Goal: Check status: Check status

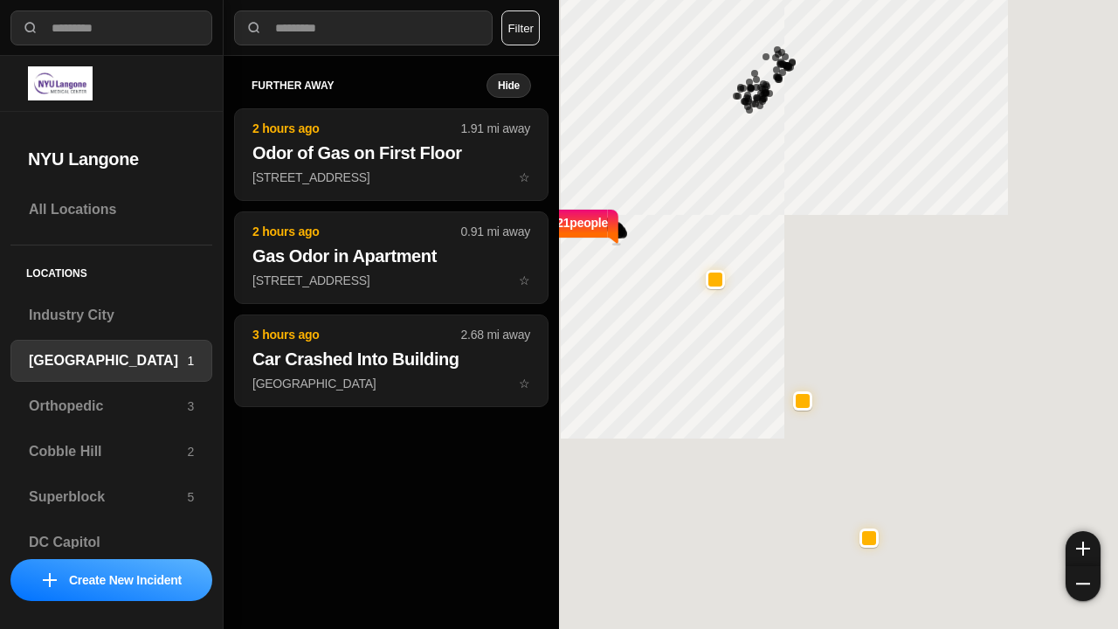
select select "*"
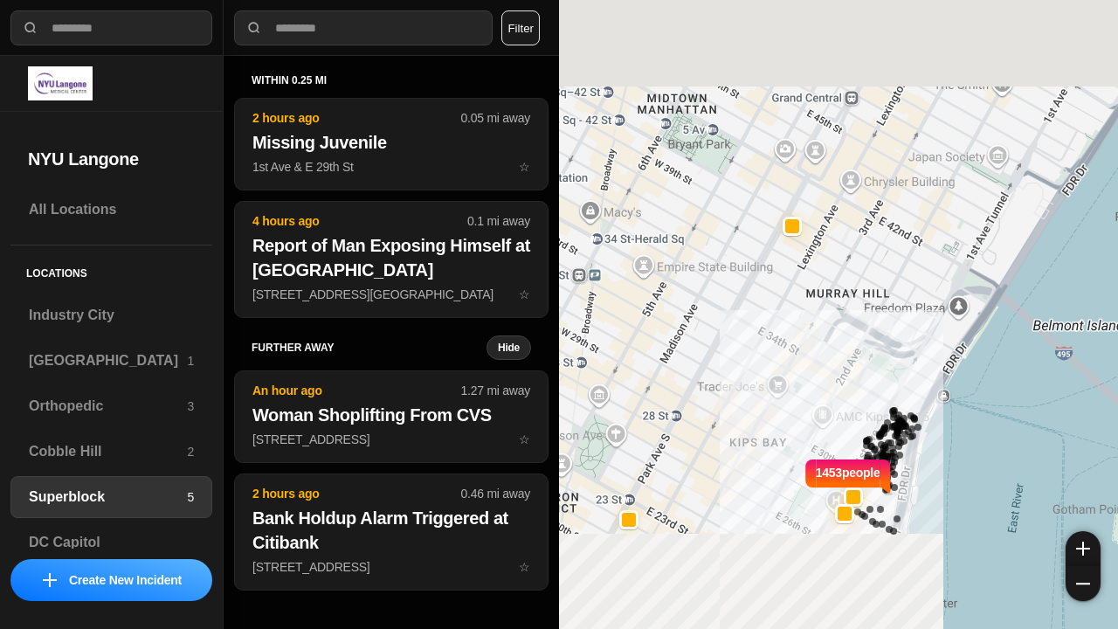
select select "*"
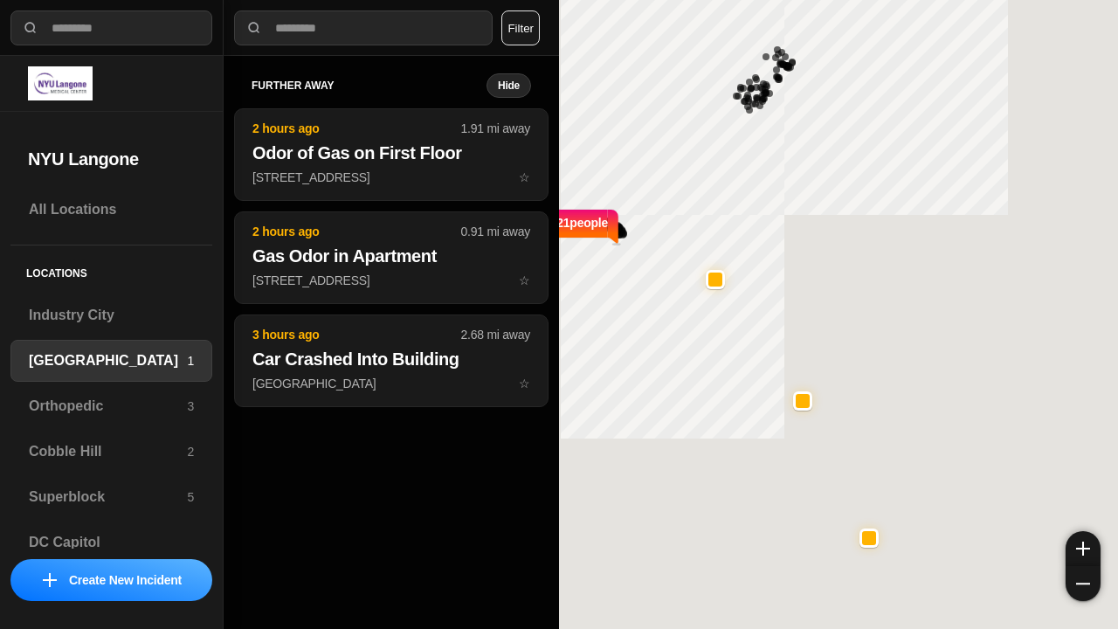
select select "*"
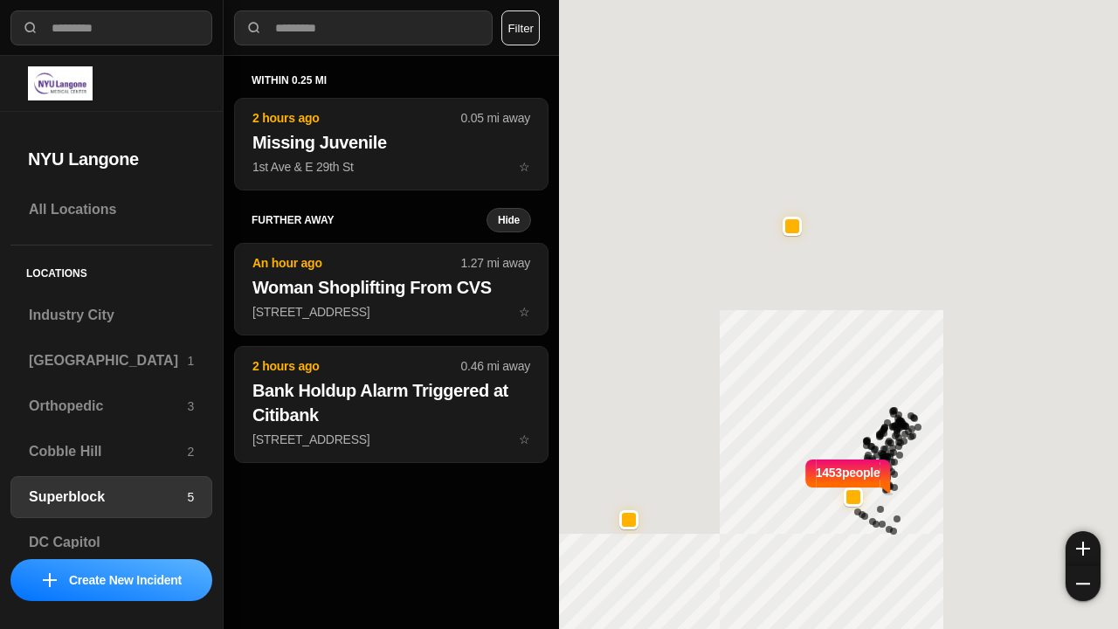
select select "*"
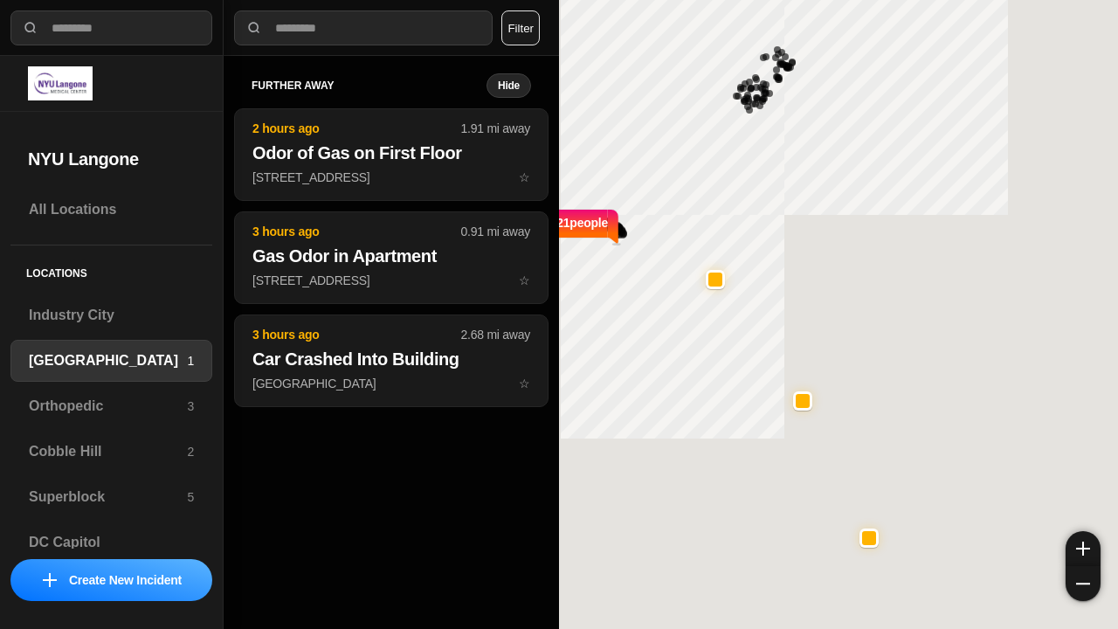
select select "*"
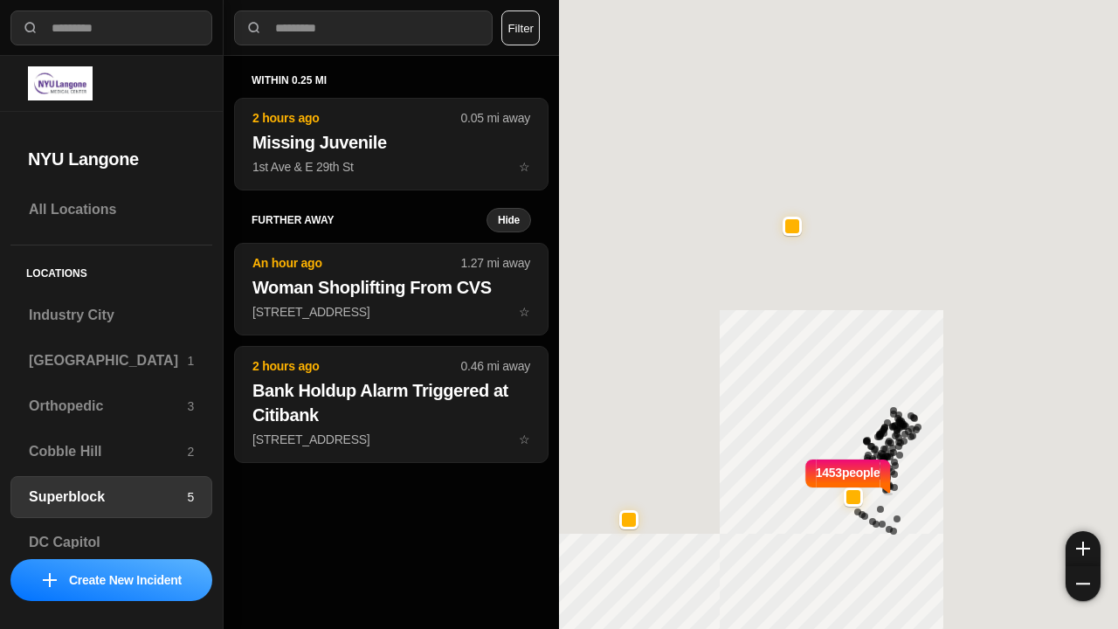
select select "*"
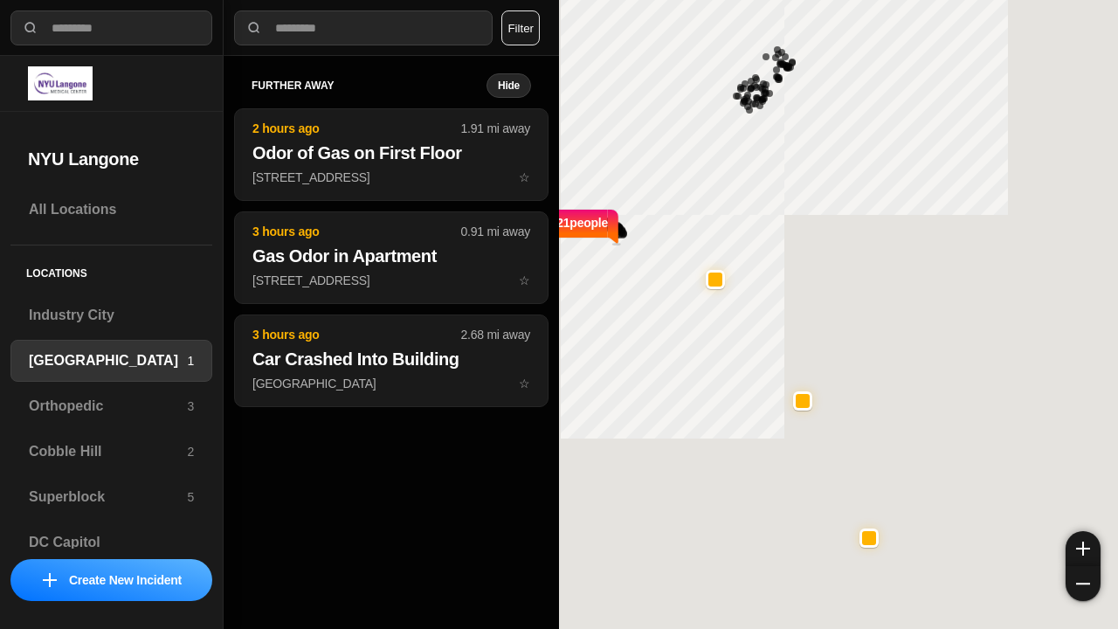
select select "*"
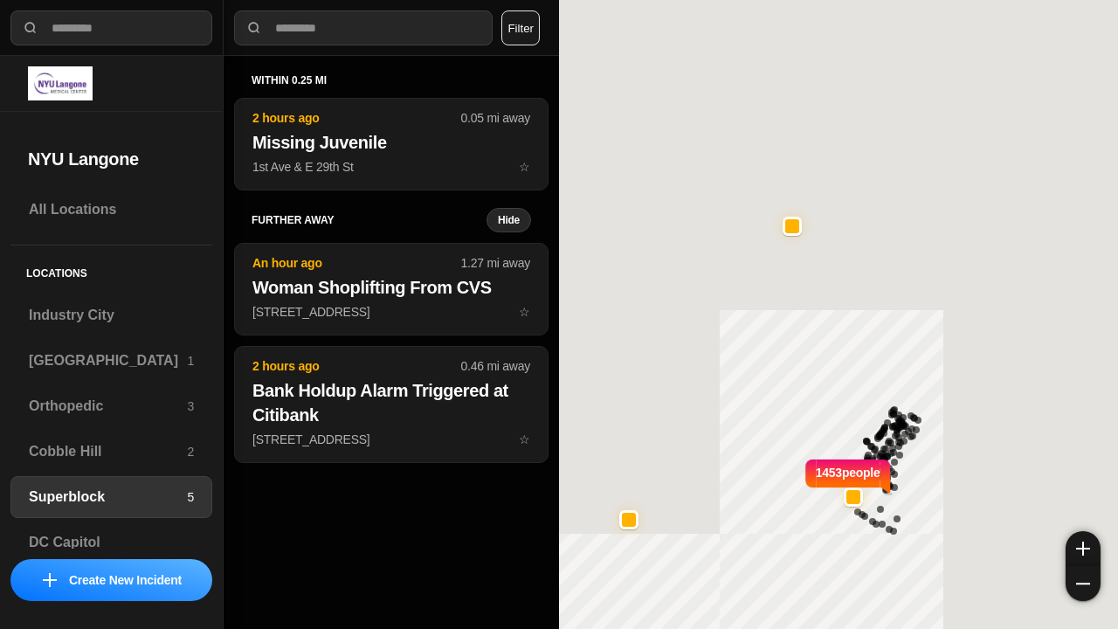
select select "*"
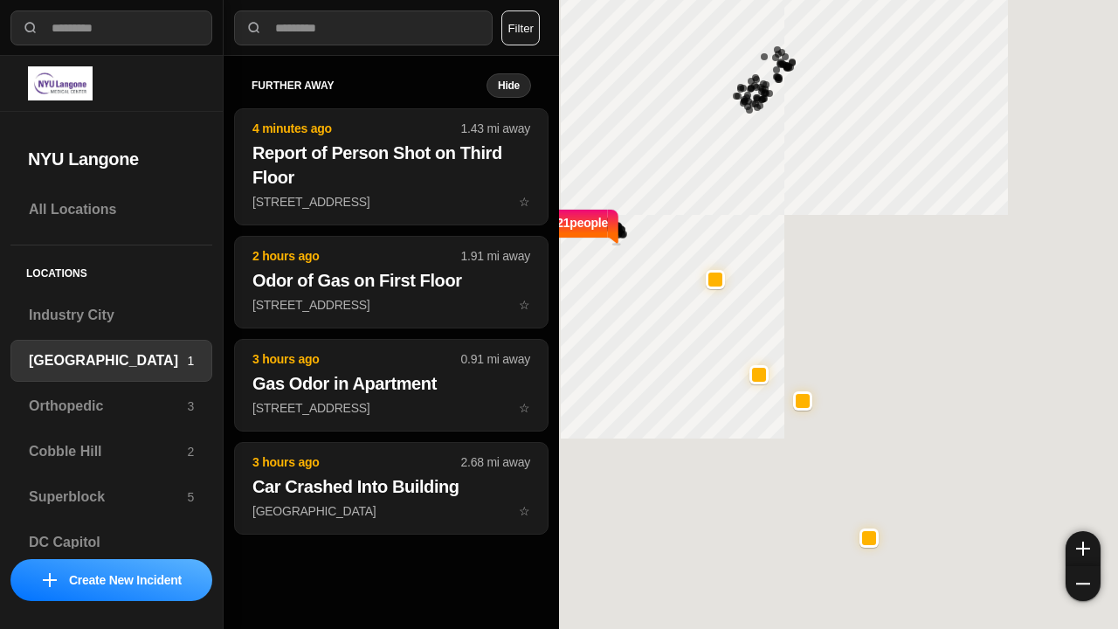
select select "*"
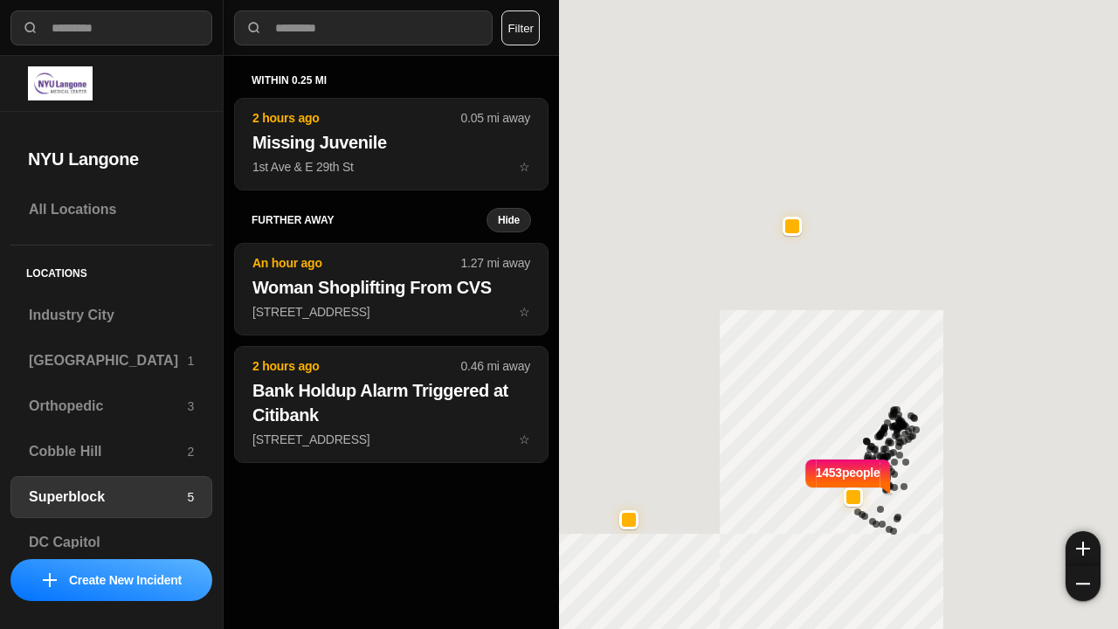
select select "*"
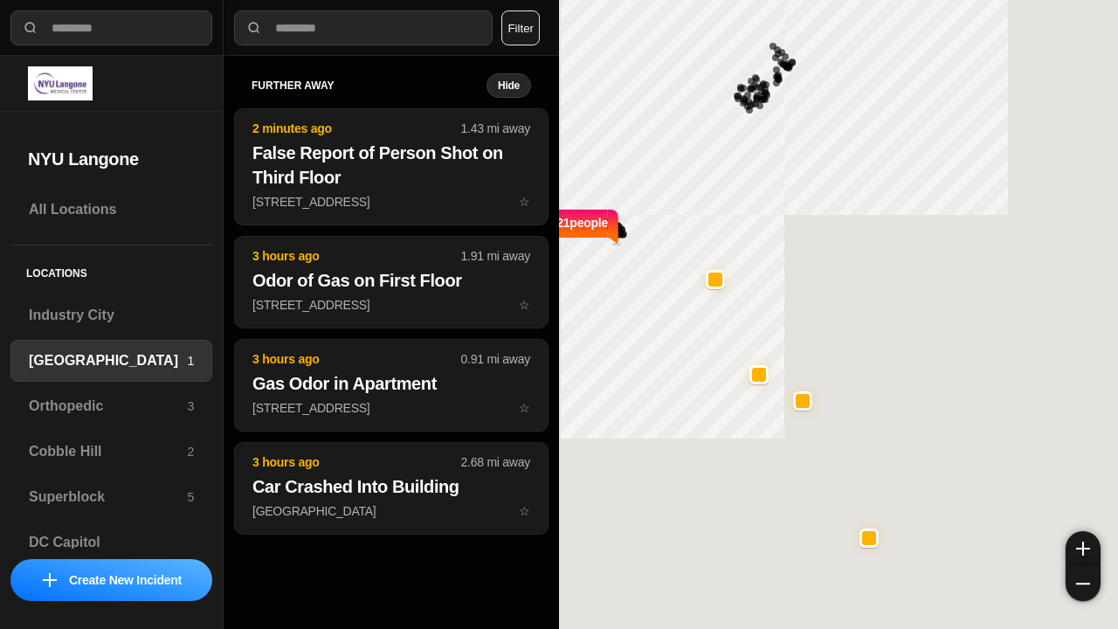
select select "*"
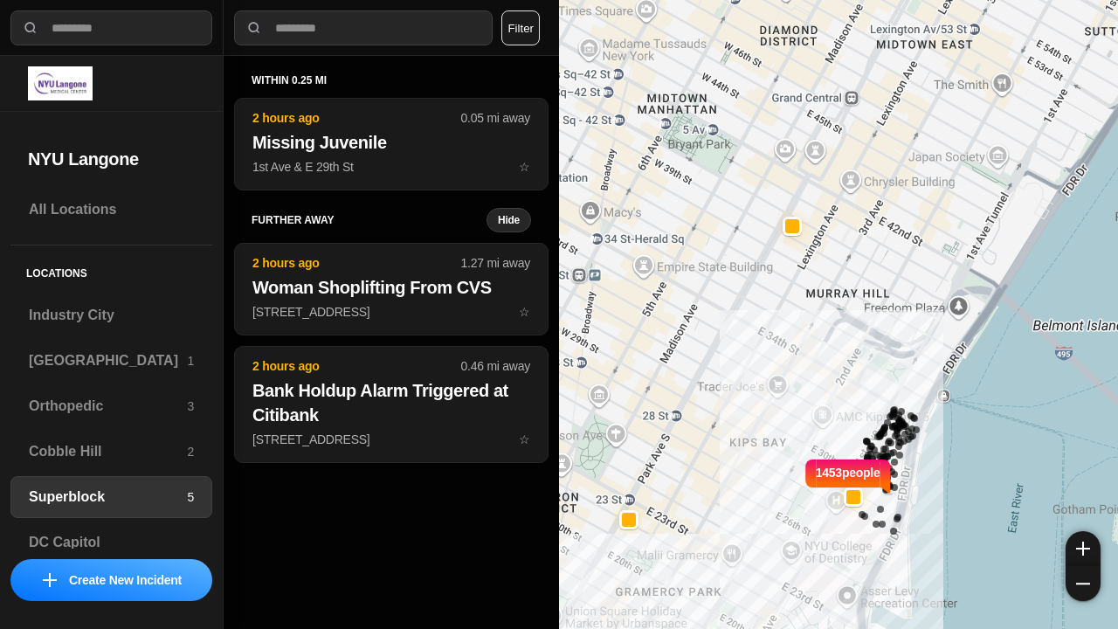
select select "*"
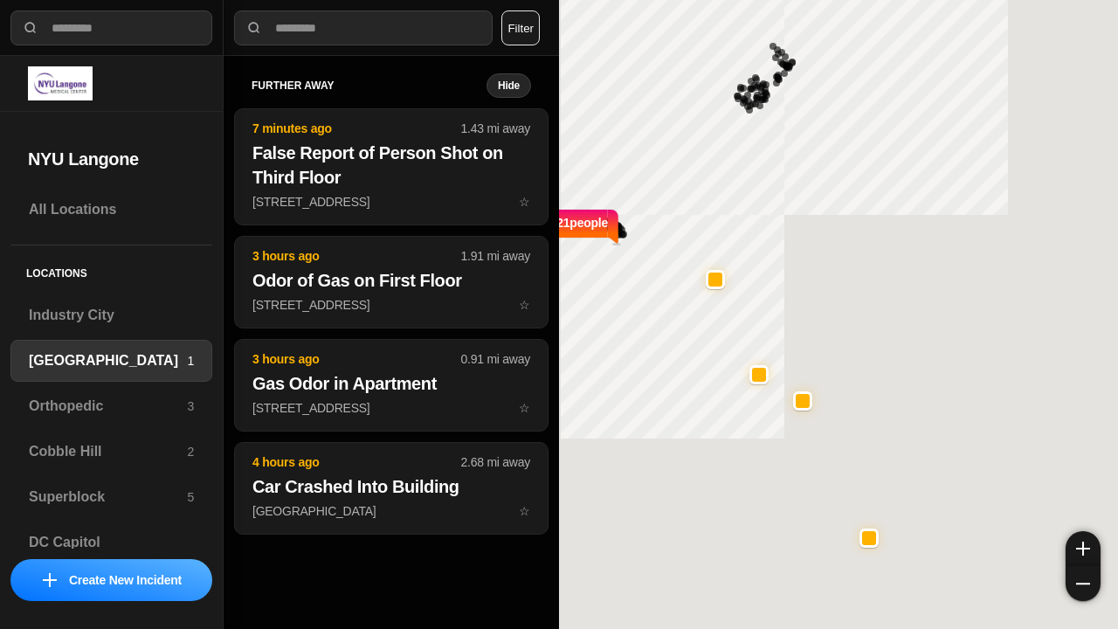
select select "*"
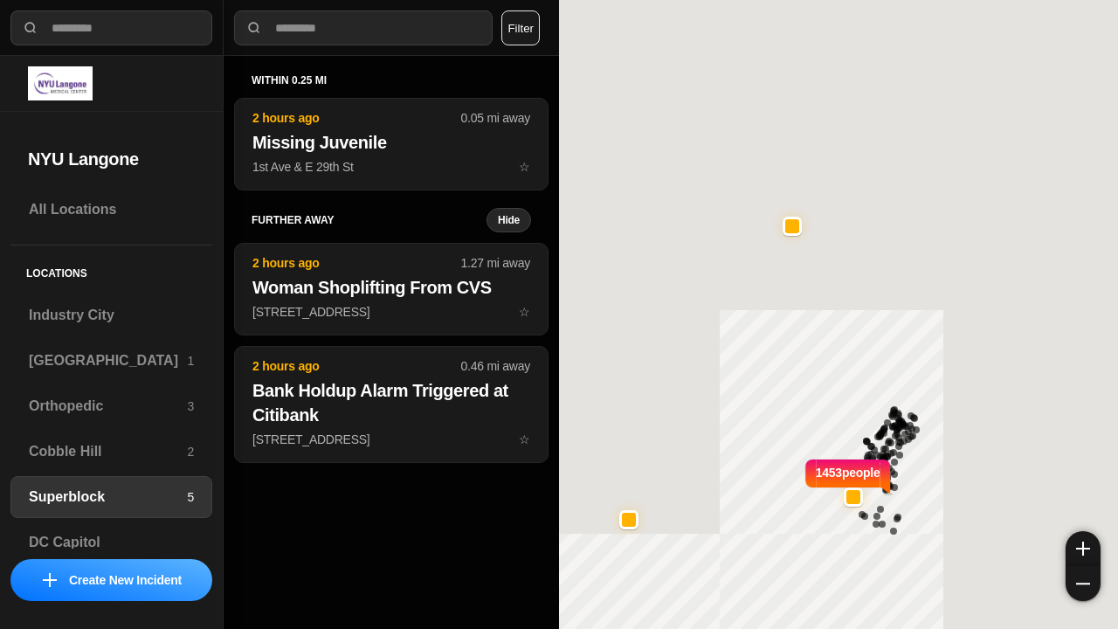
select select "*"
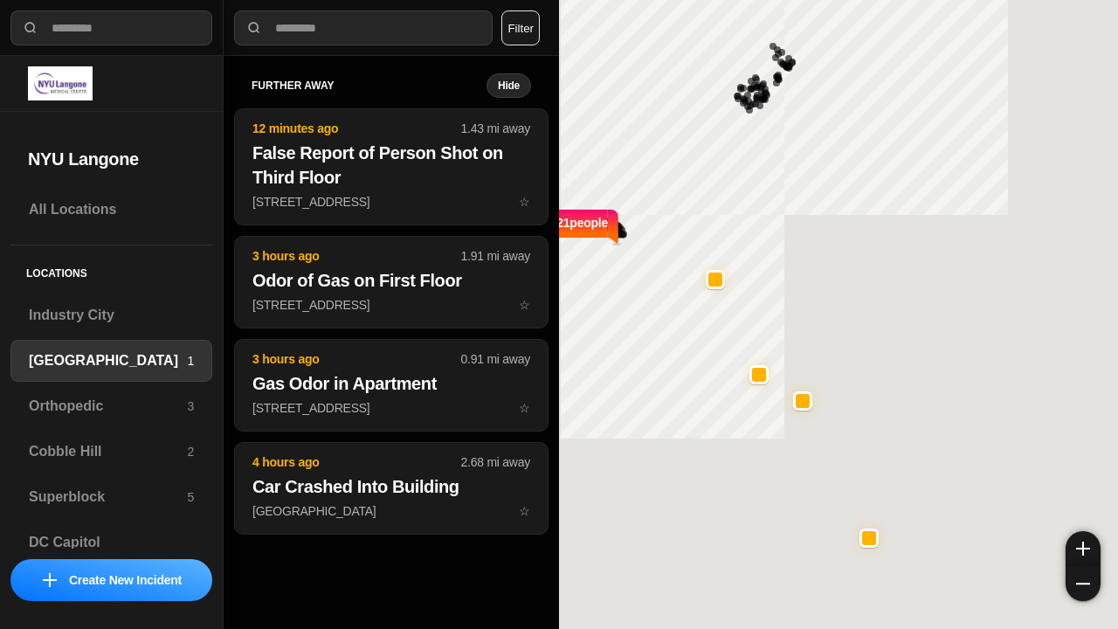
select select "*"
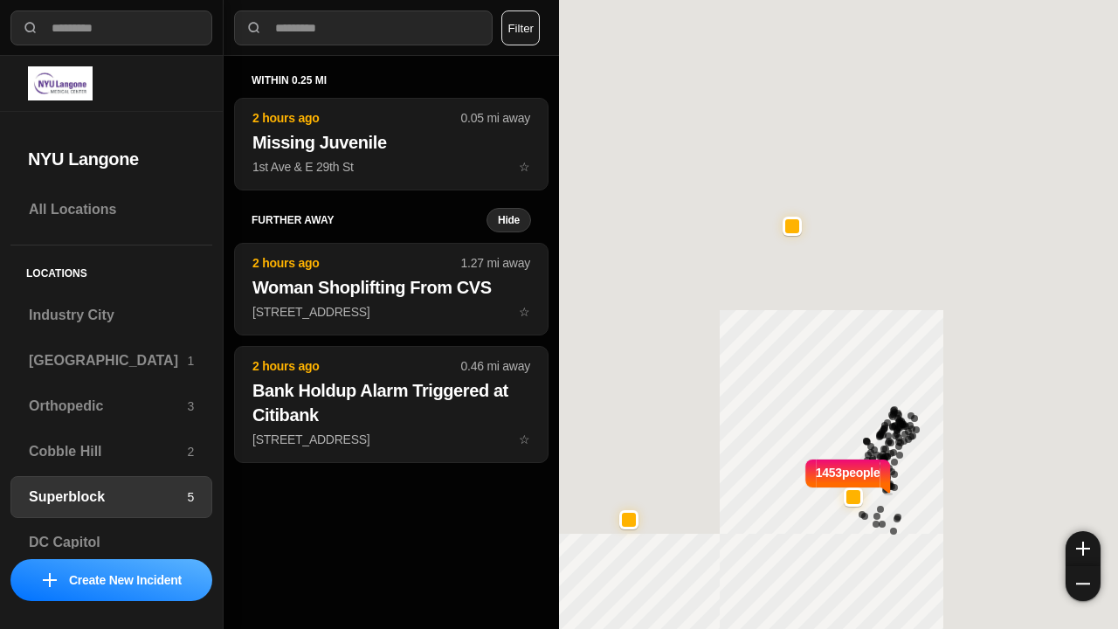
select select "*"
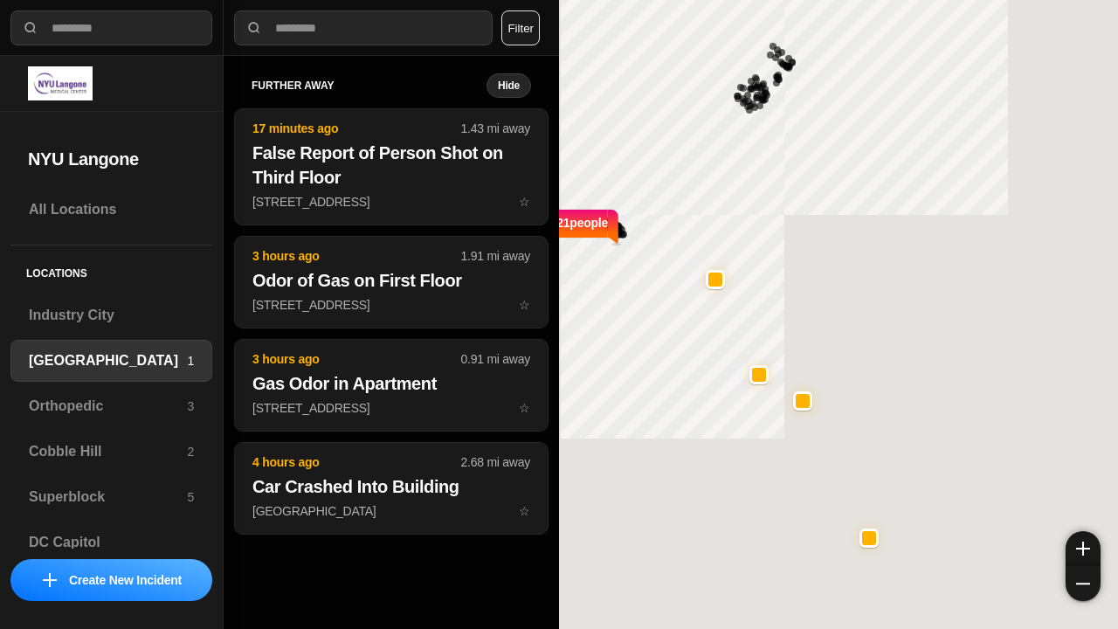
select select "*"
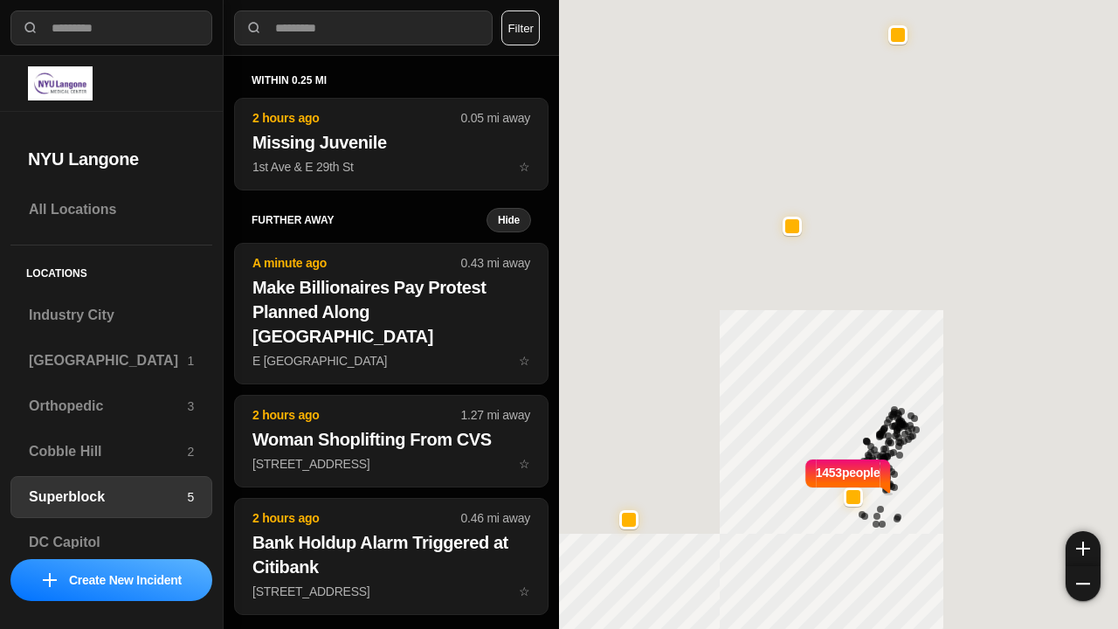
select select "*"
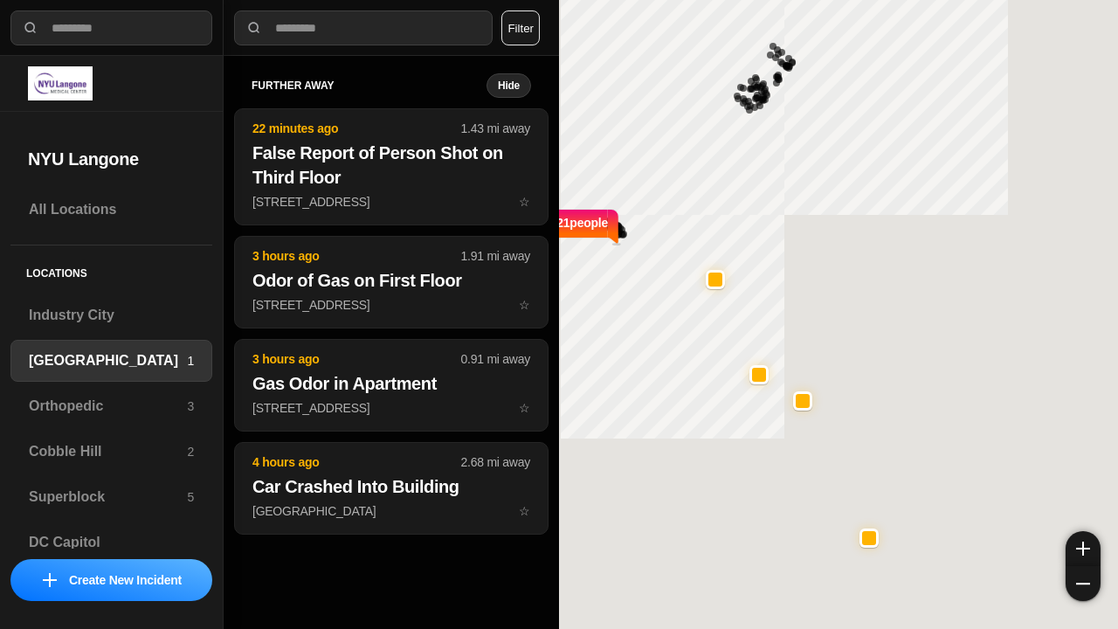
select select "*"
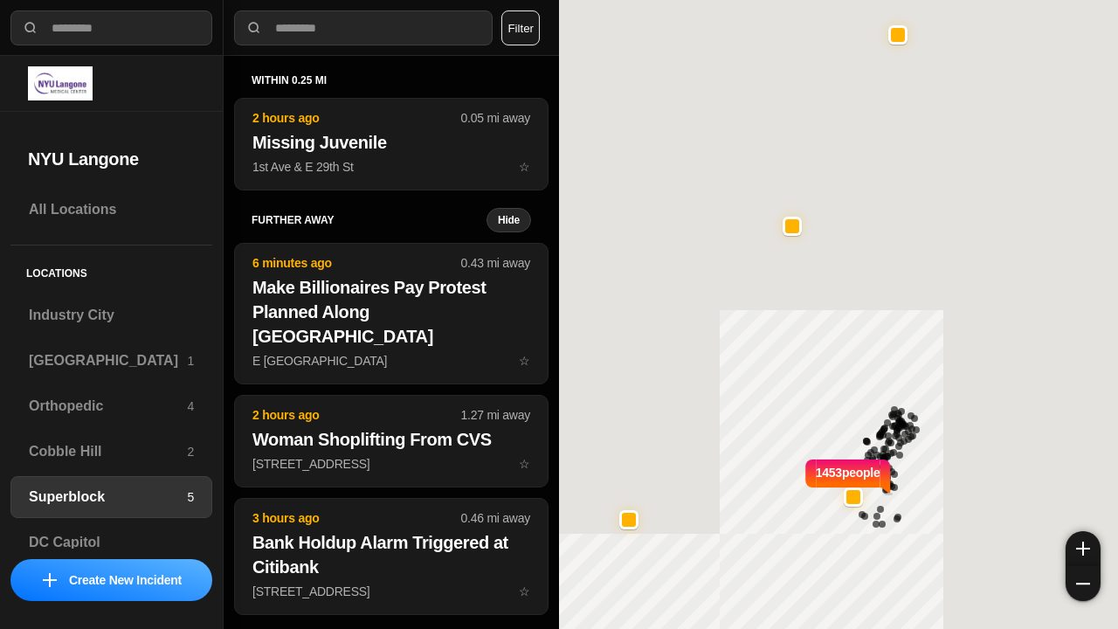
select select "*"
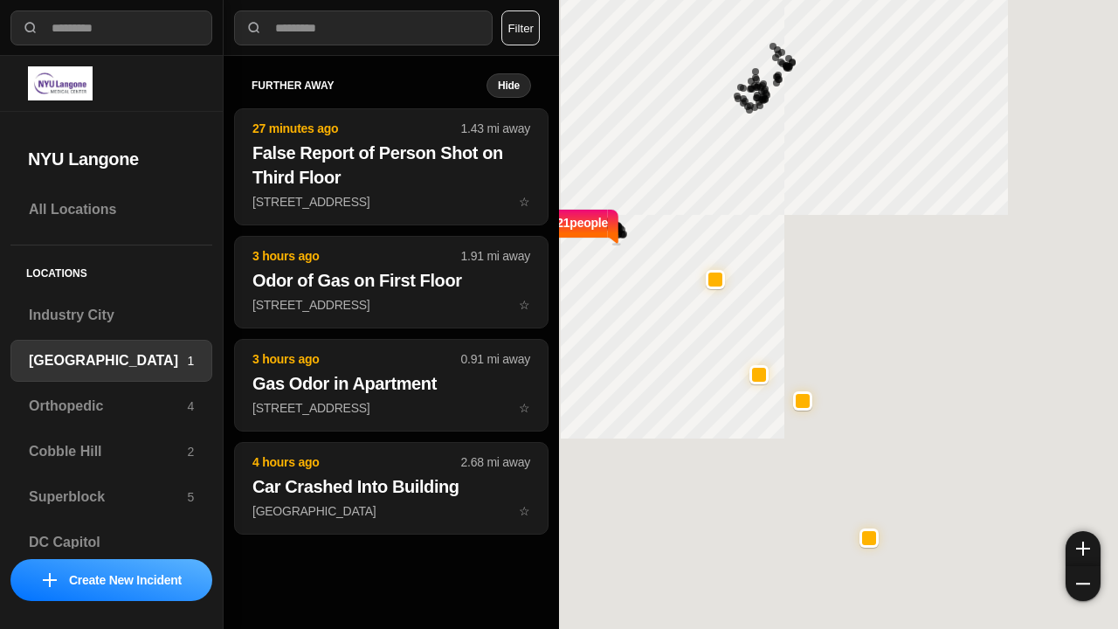
select select "*"
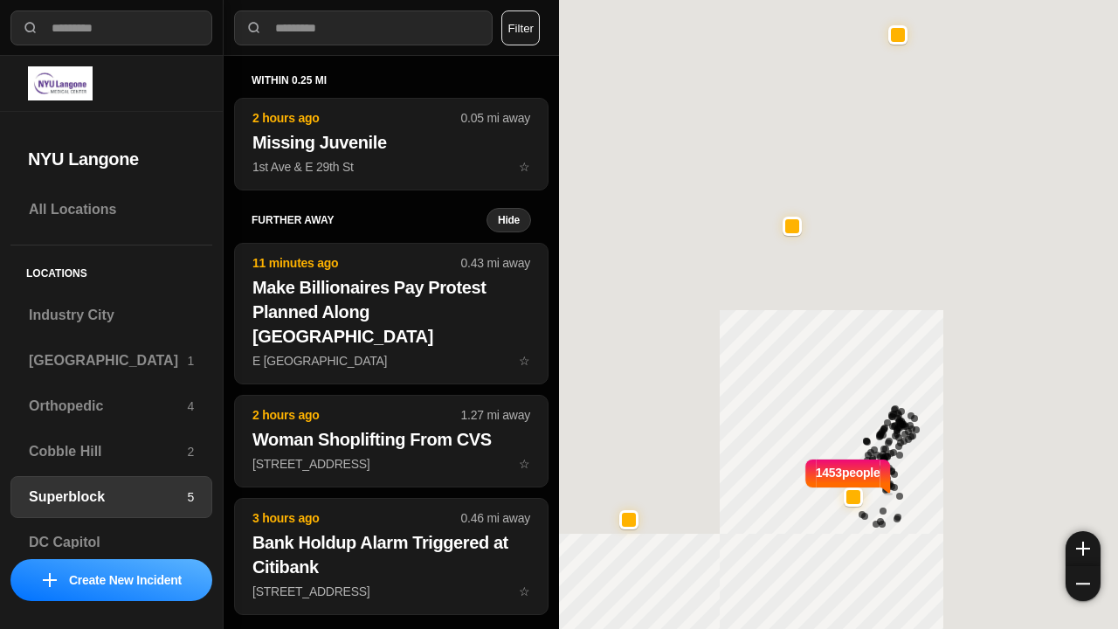
select select "*"
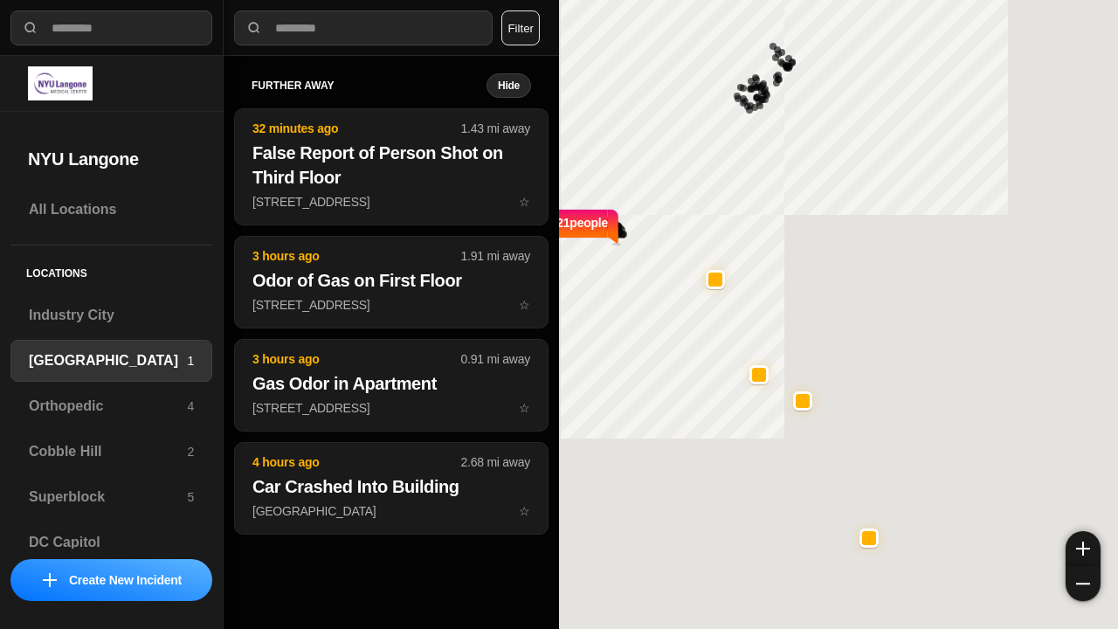
select select "*"
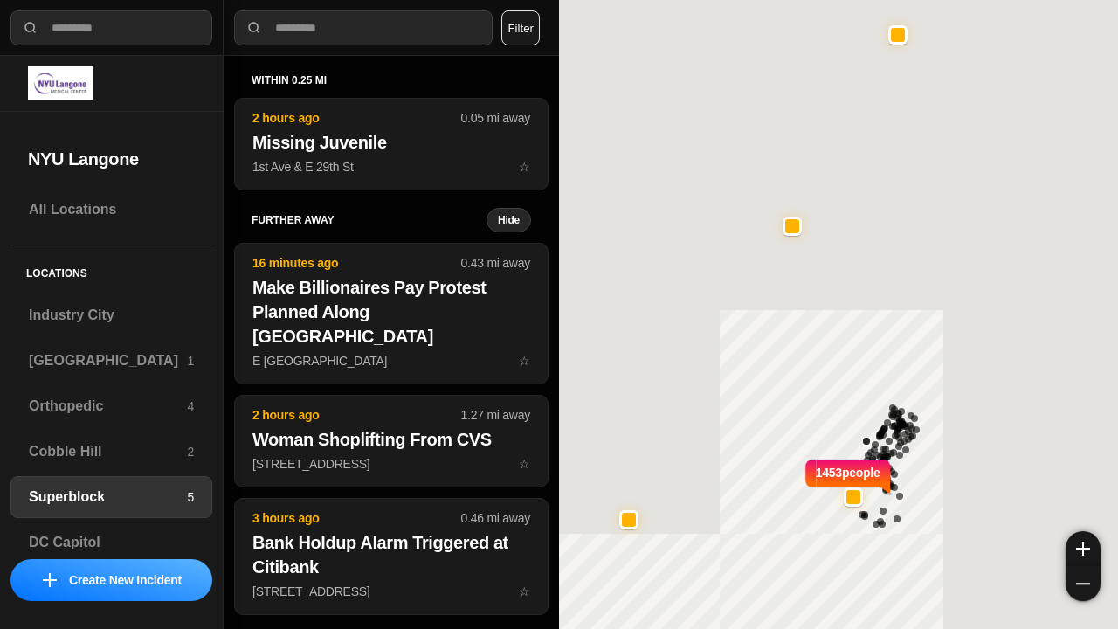
select select "*"
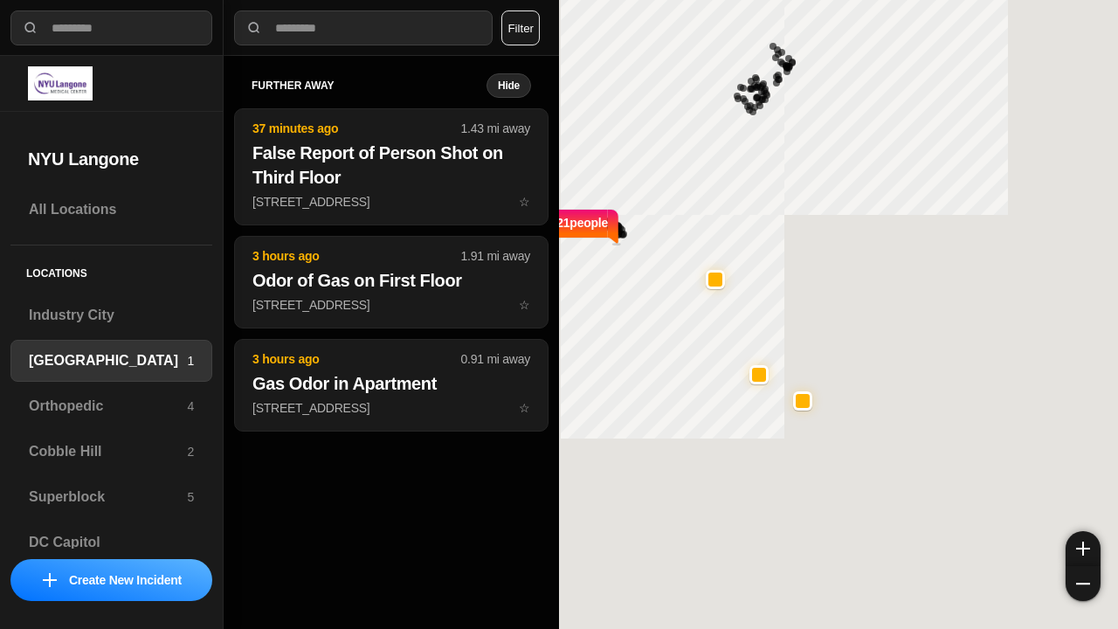
select select "*"
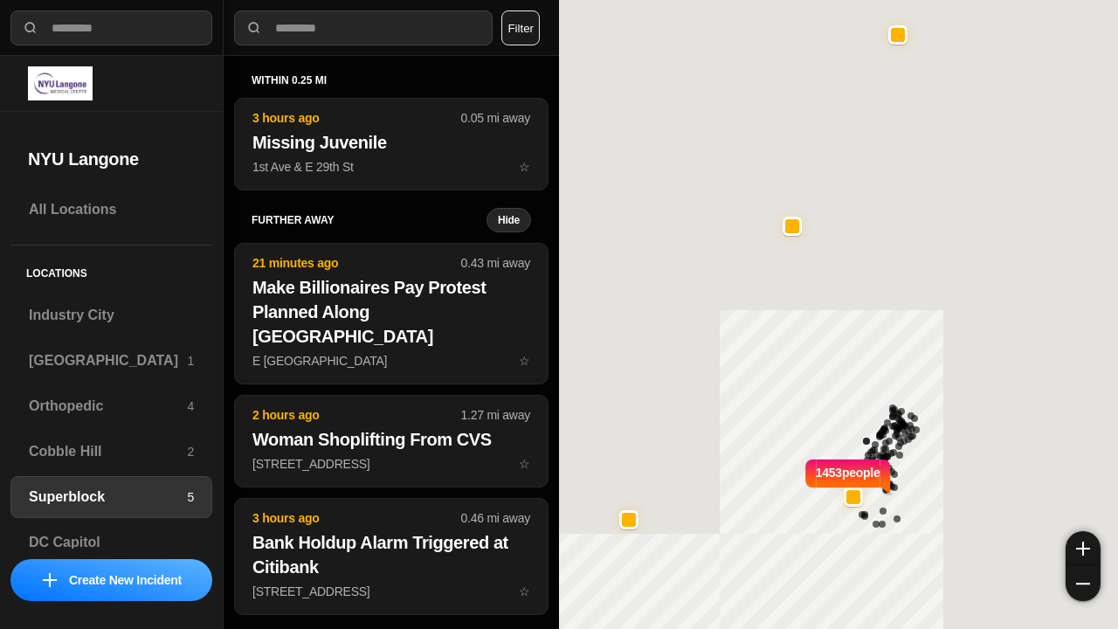
select select "*"
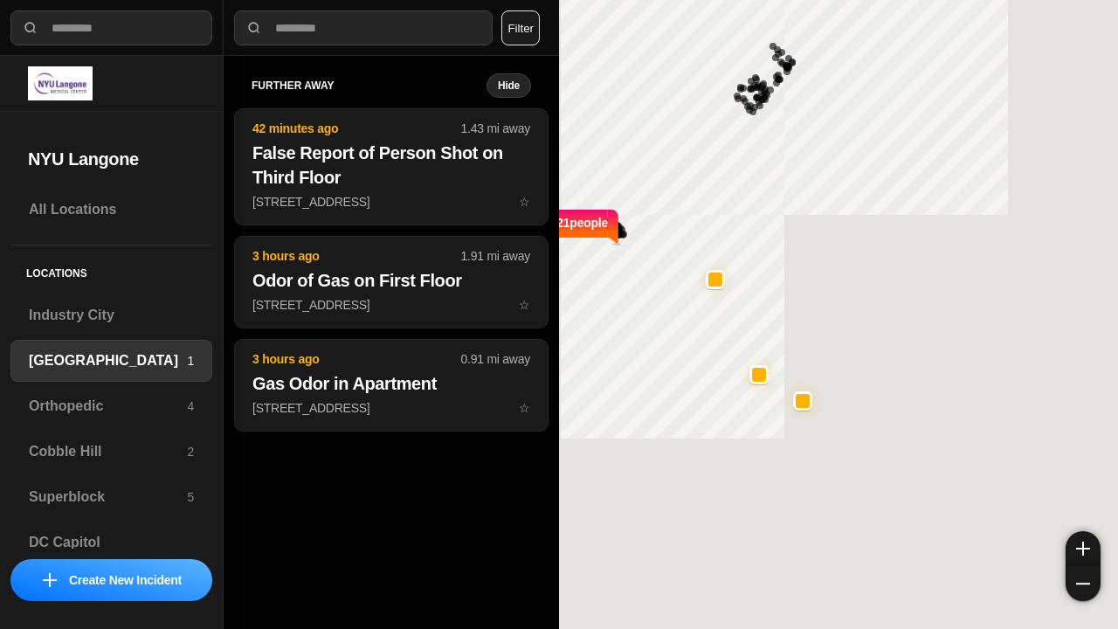
select select "*"
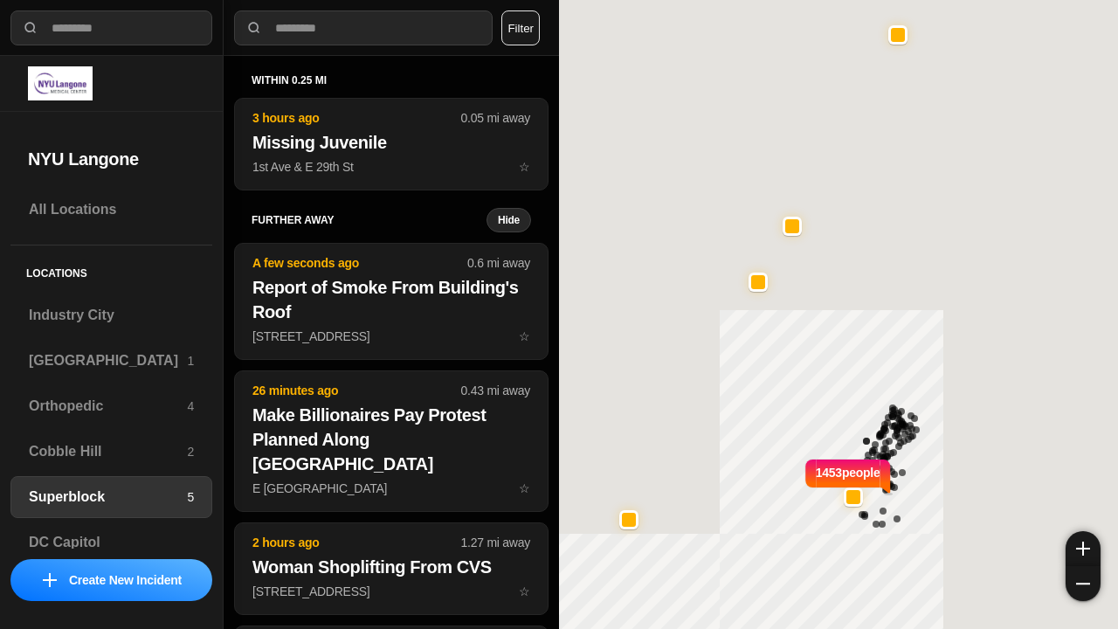
select select "*"
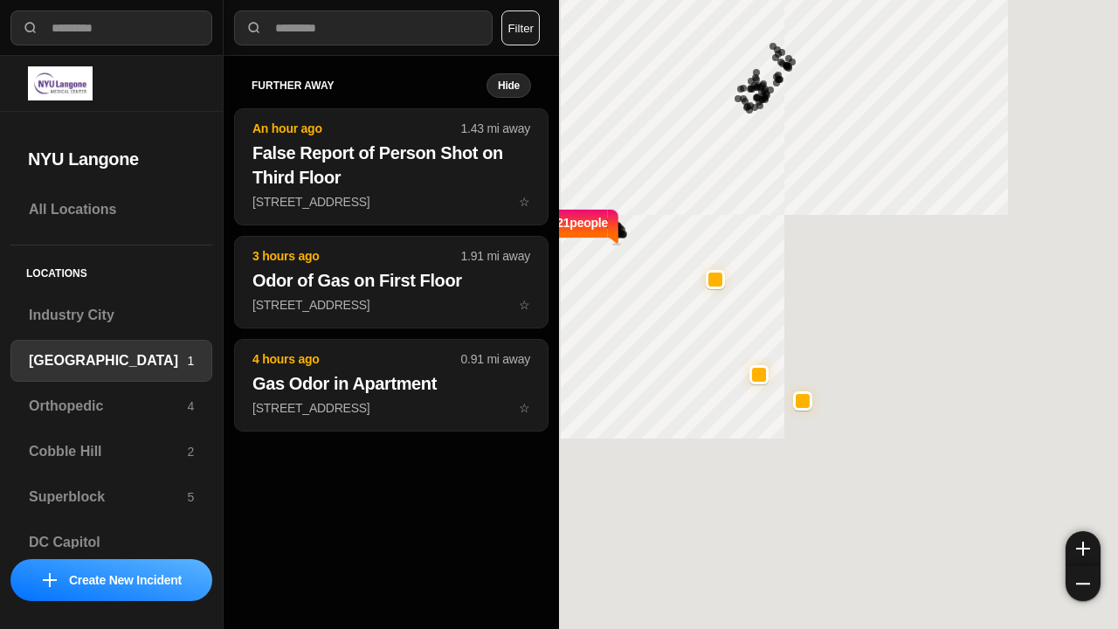
select select "*"
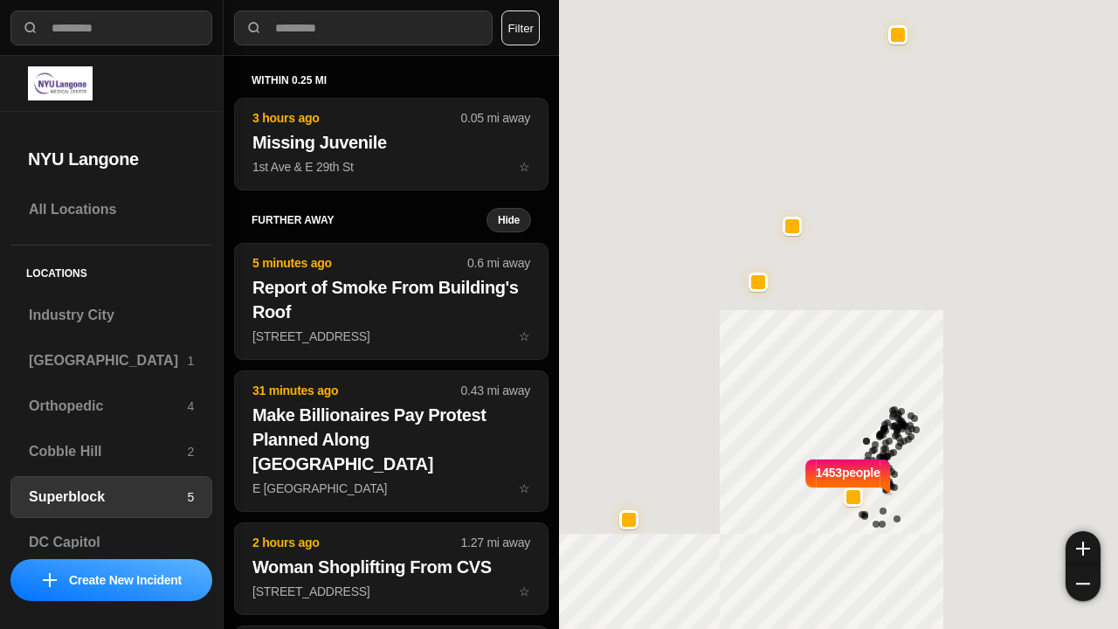
select select "*"
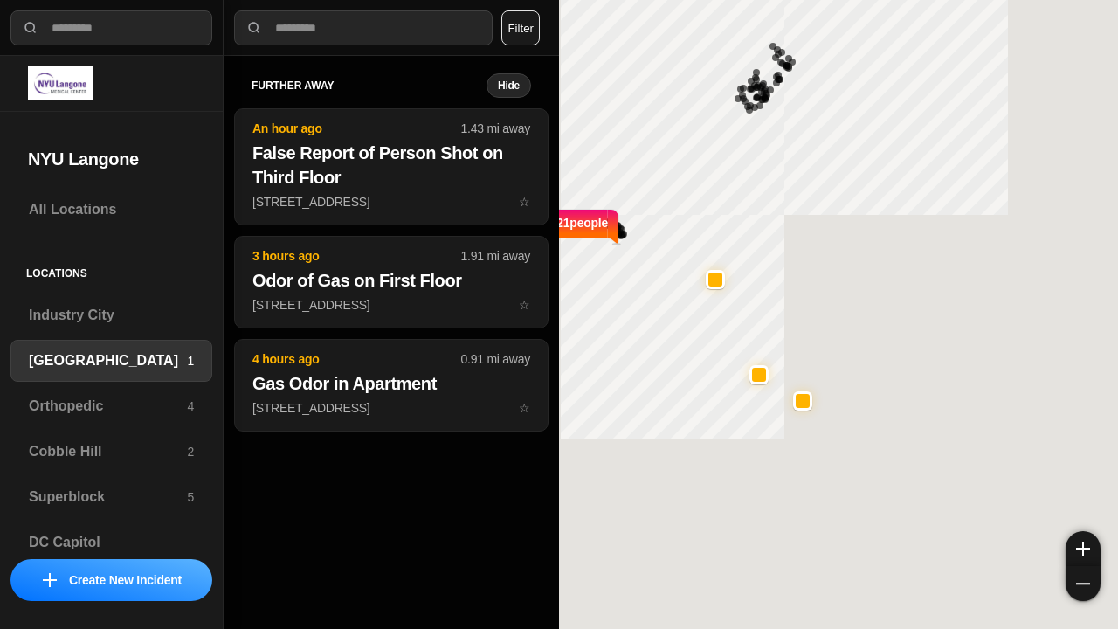
select select "*"
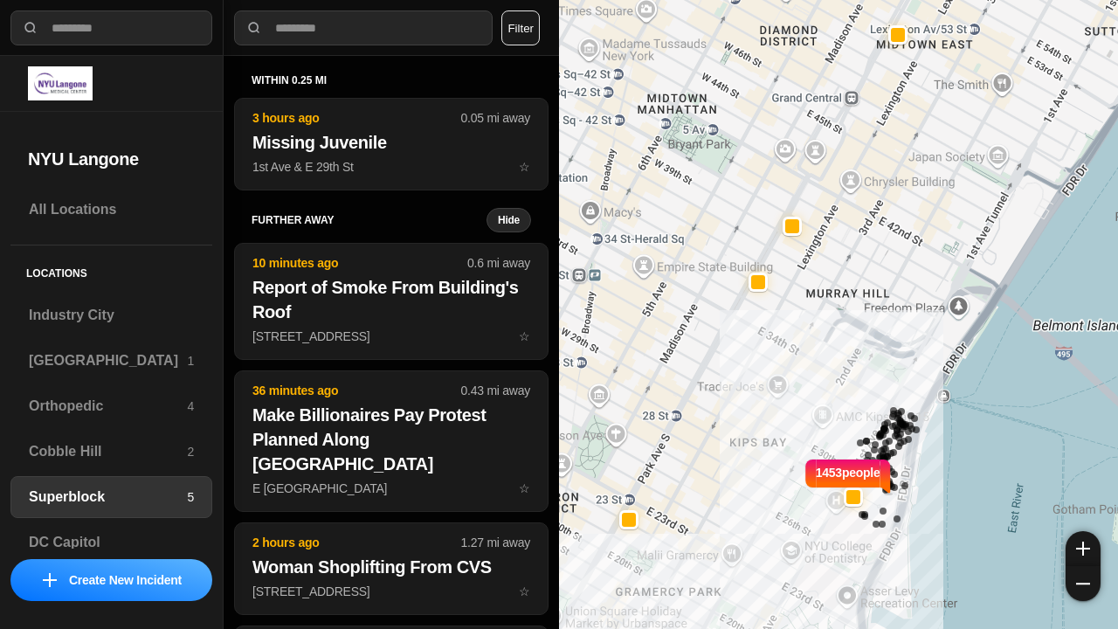
select select "*"
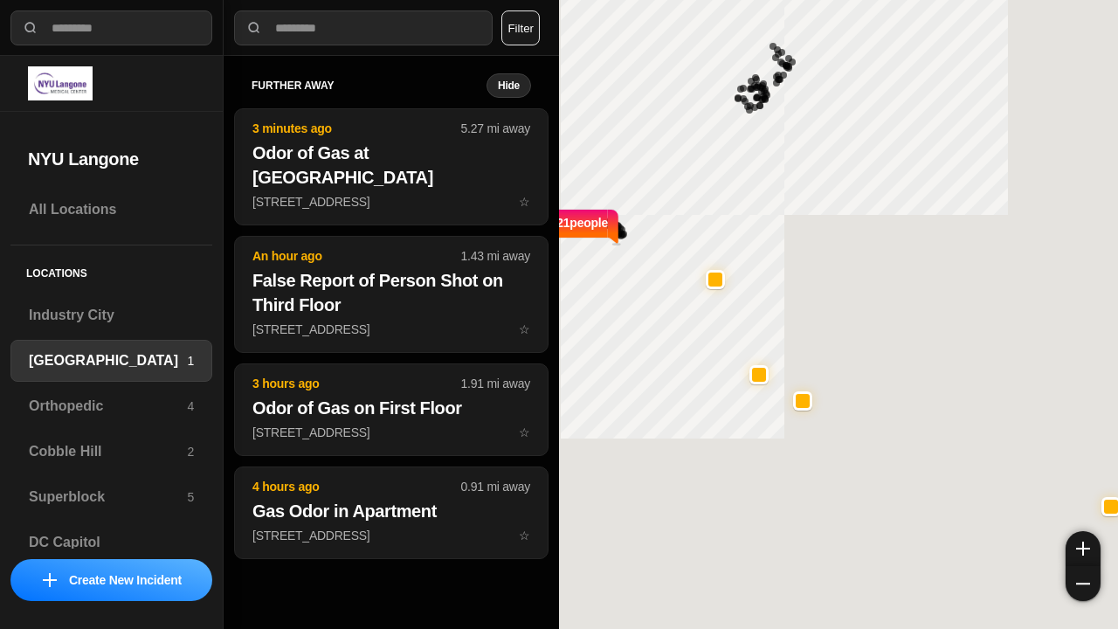
select select "*"
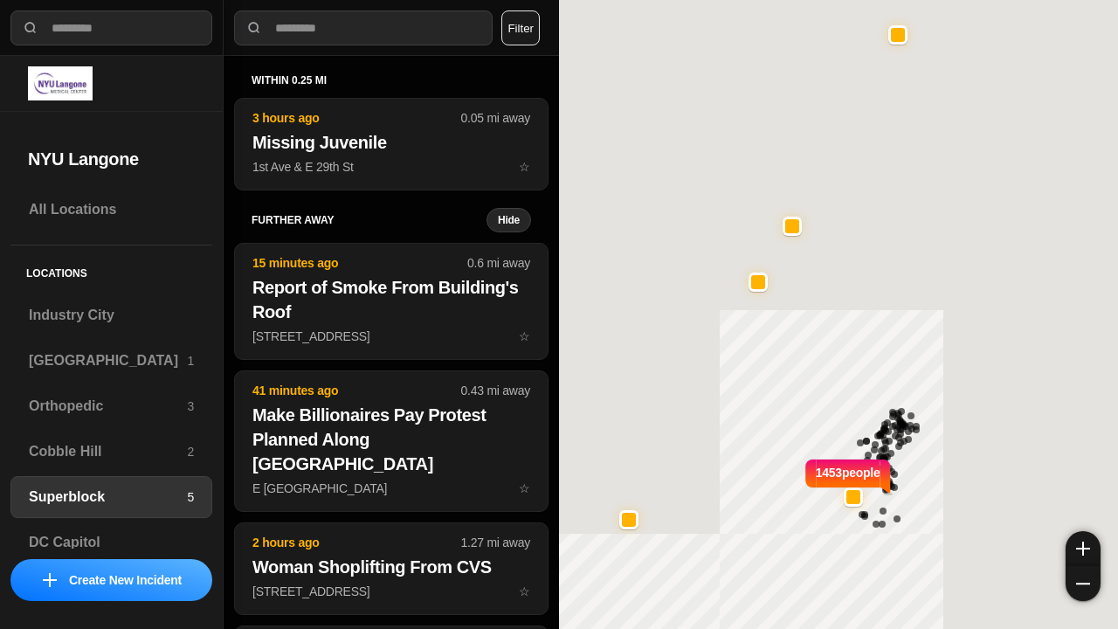
select select "*"
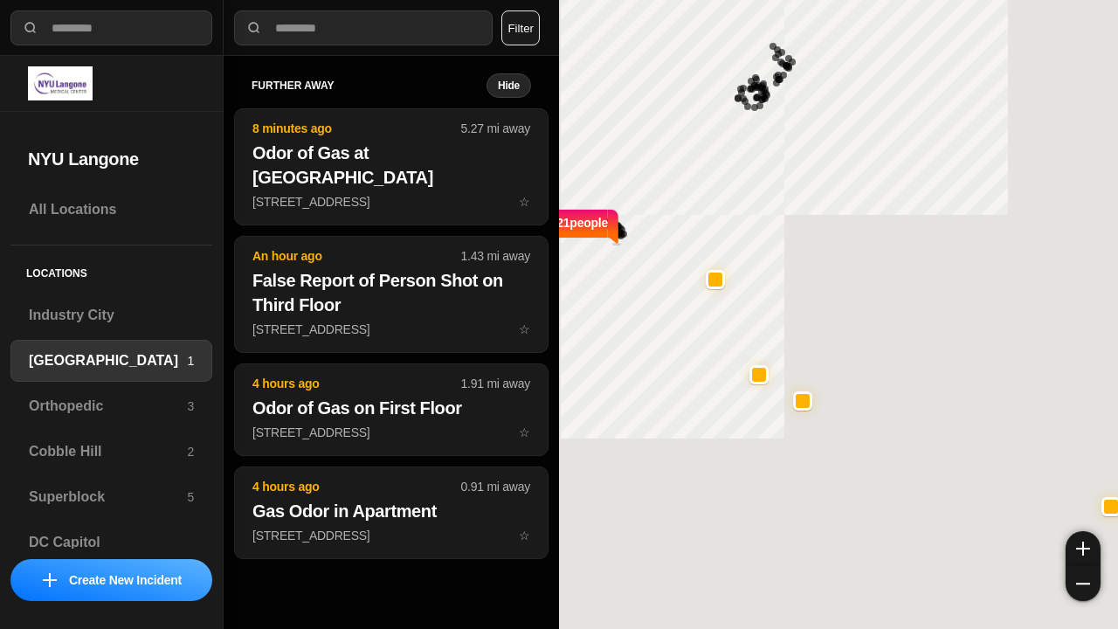
select select "*"
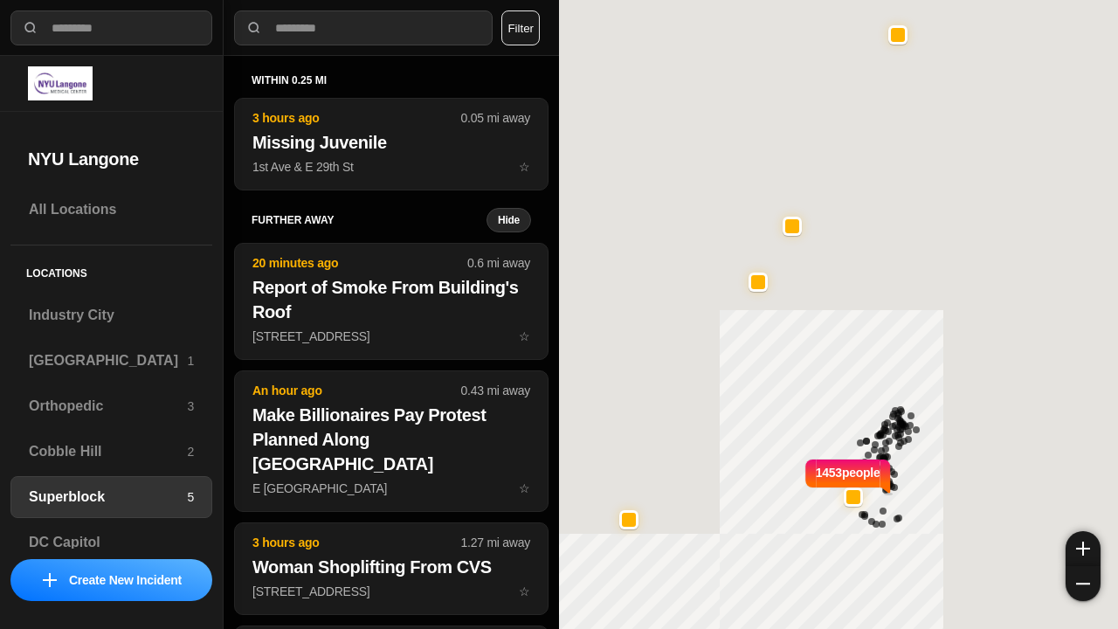
select select "*"
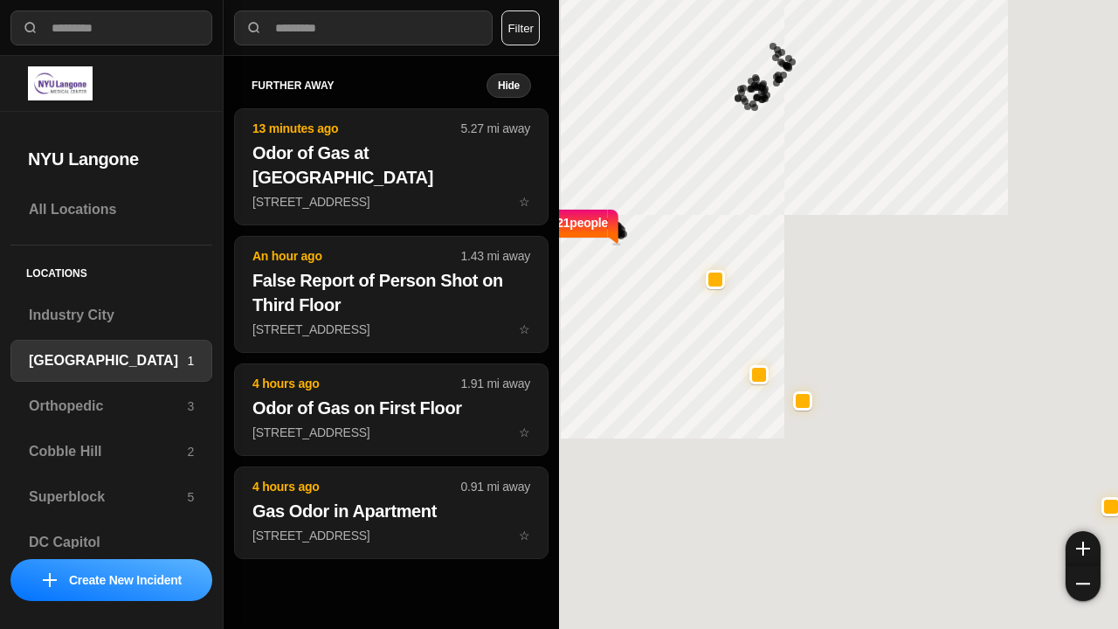
select select "*"
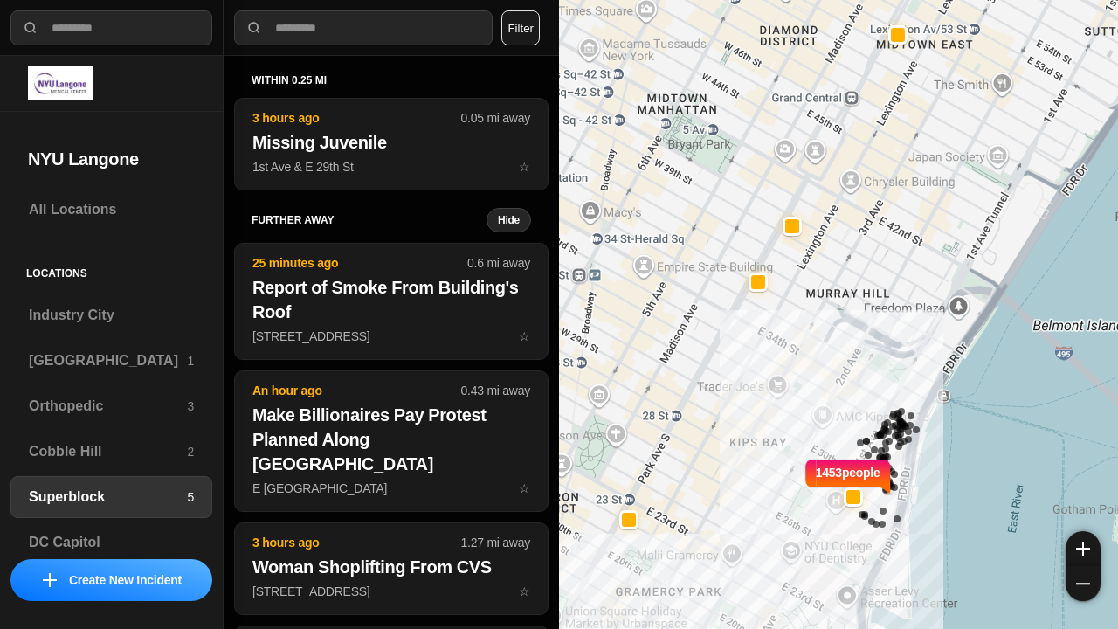
select select "*"
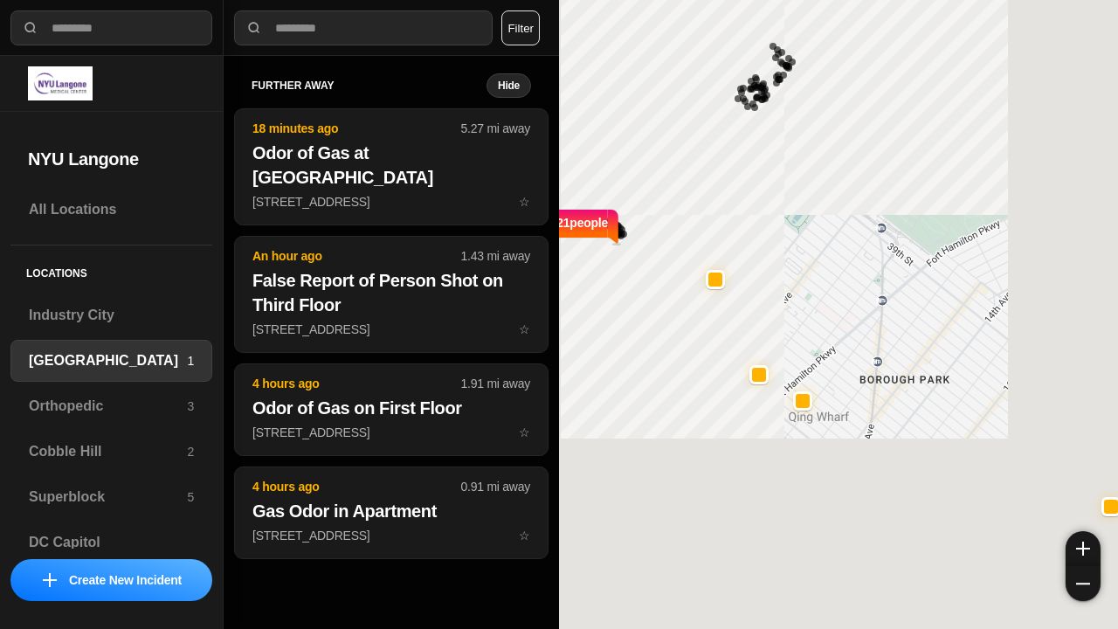
select select "*"
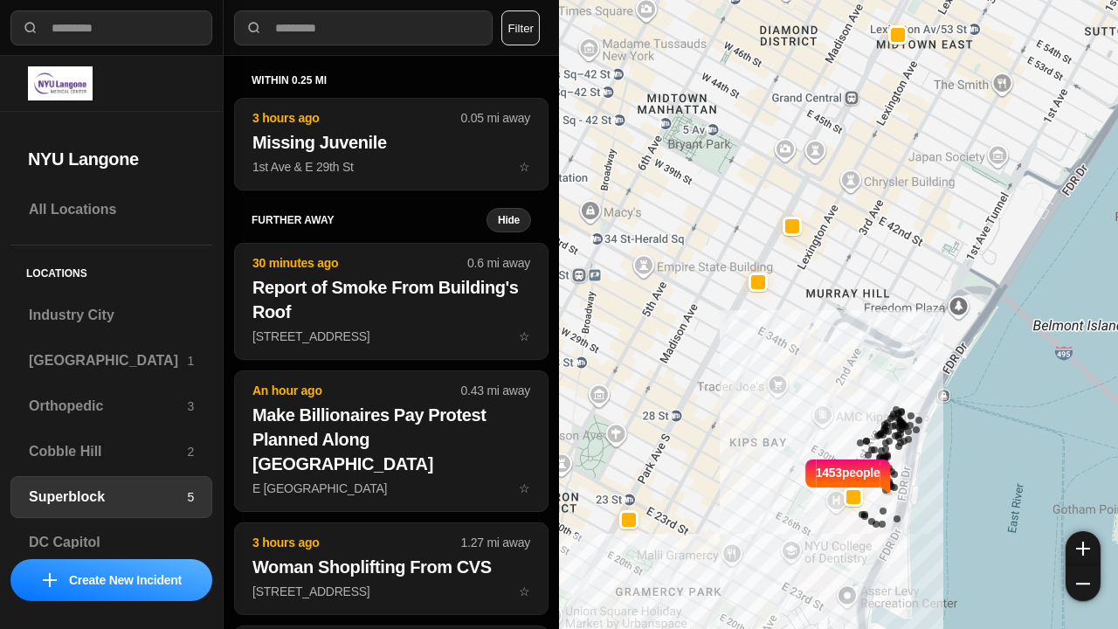
select select "*"
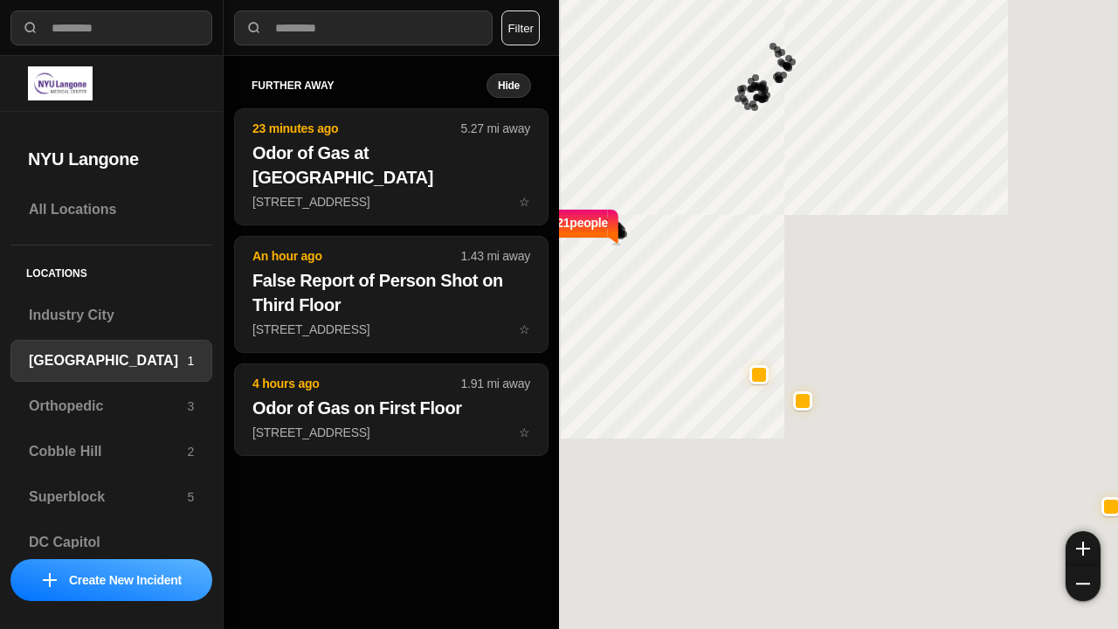
select select "*"
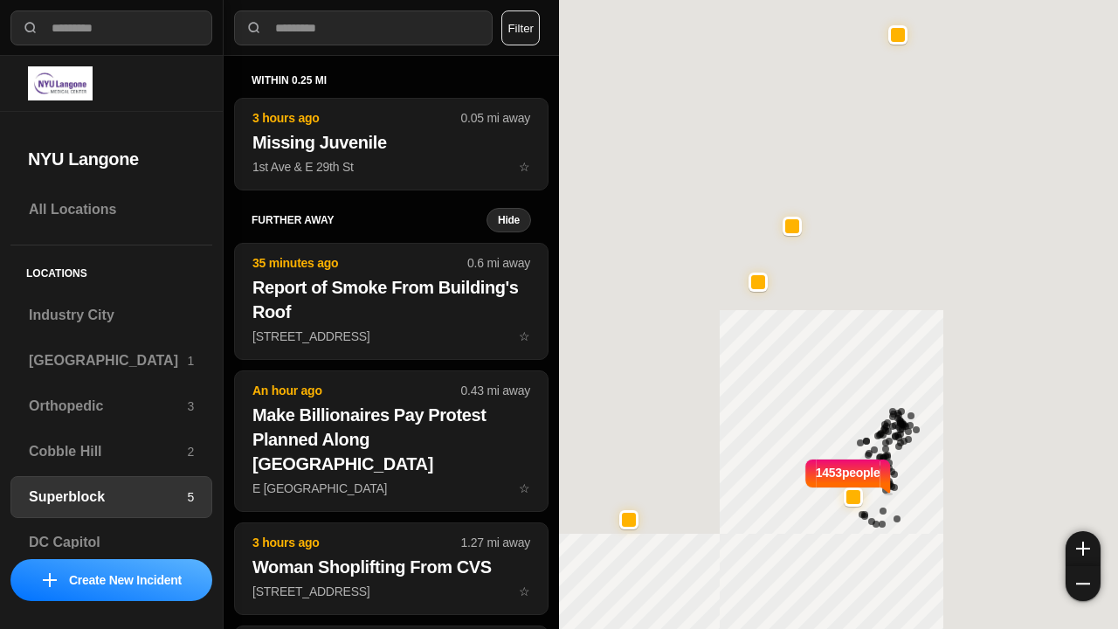
select select "*"
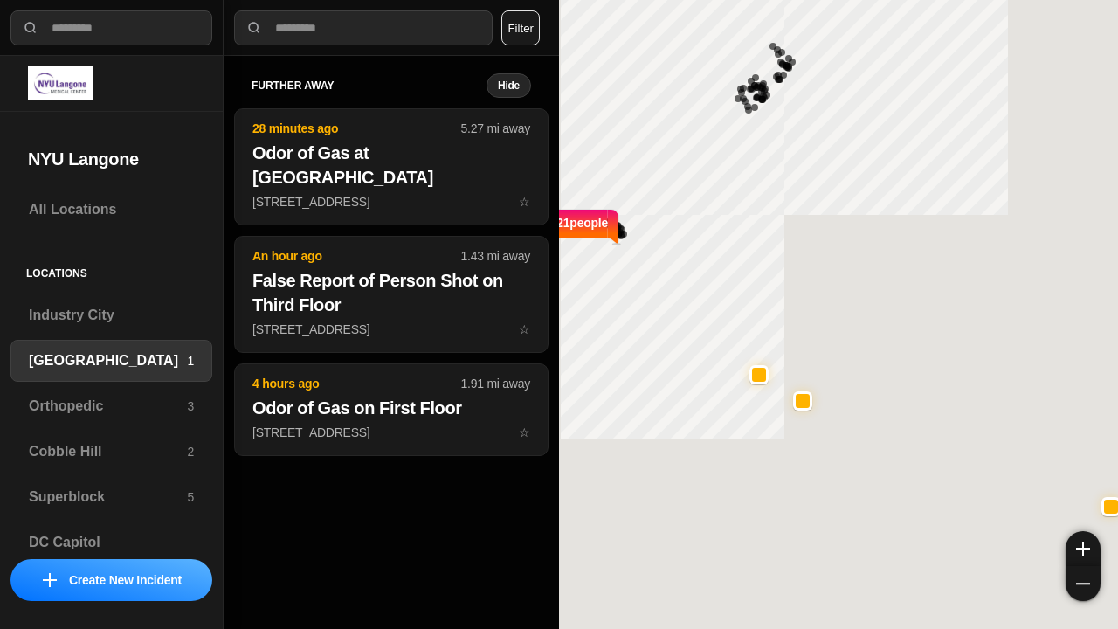
select select "*"
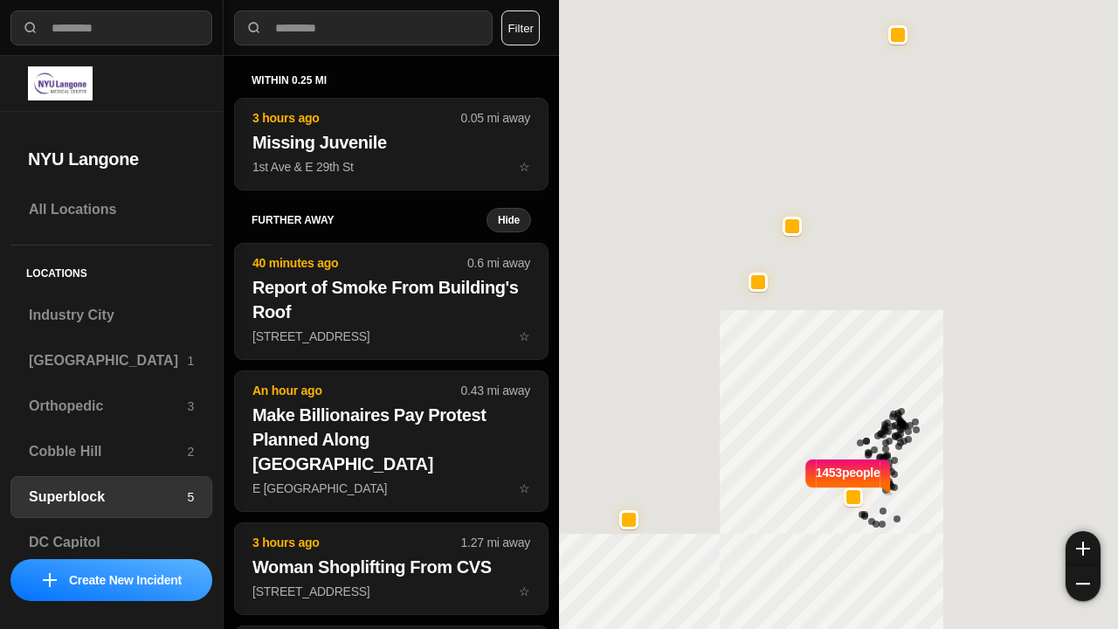
select select "*"
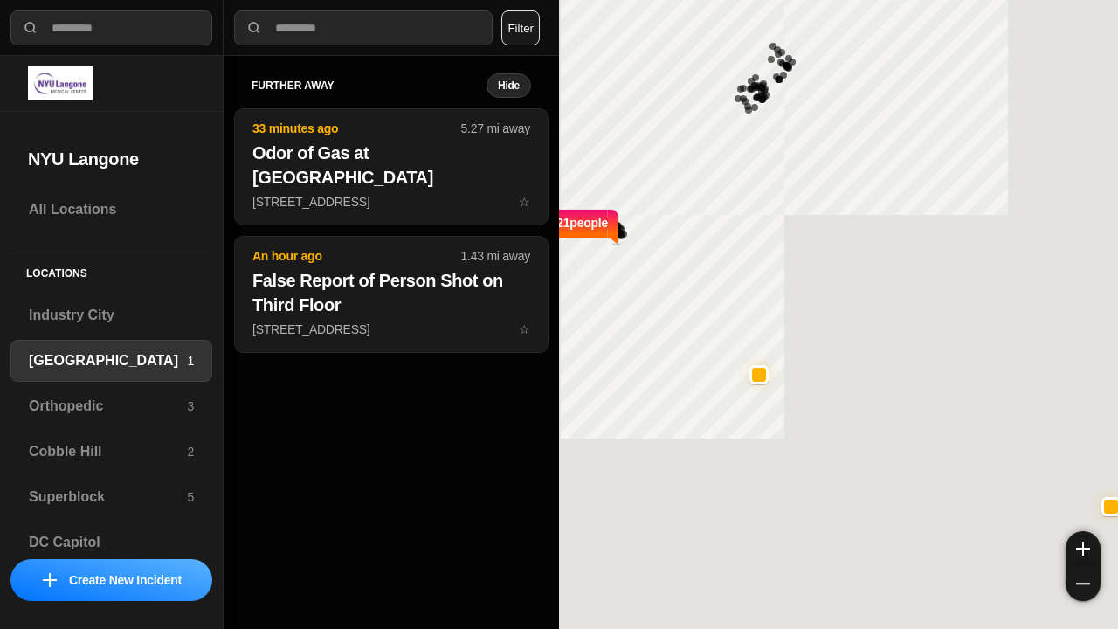
select select "*"
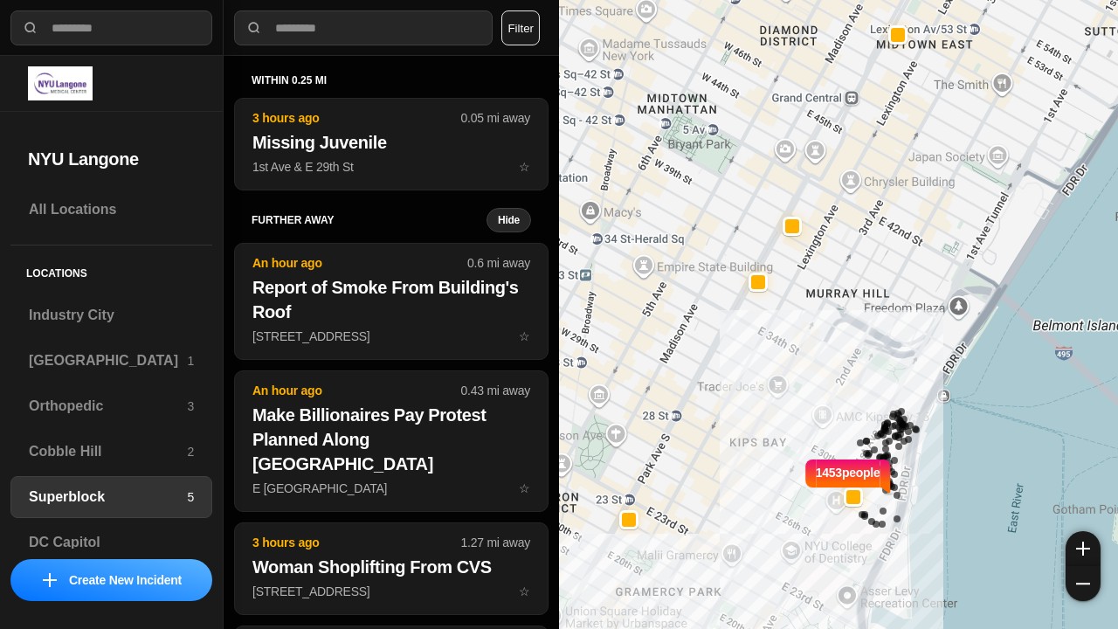
select select "*"
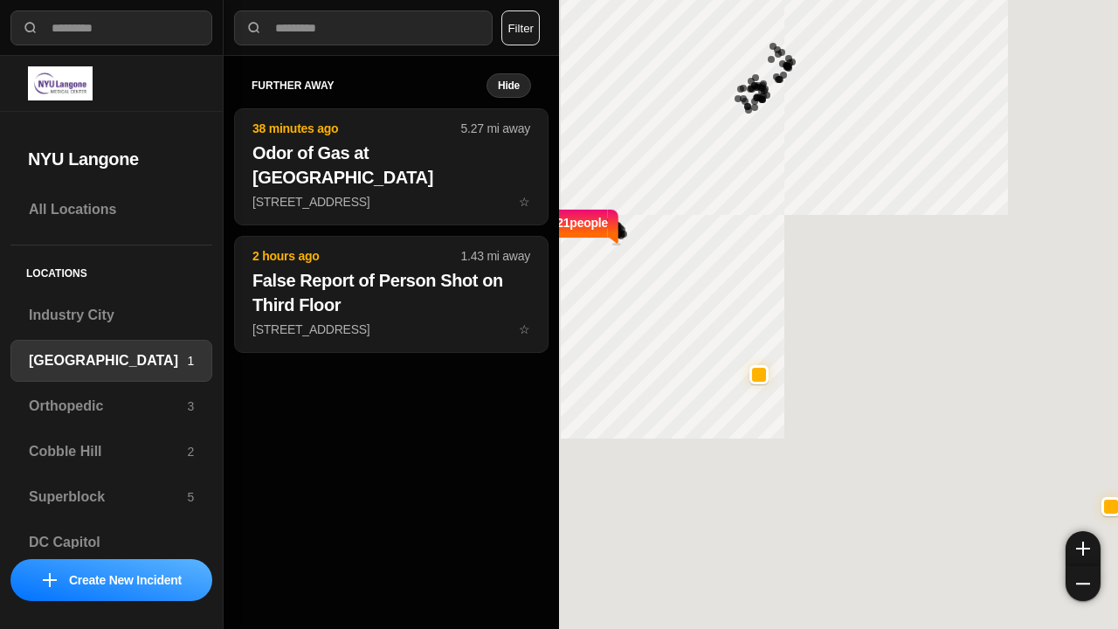
select select "*"
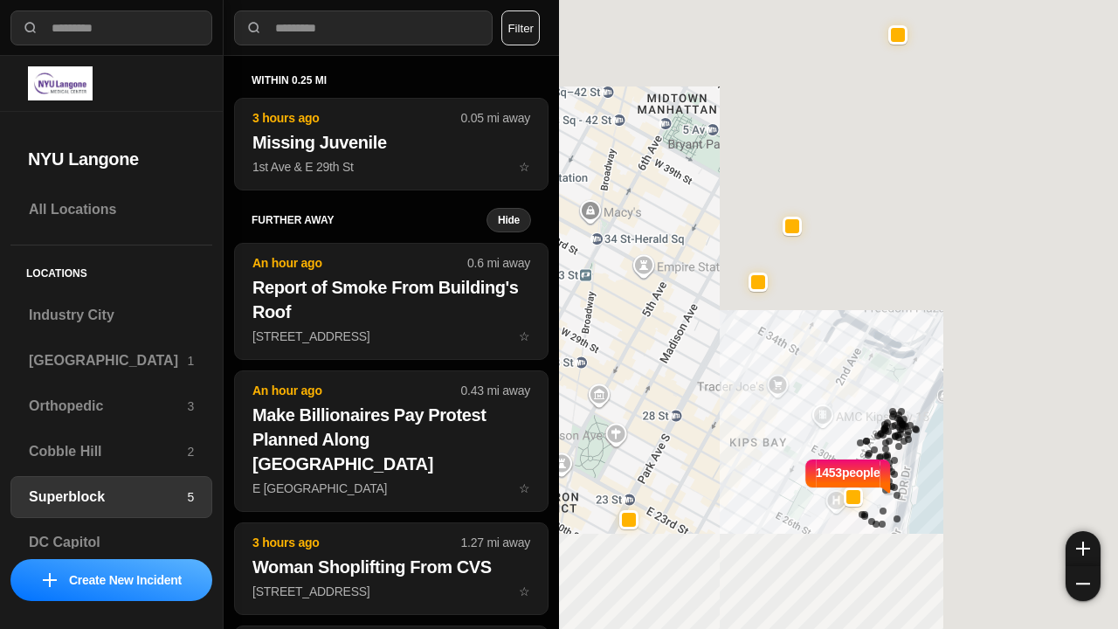
select select "*"
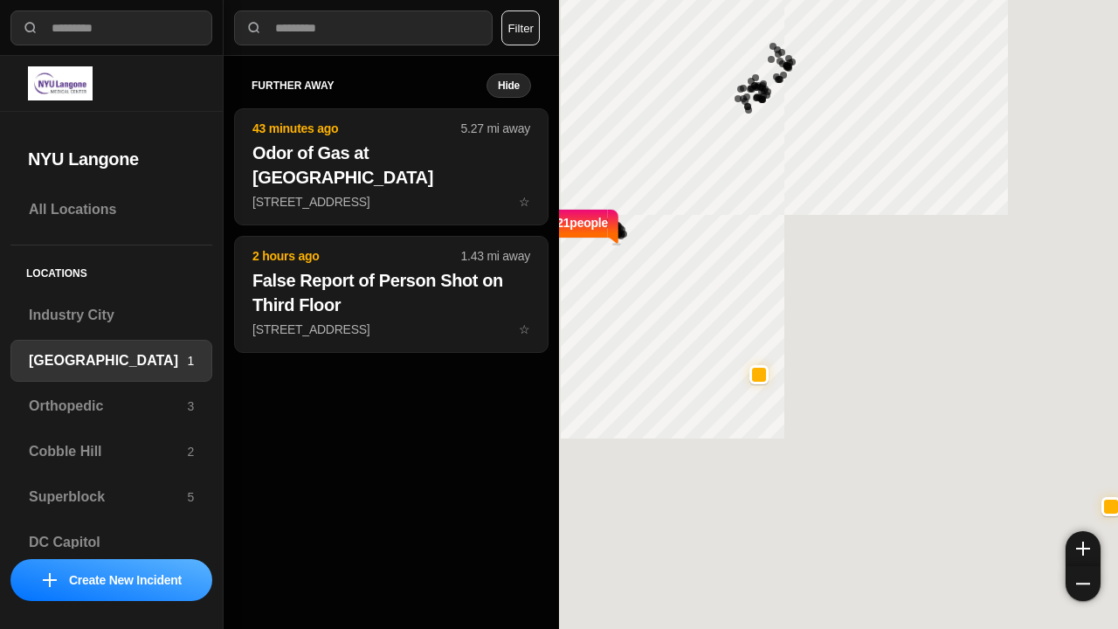
select select "*"
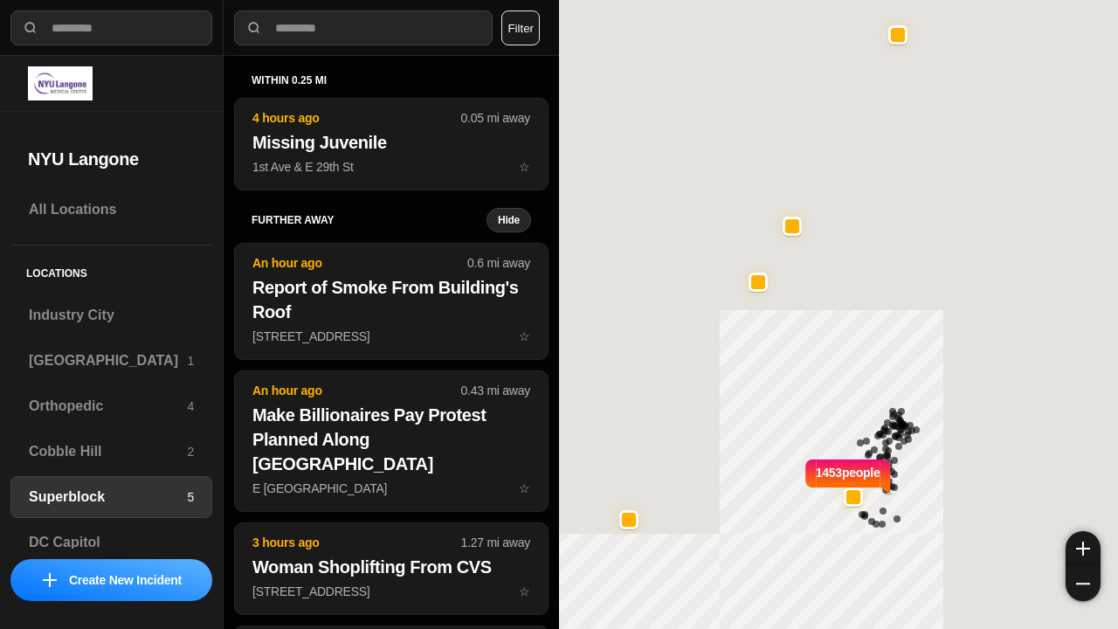
select select "*"
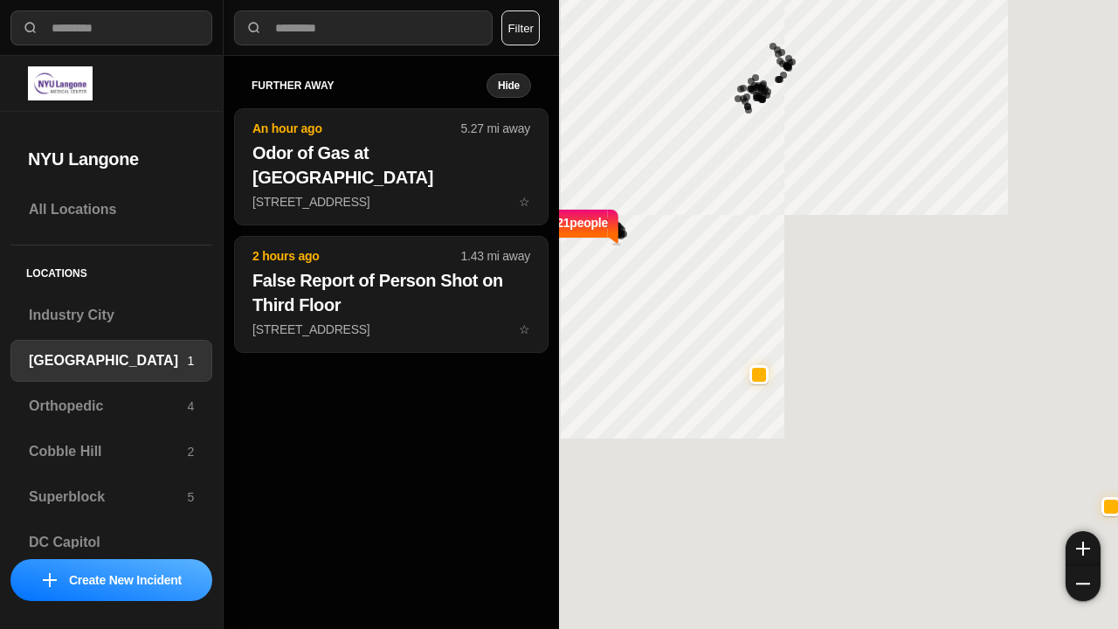
select select "*"
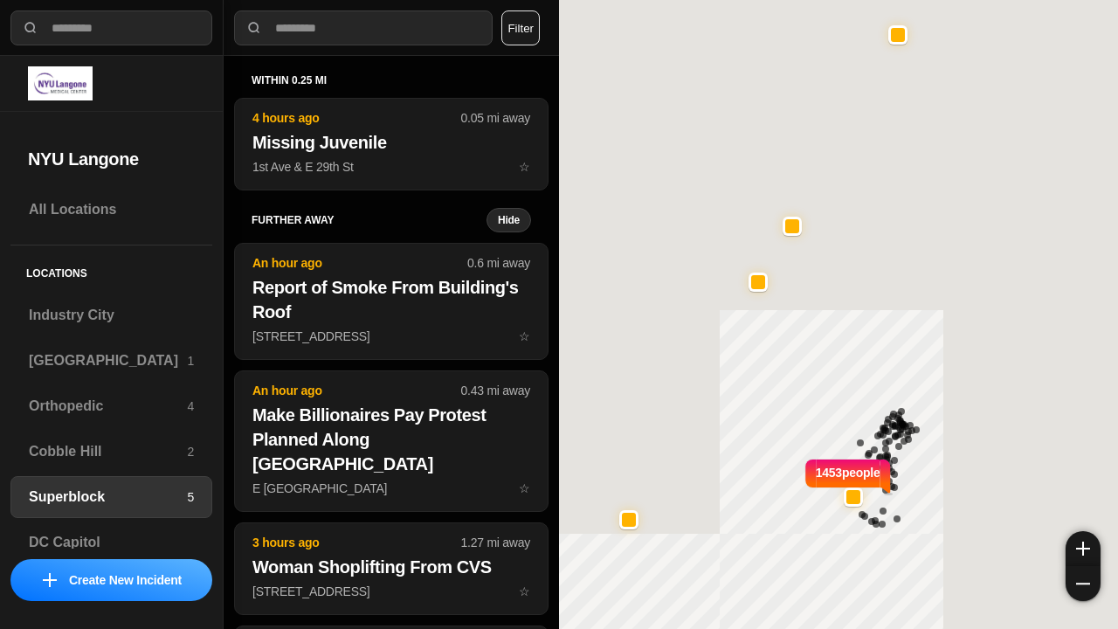
select select "*"
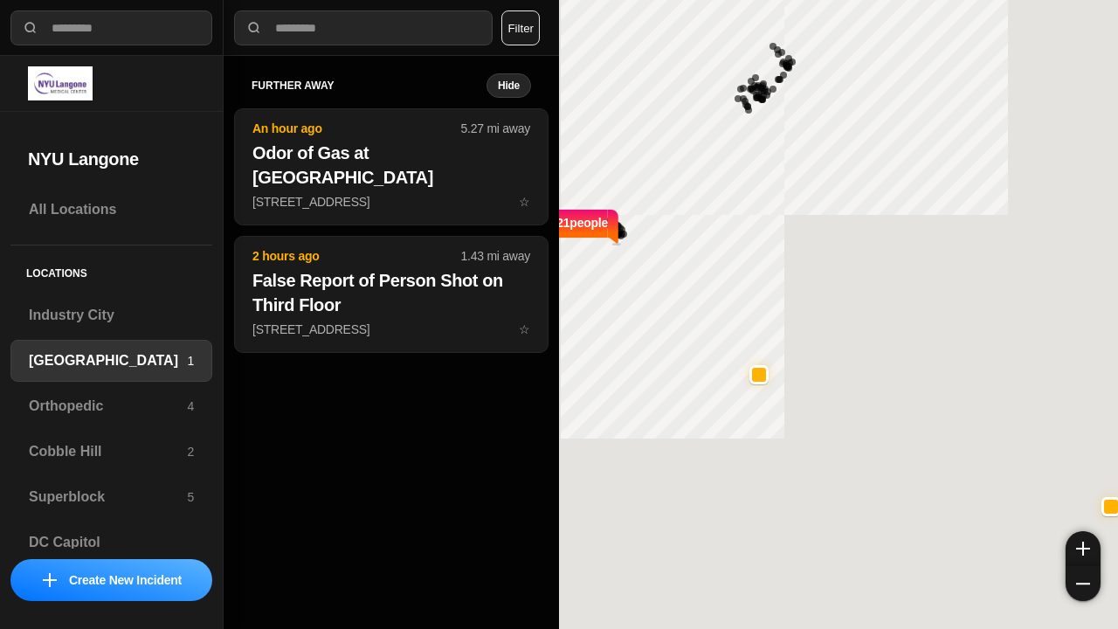
select select "*"
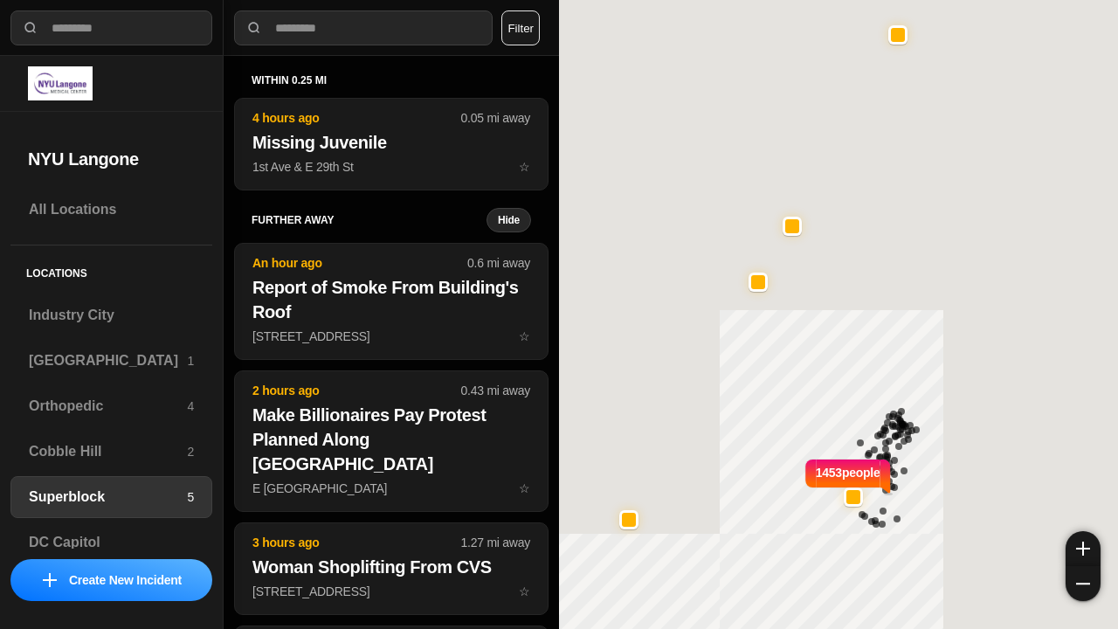
select select "*"
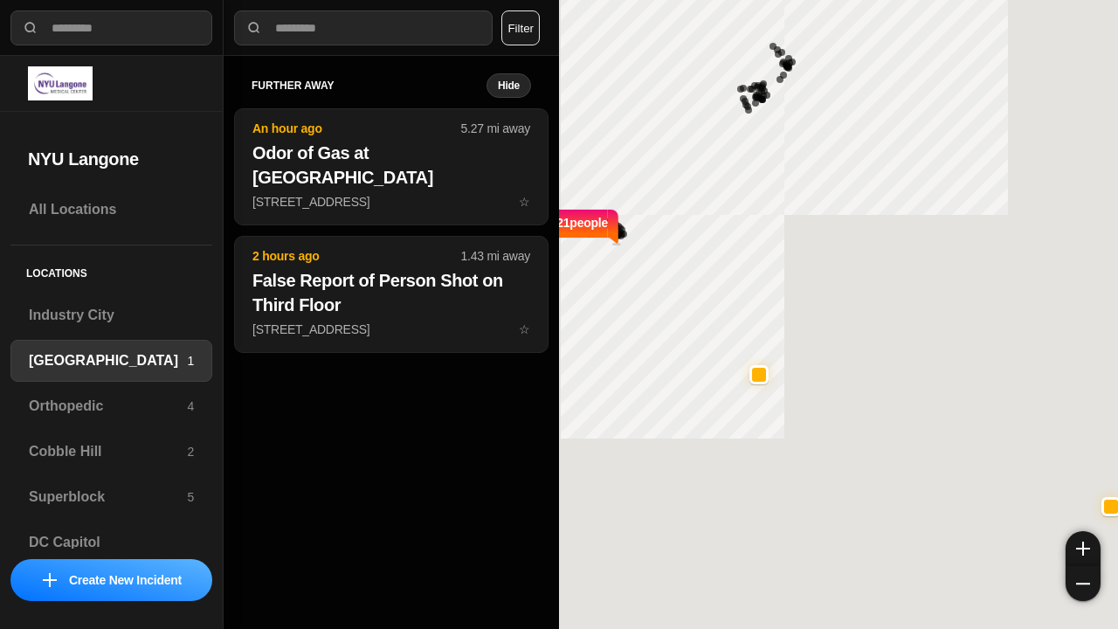
select select "*"
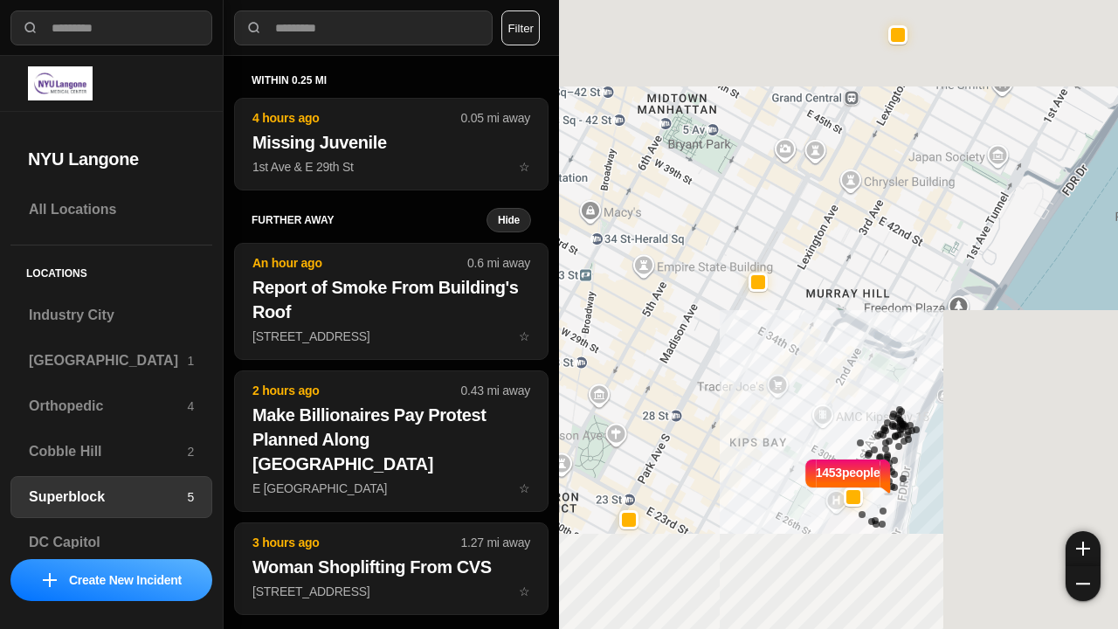
select select "*"
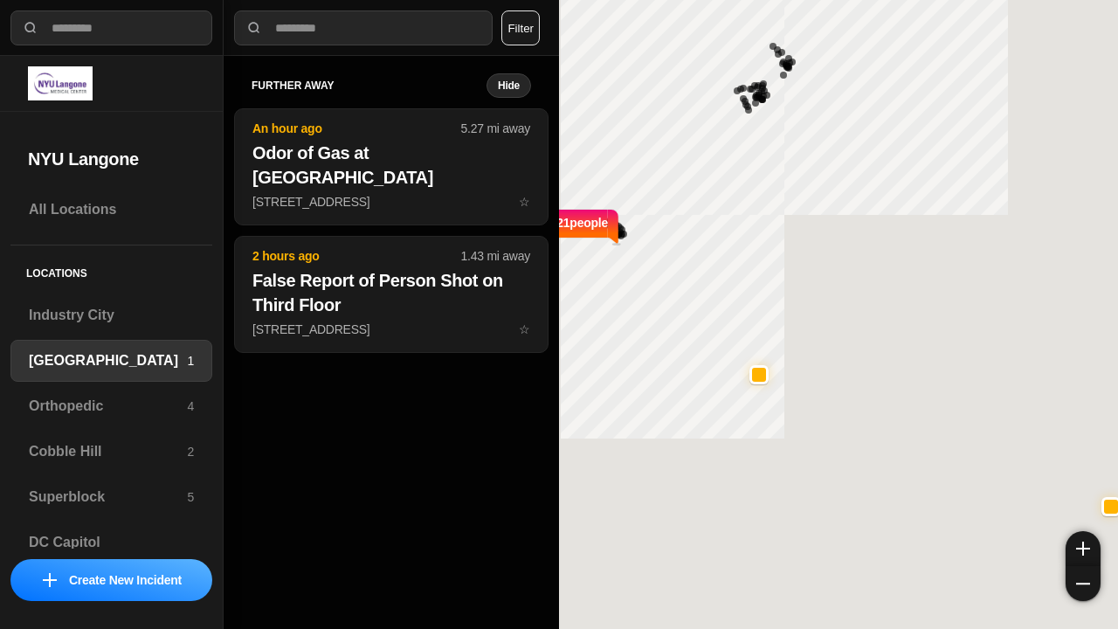
select select "*"
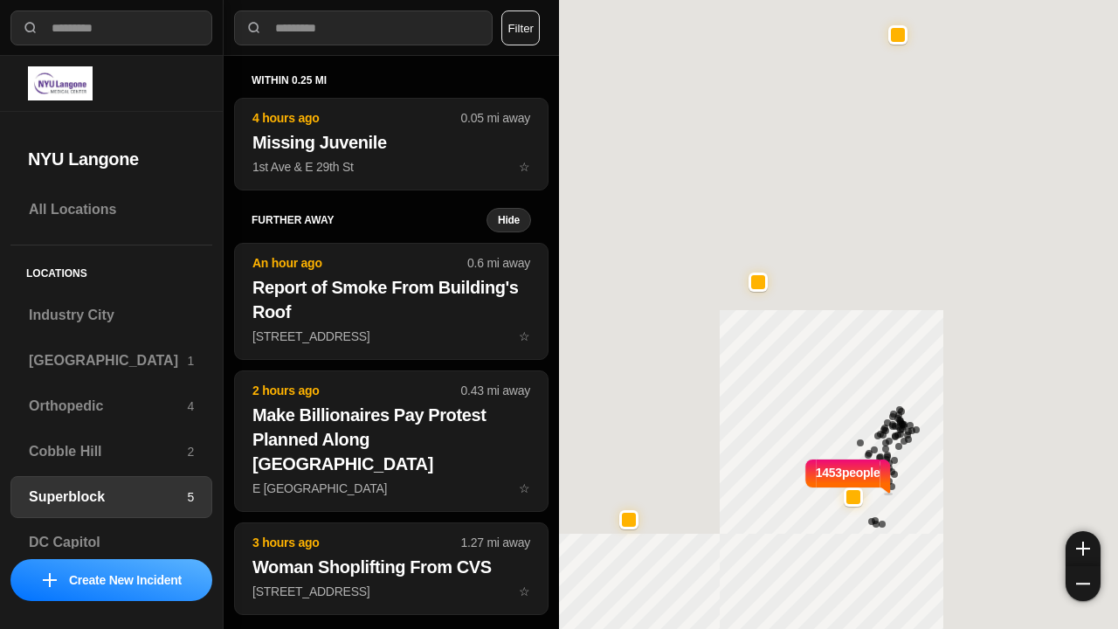
select select "*"
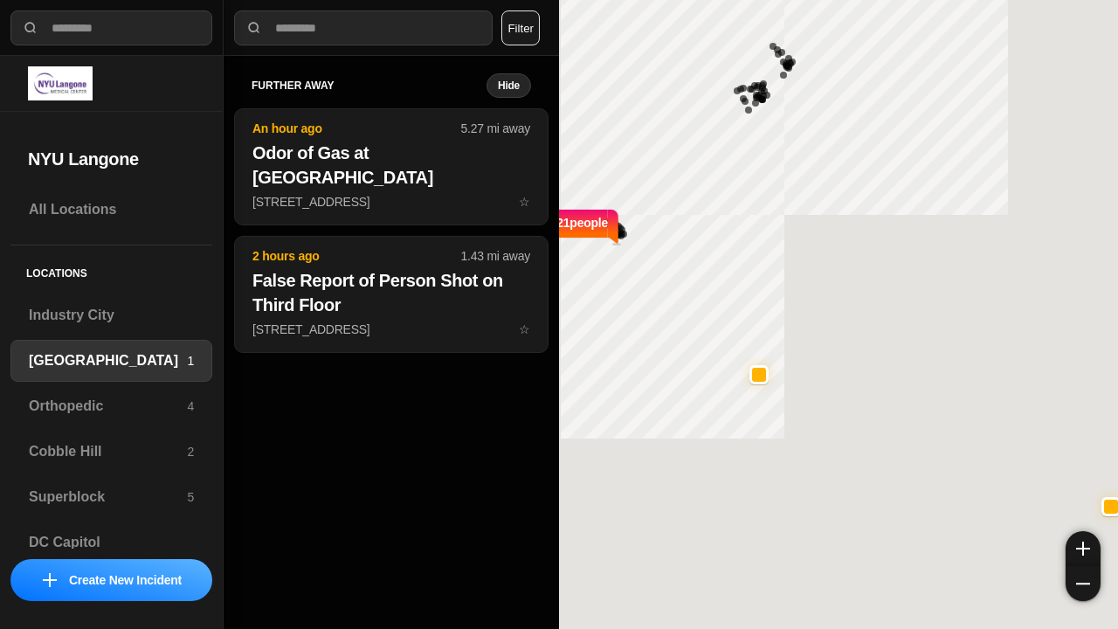
select select "*"
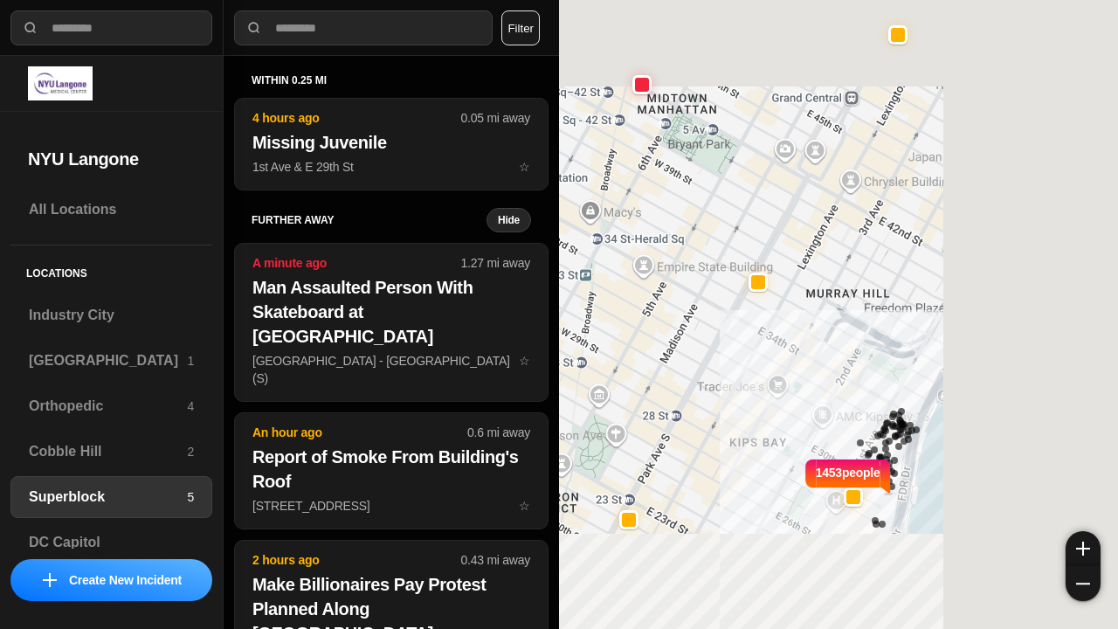
select select "*"
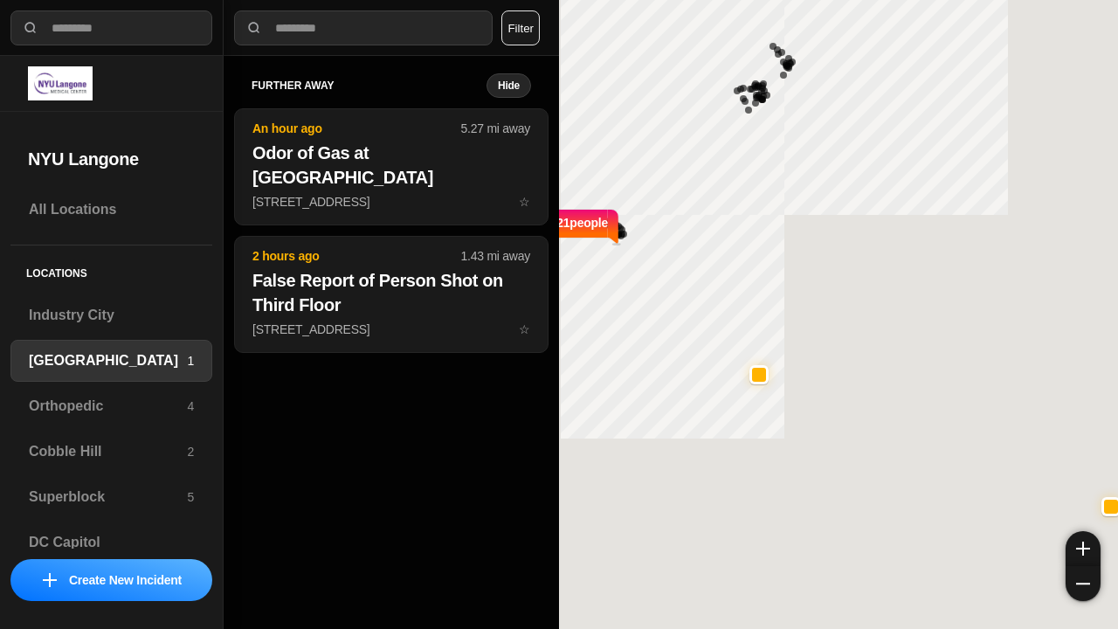
select select "*"
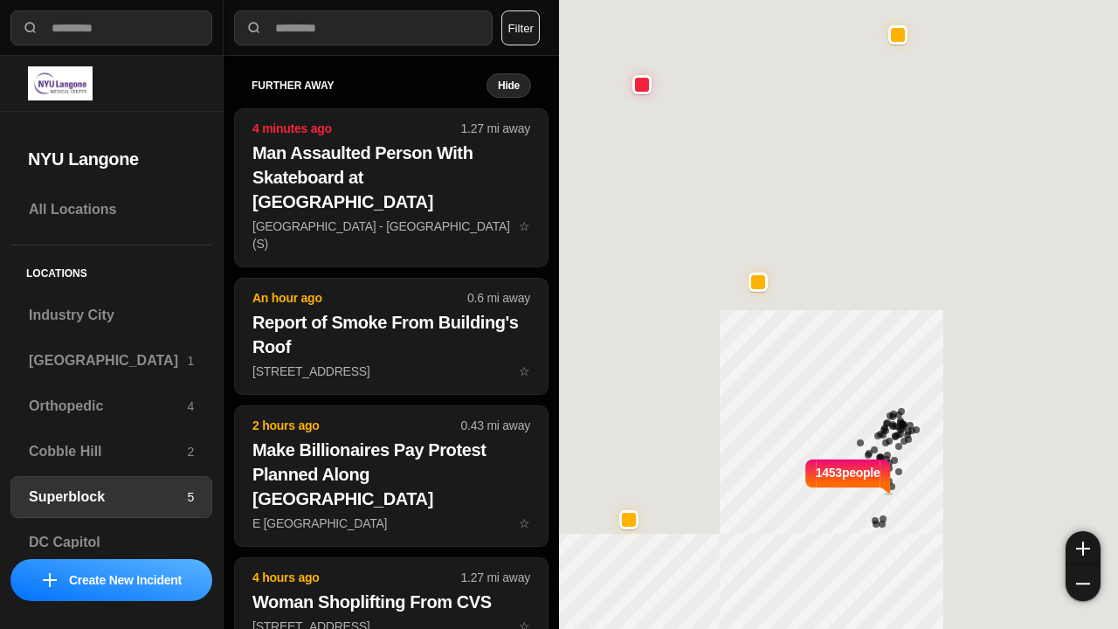
select select "*"
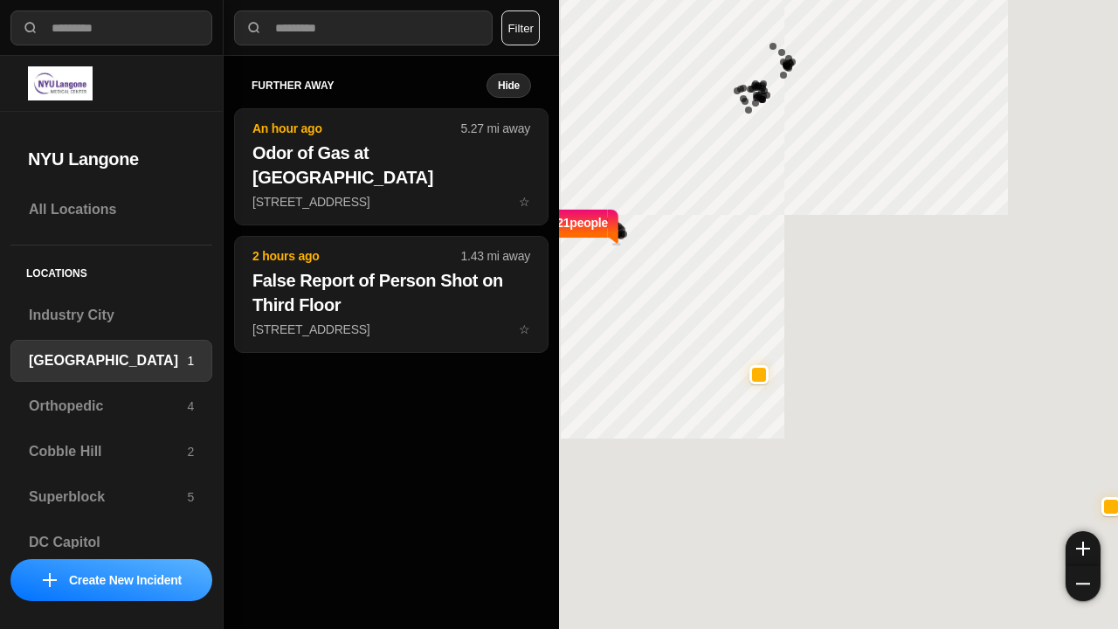
select select "*"
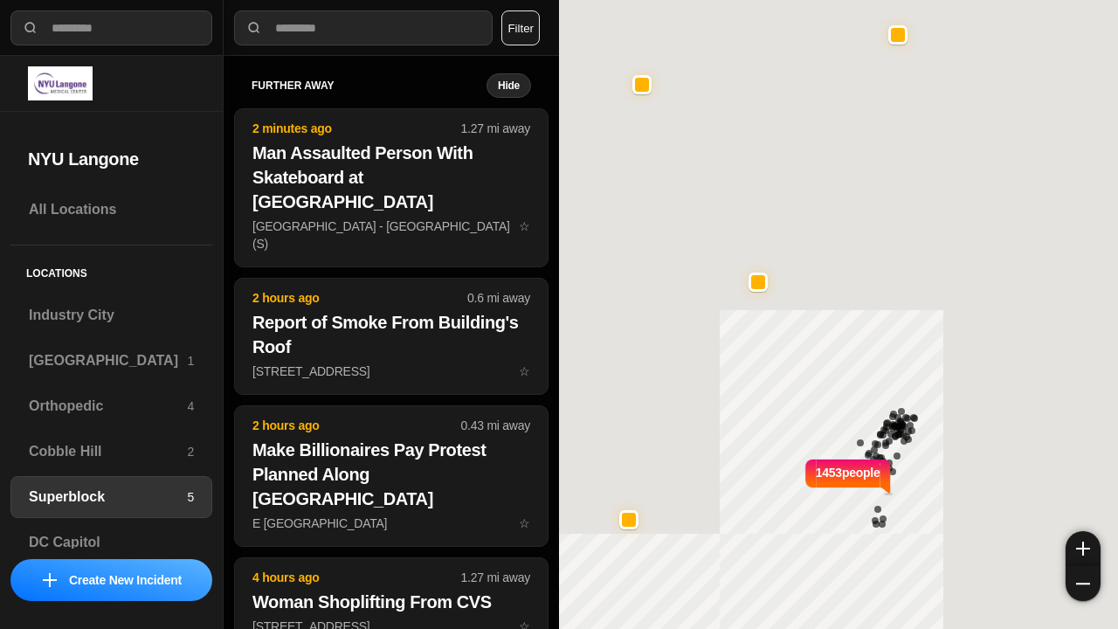
select select "*"
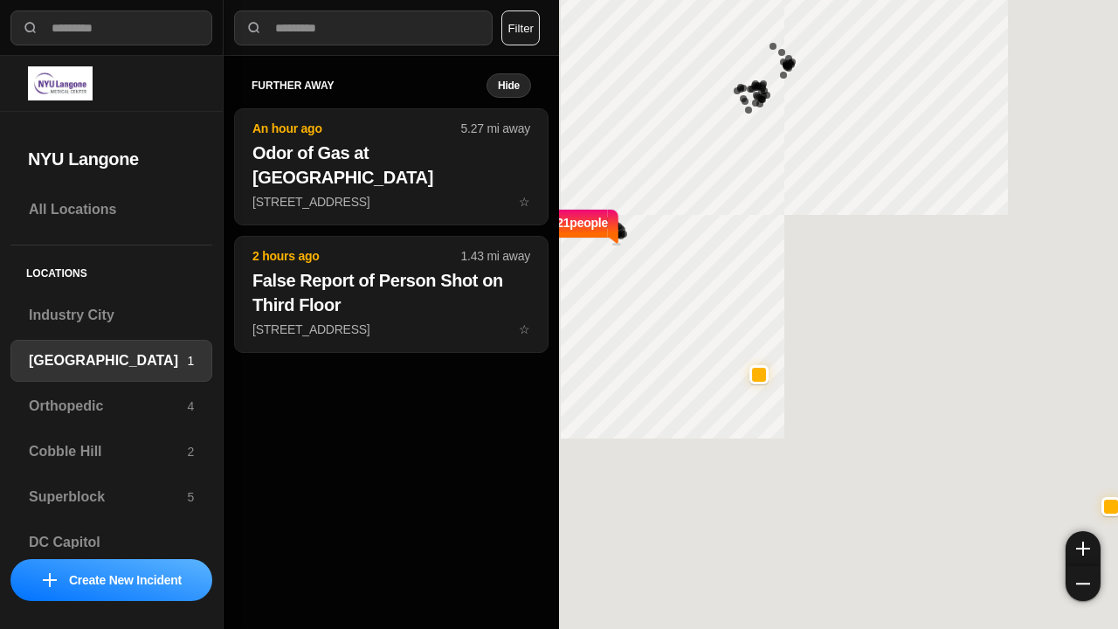
select select "*"
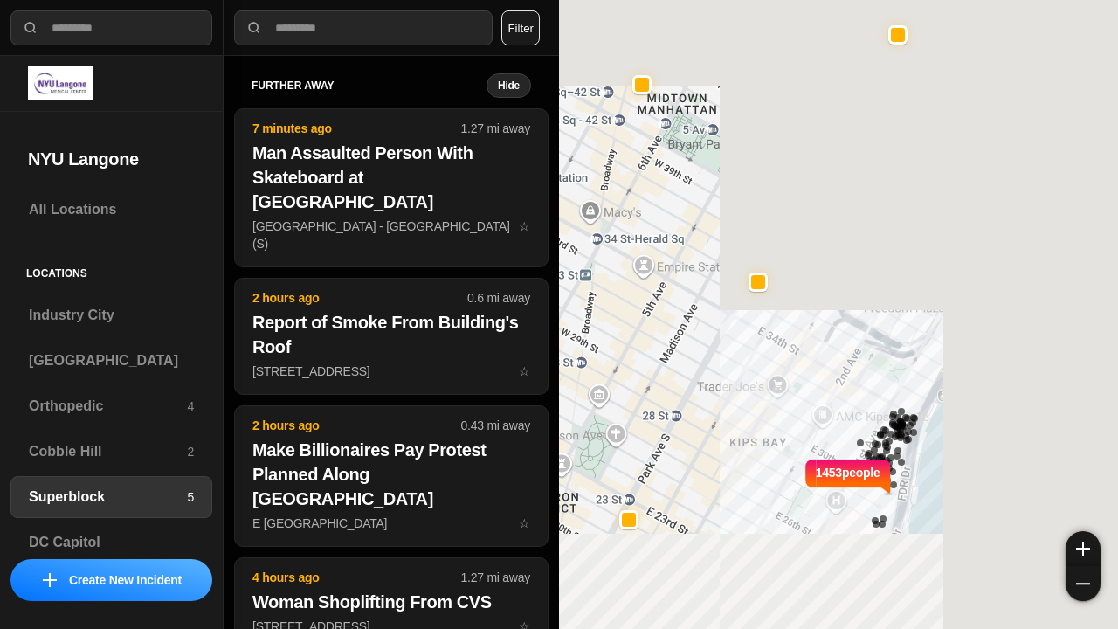
select select "*"
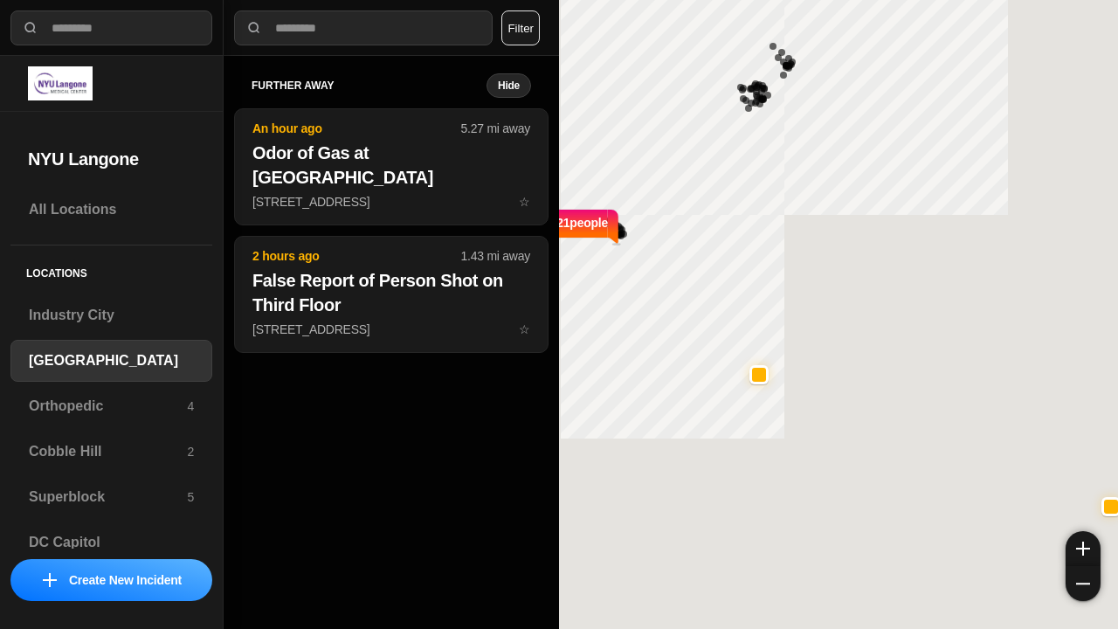
select select "*"
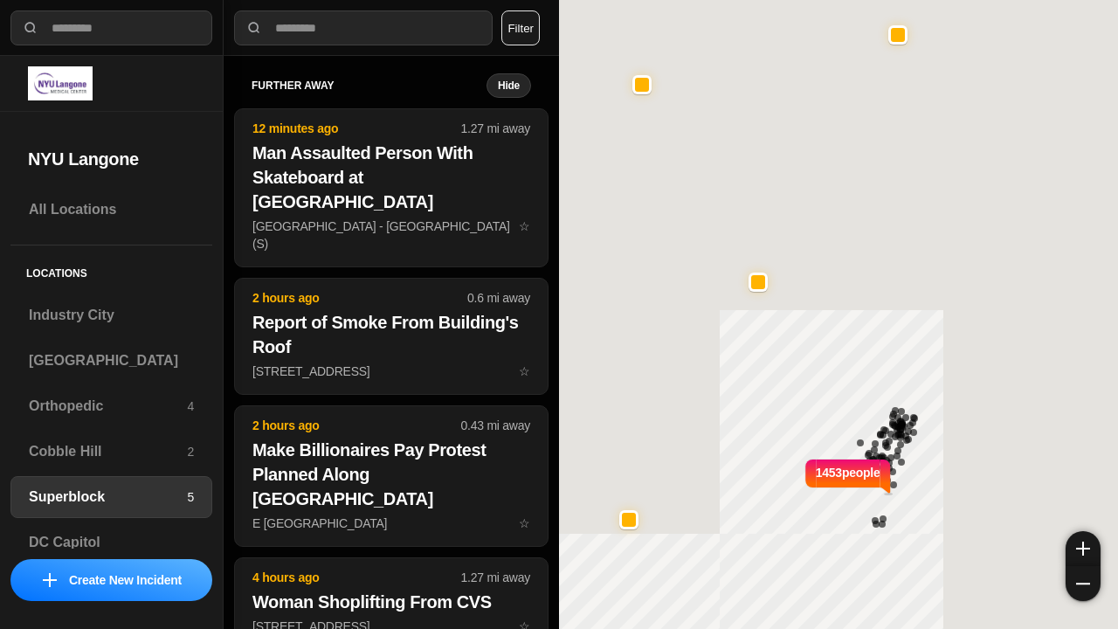
select select "*"
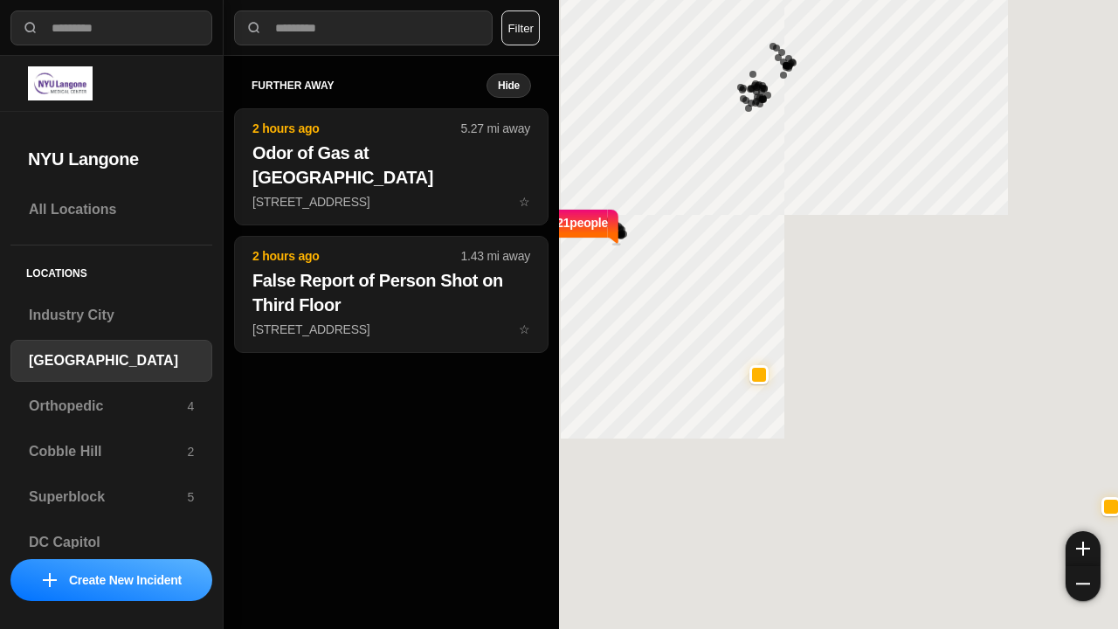
select select "*"
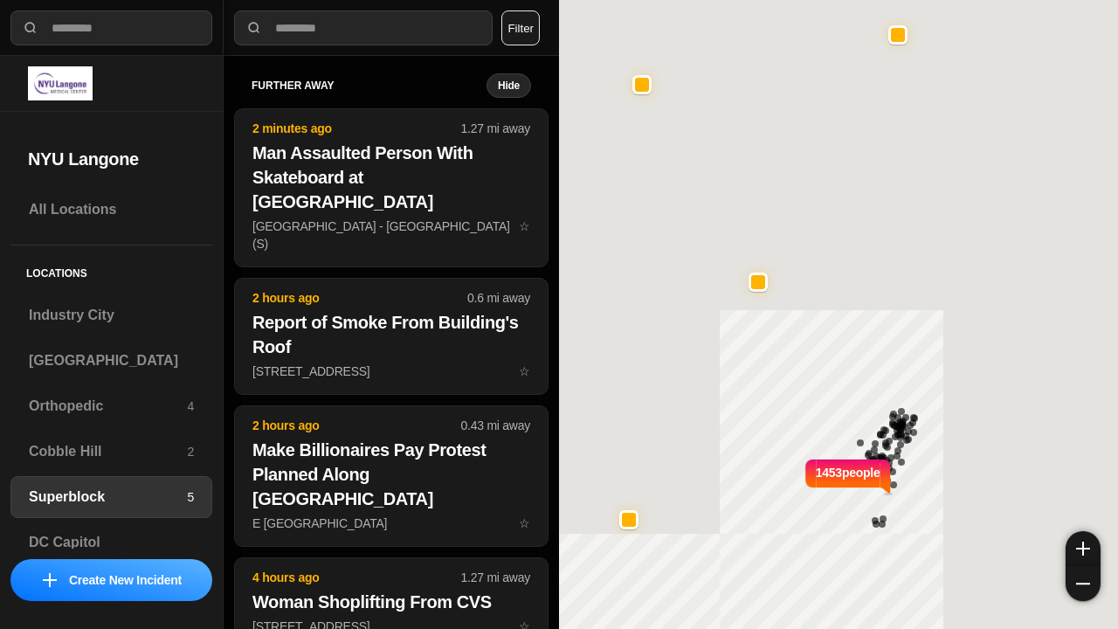
select select "*"
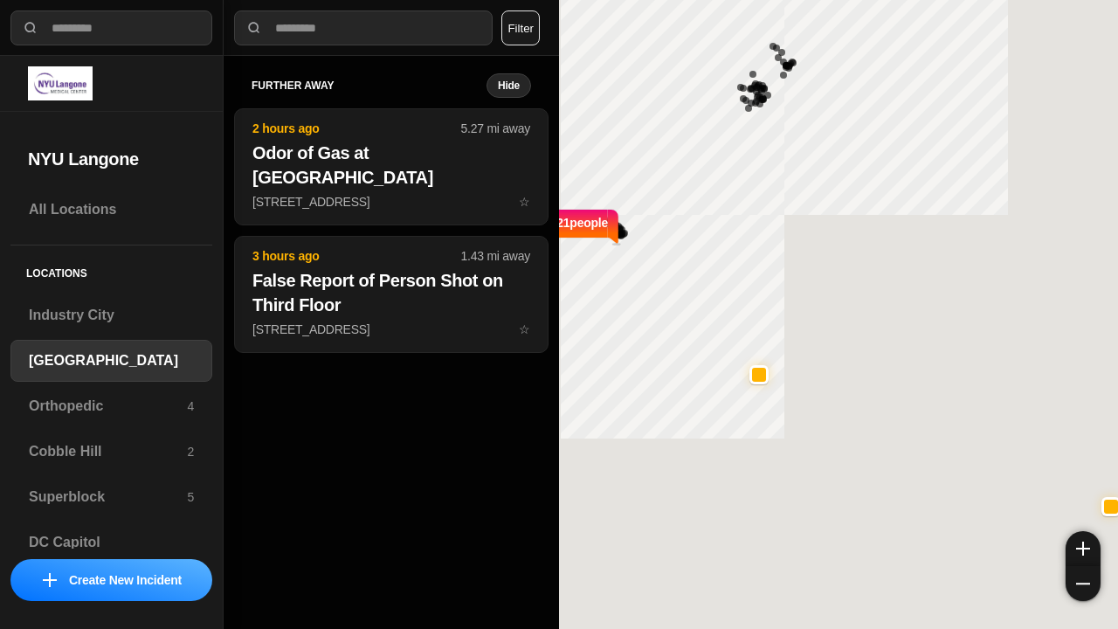
select select "*"
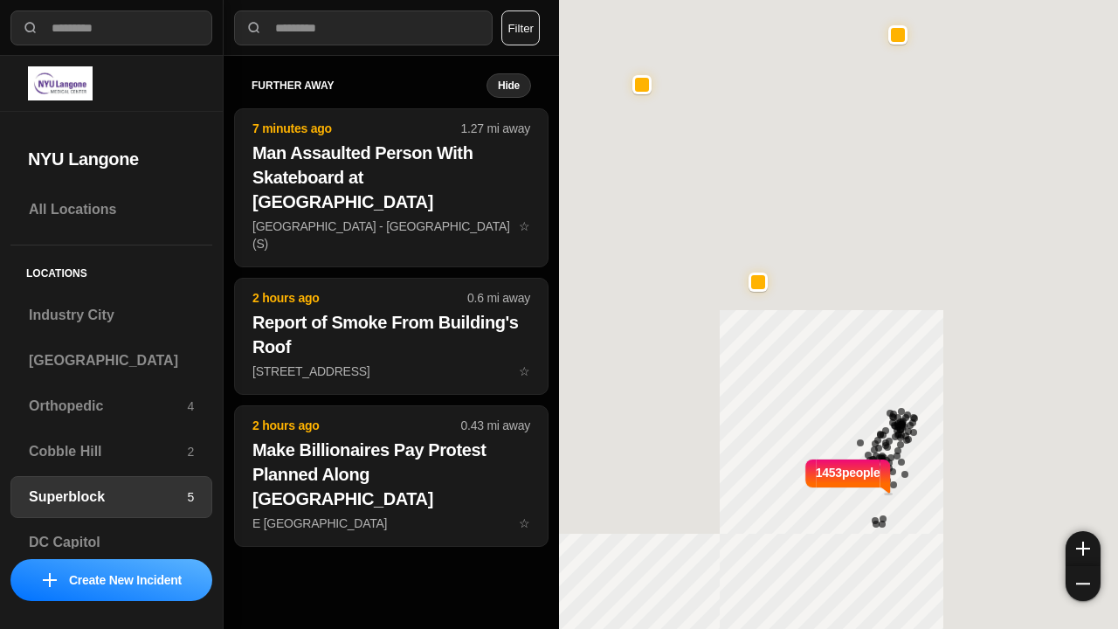
select select "*"
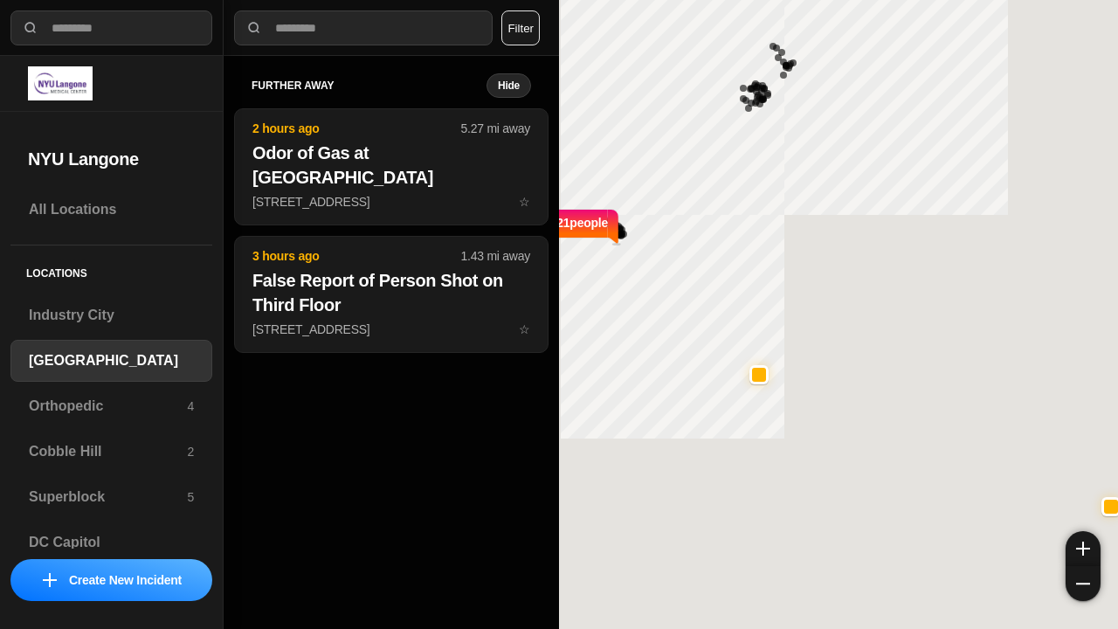
select select "*"
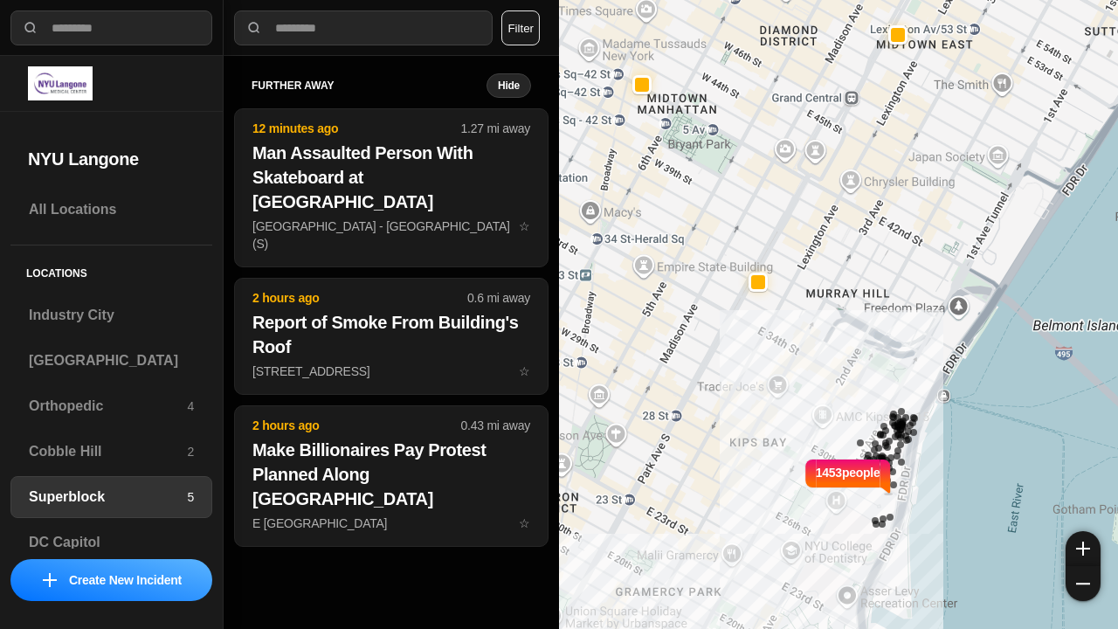
select select "*"
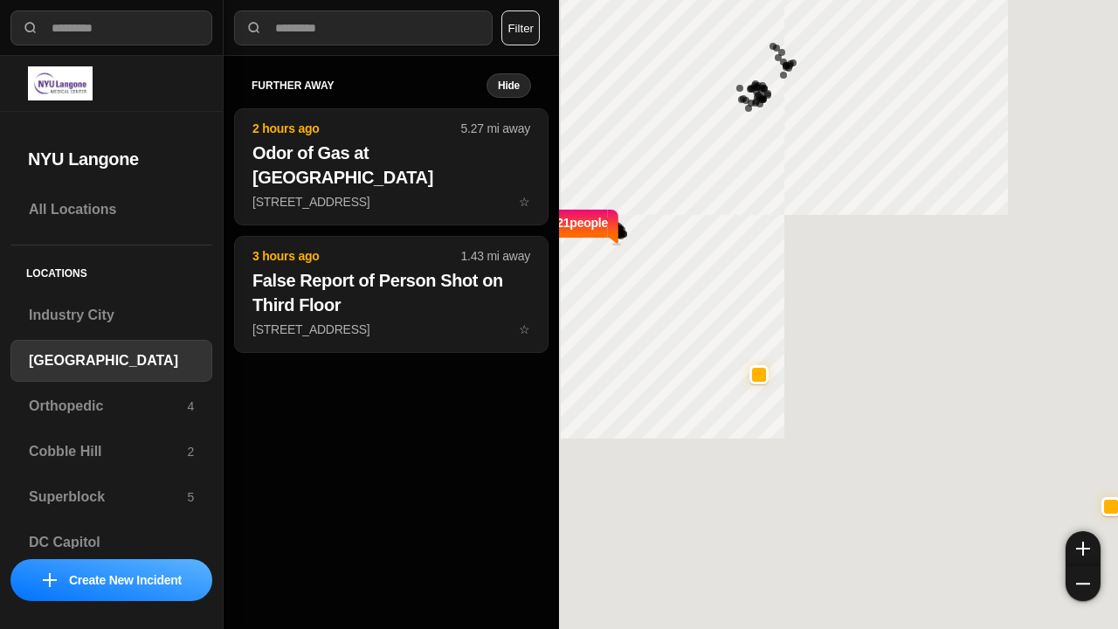
select select "*"
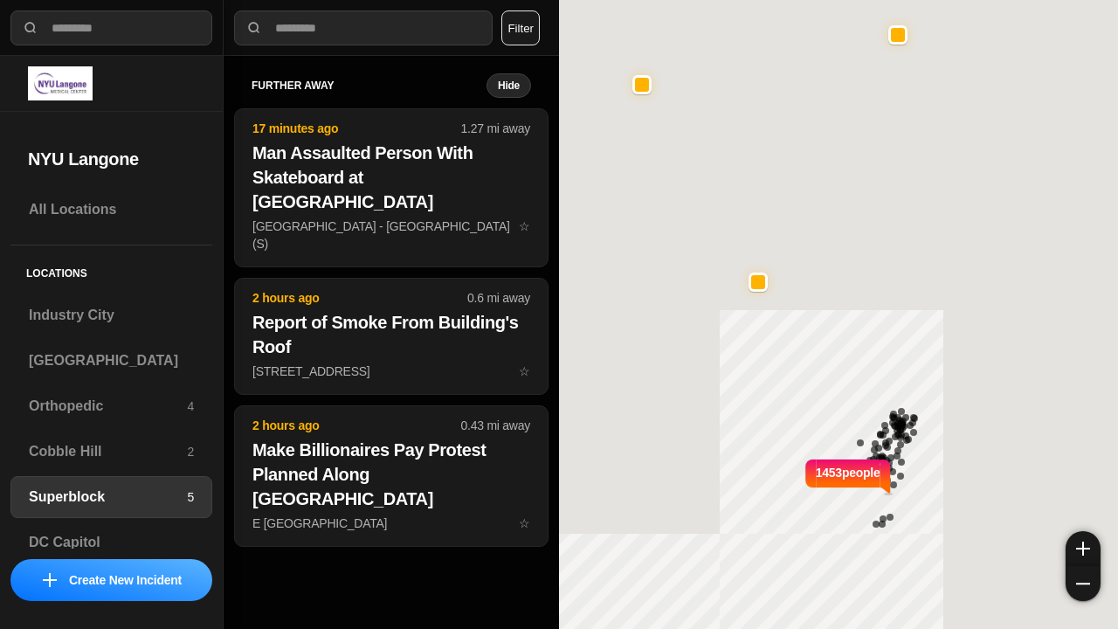
select select "*"
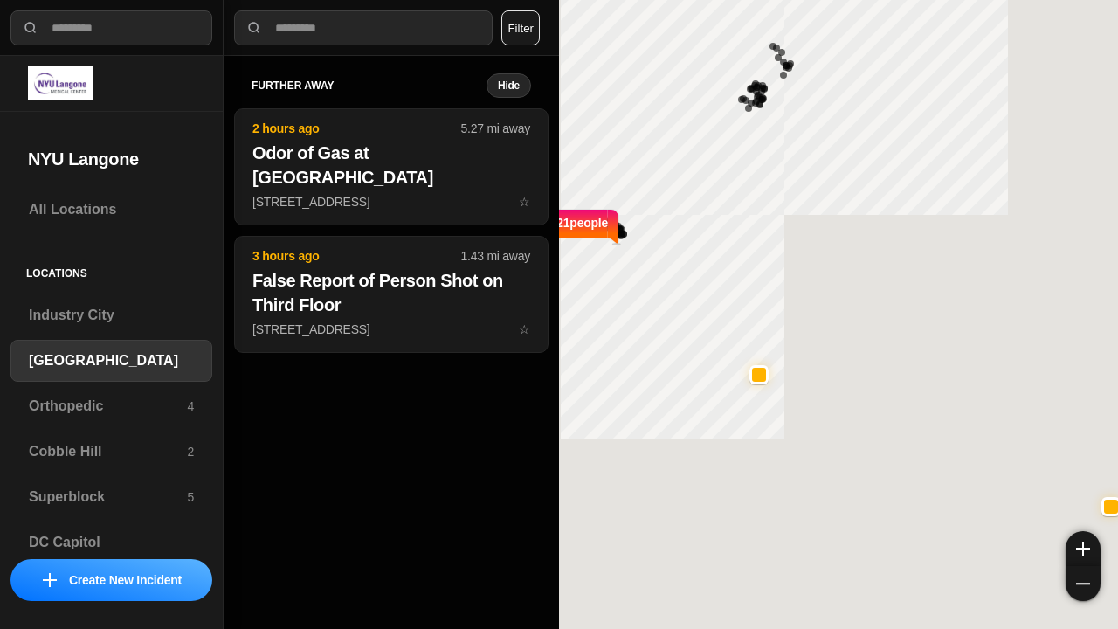
select select "*"
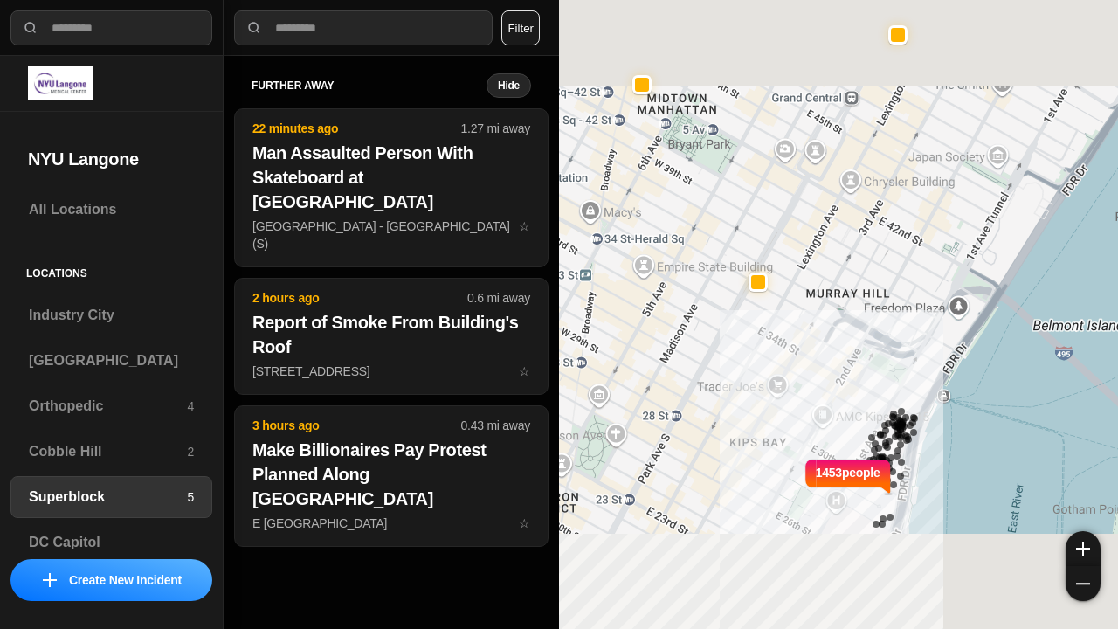
select select "*"
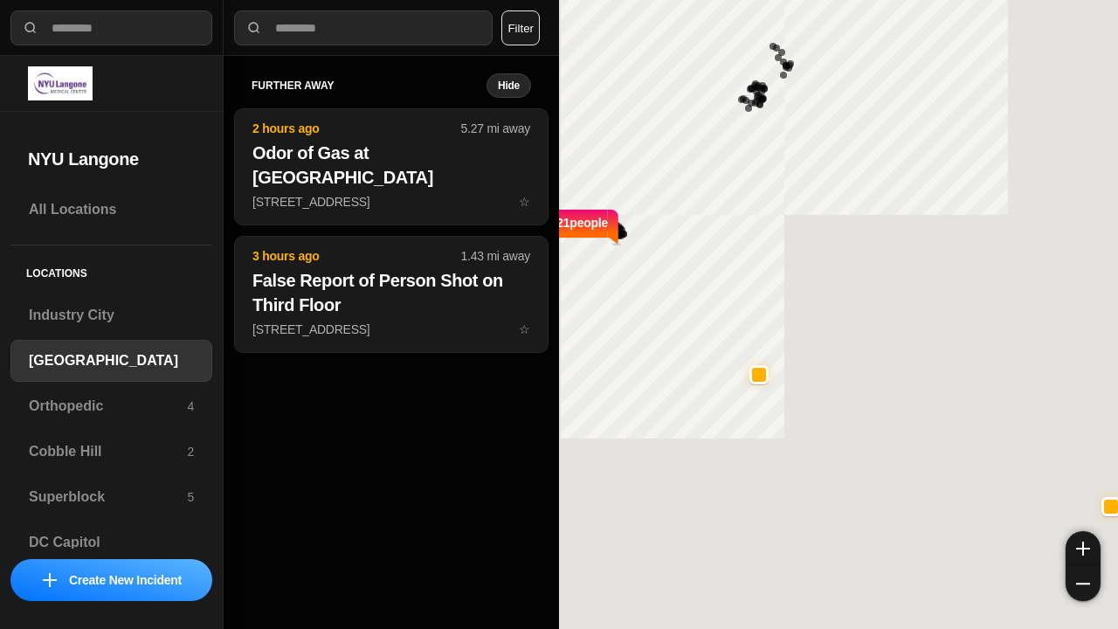
select select "*"
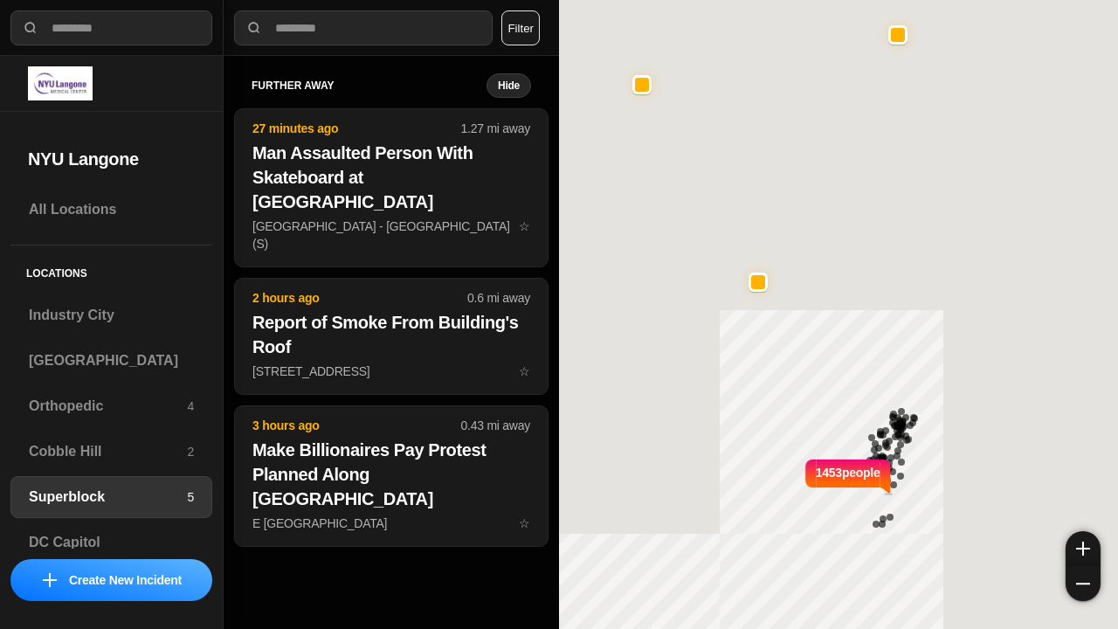
select select "*"
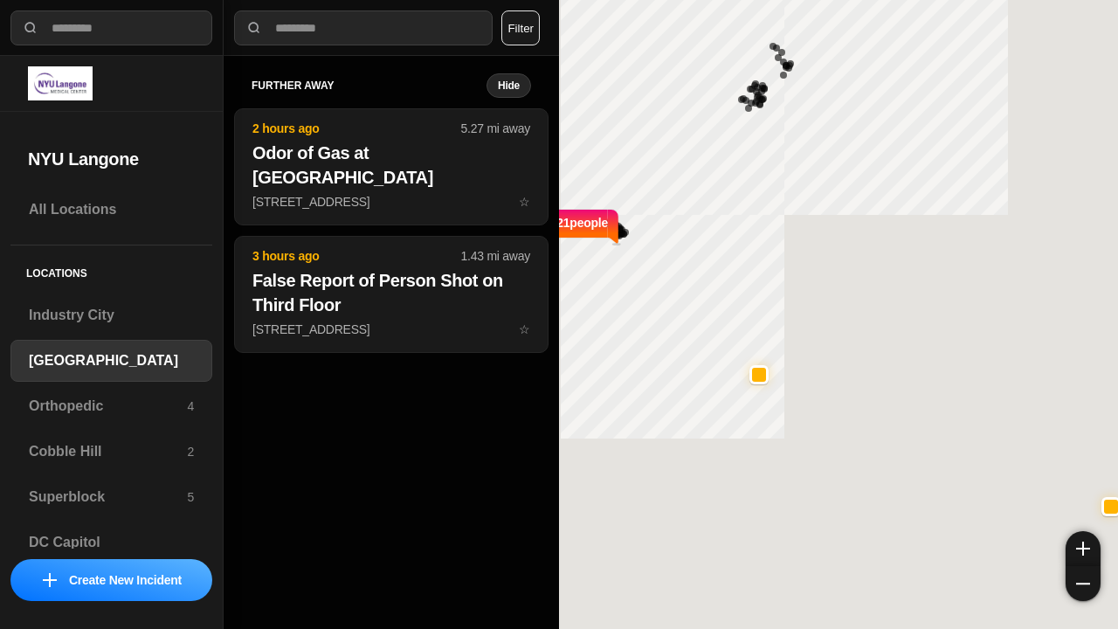
select select "*"
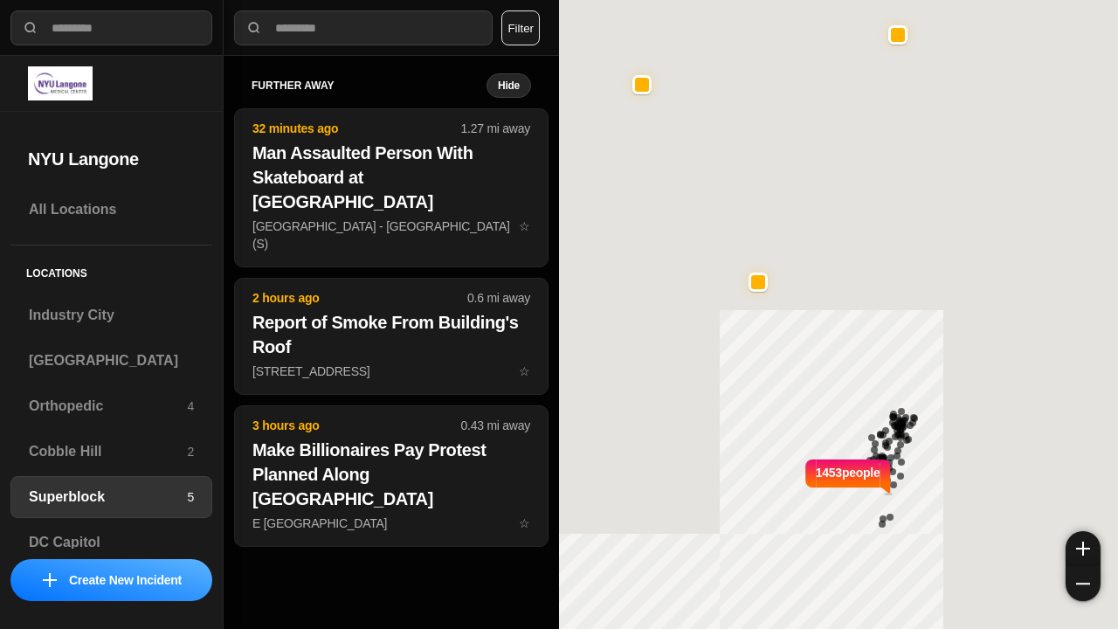
select select "*"
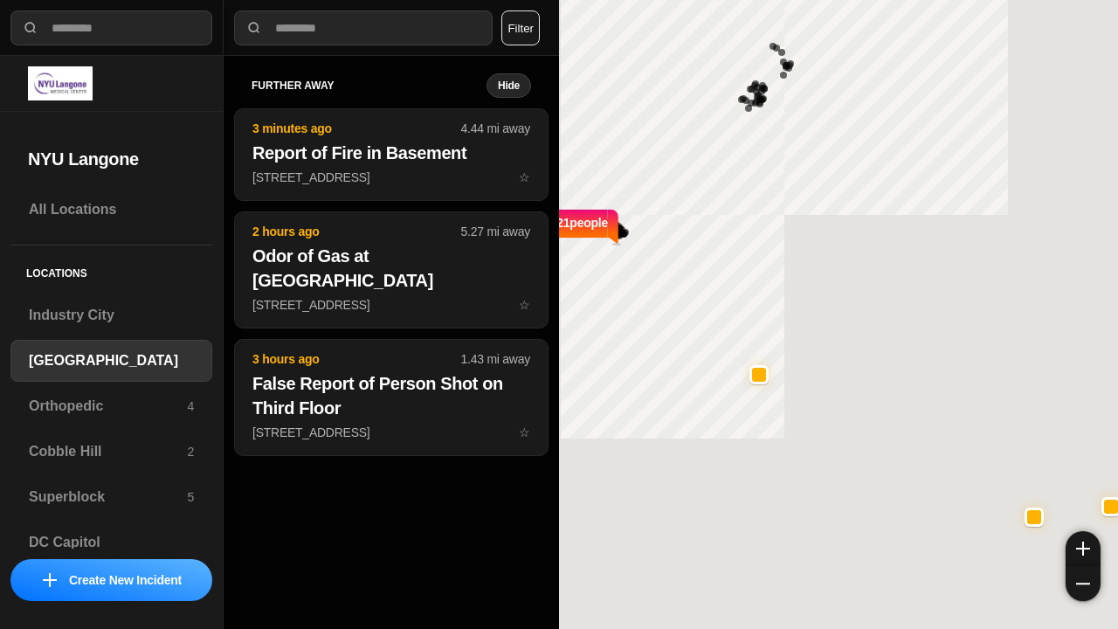
select select "*"
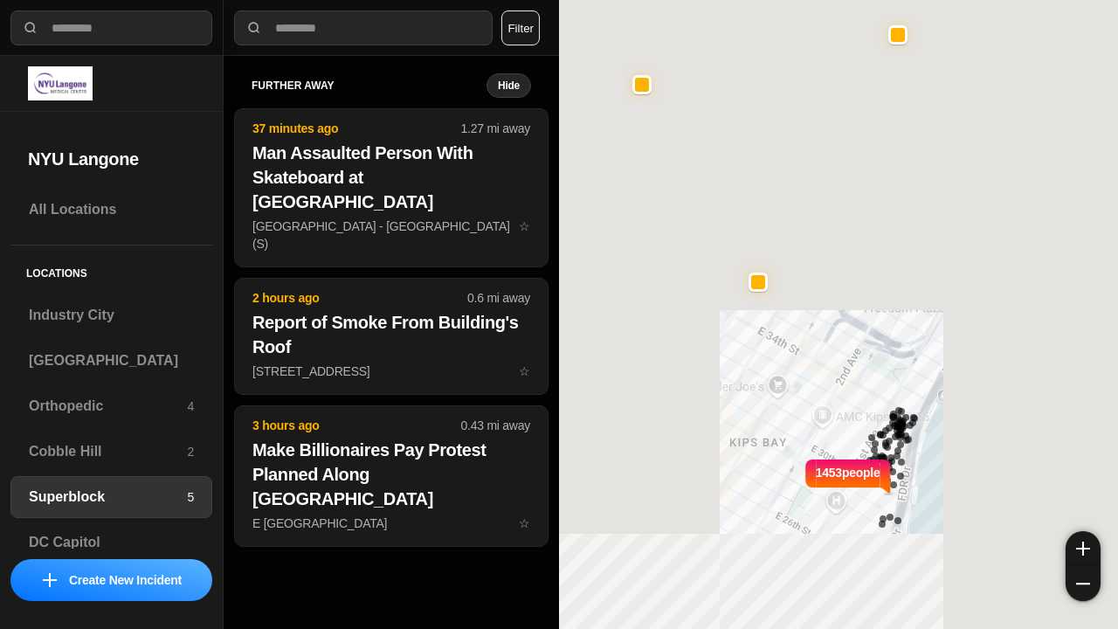
select select "*"
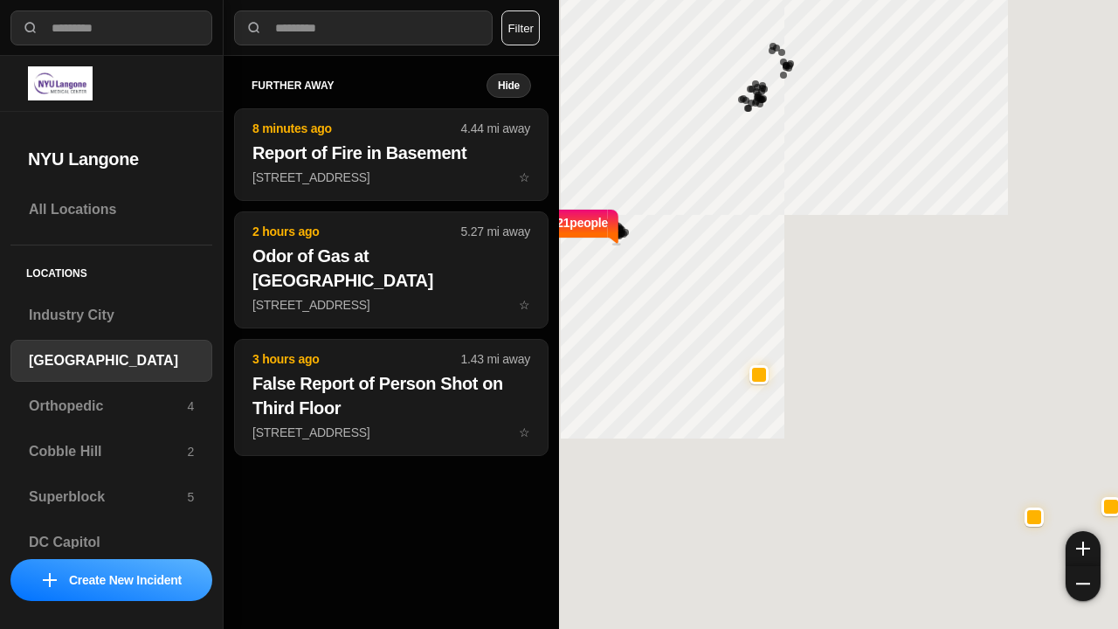
select select "*"
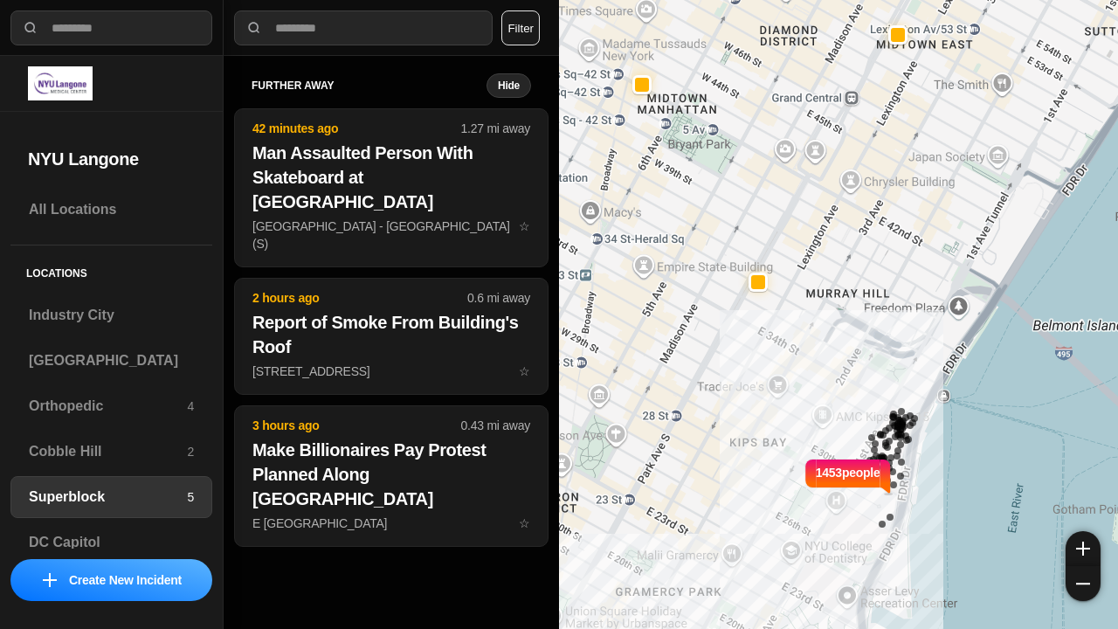
select select "*"
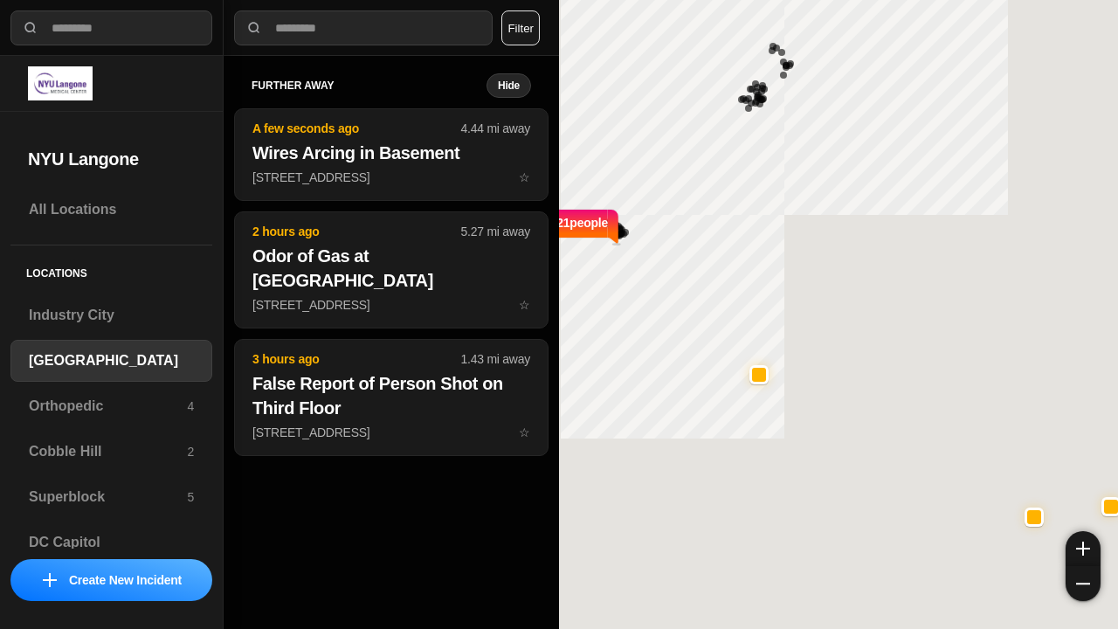
select select "*"
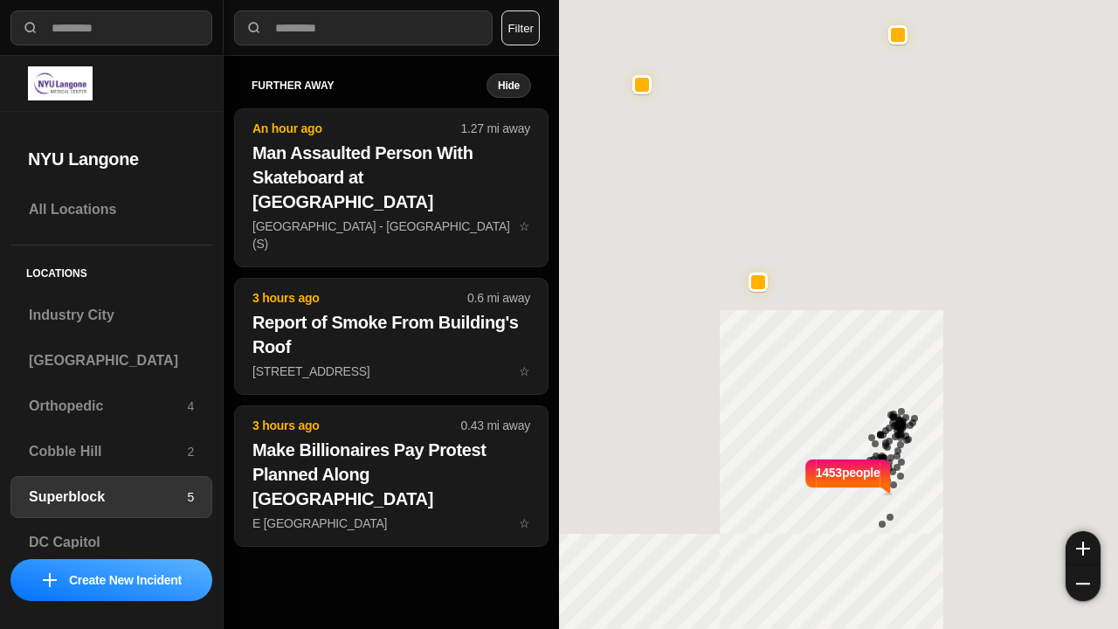
select select "*"
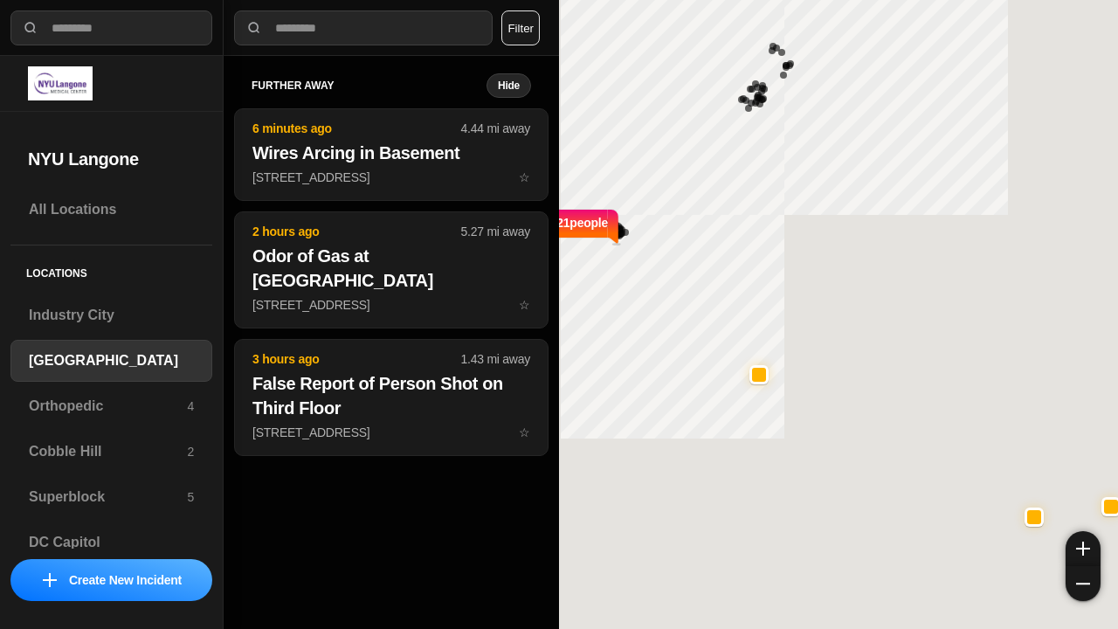
select select "*"
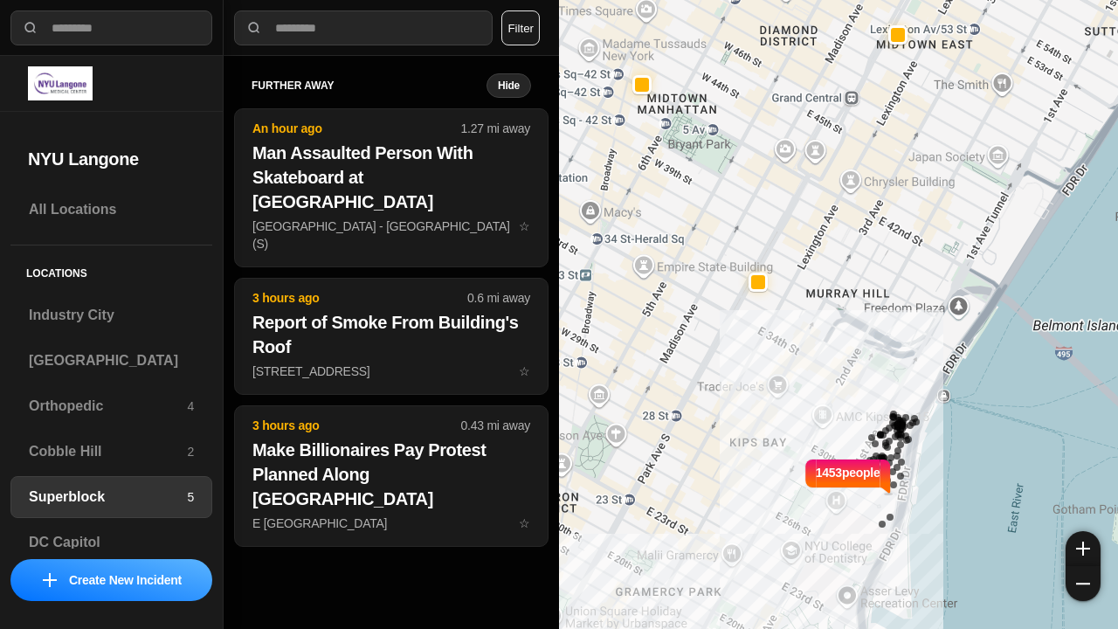
select select "*"
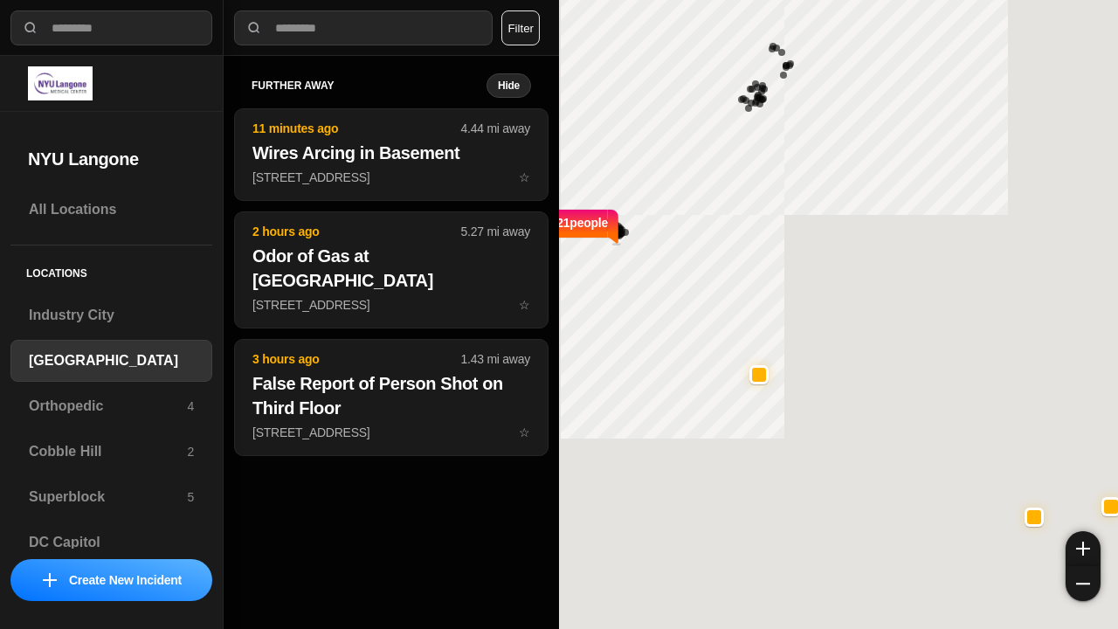
select select "*"
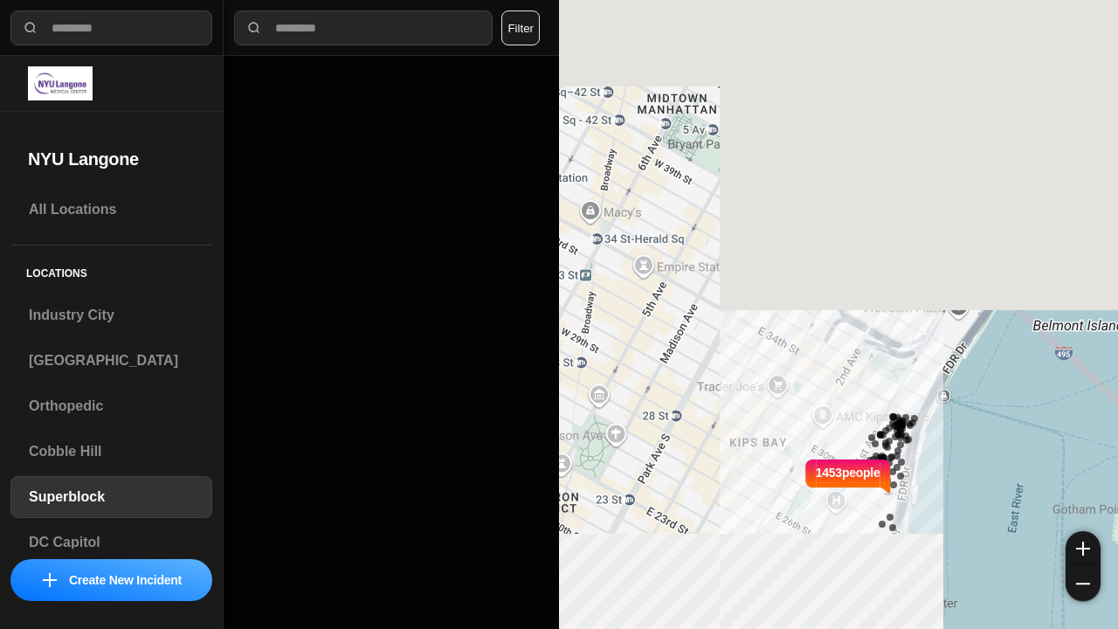
select select "*"
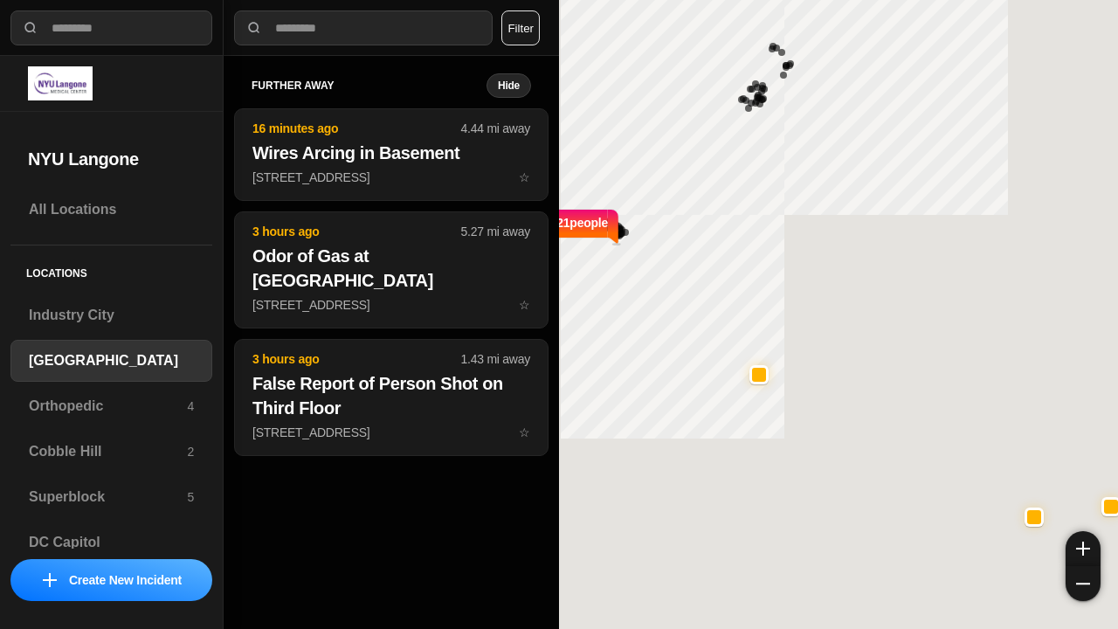
select select "*"
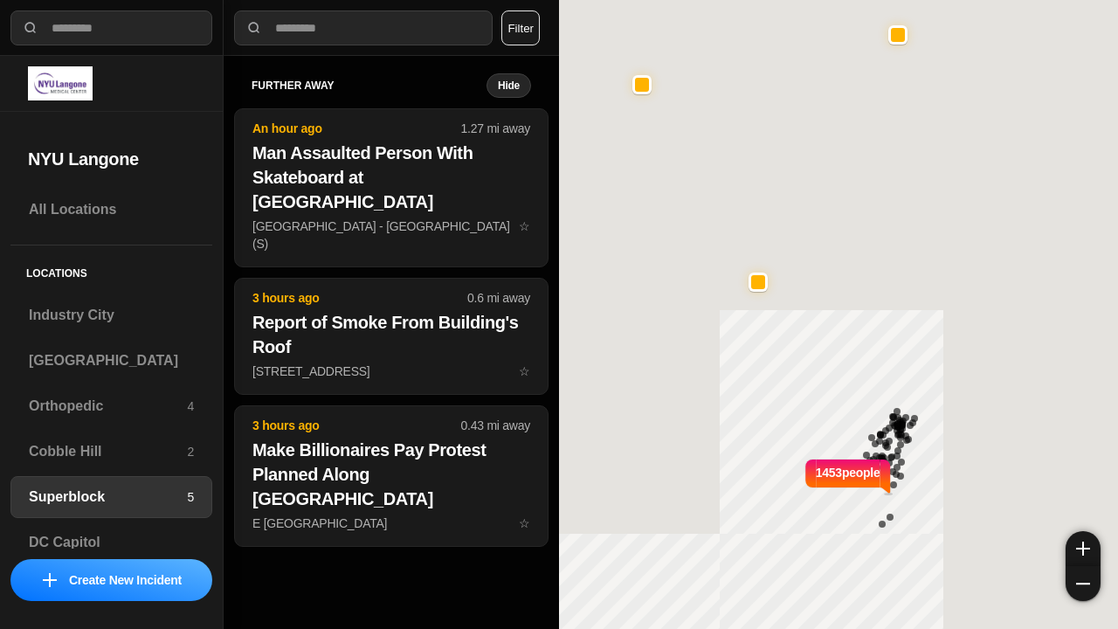
select select "*"
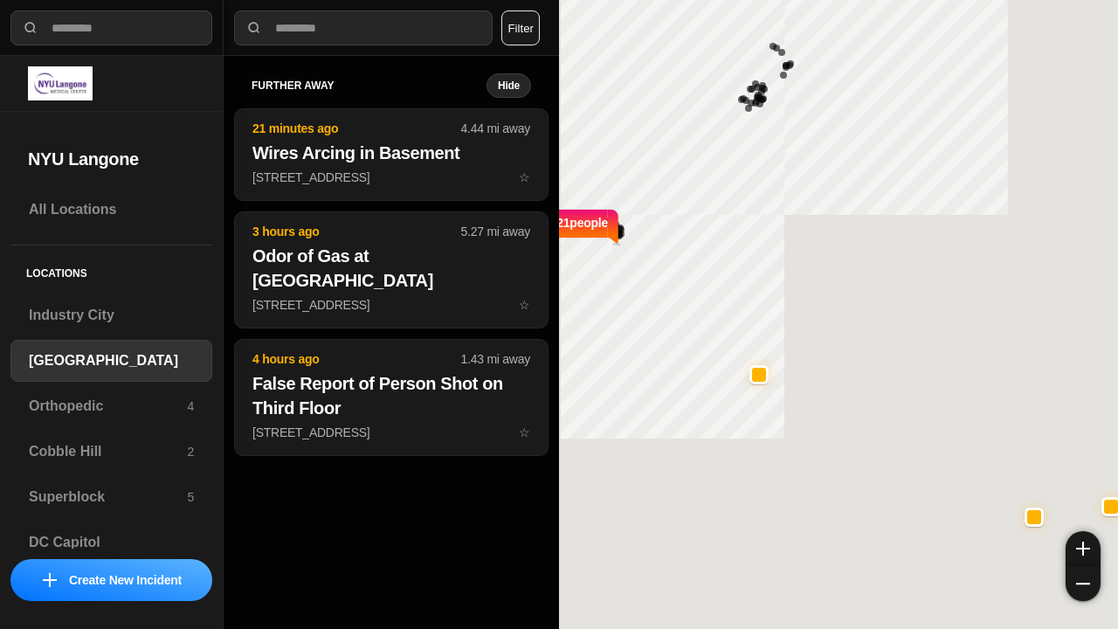
select select "*"
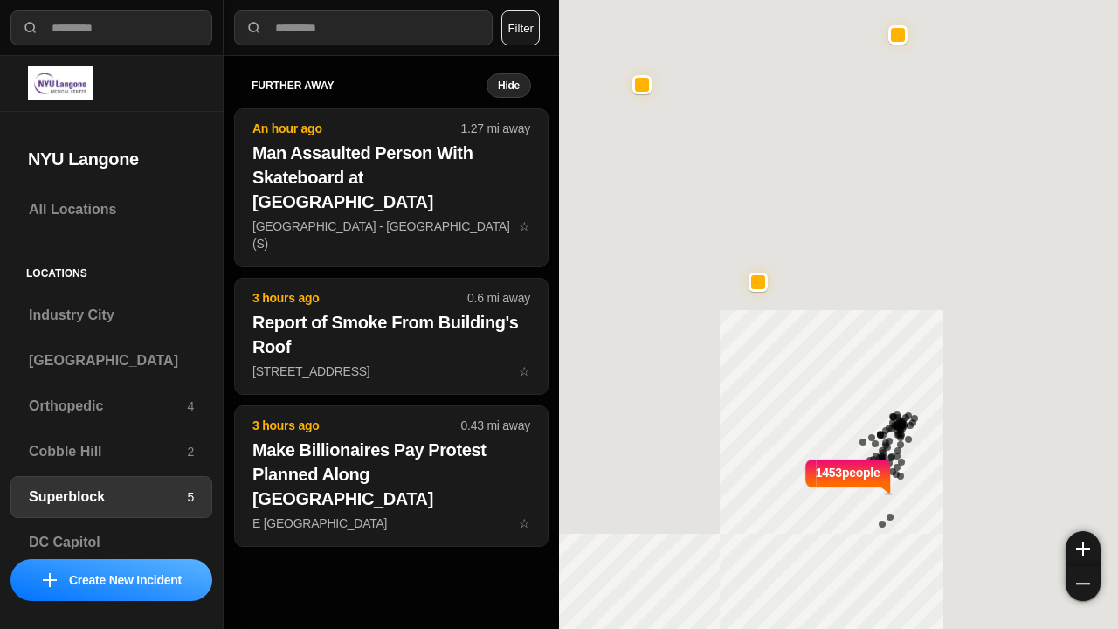
select select "*"
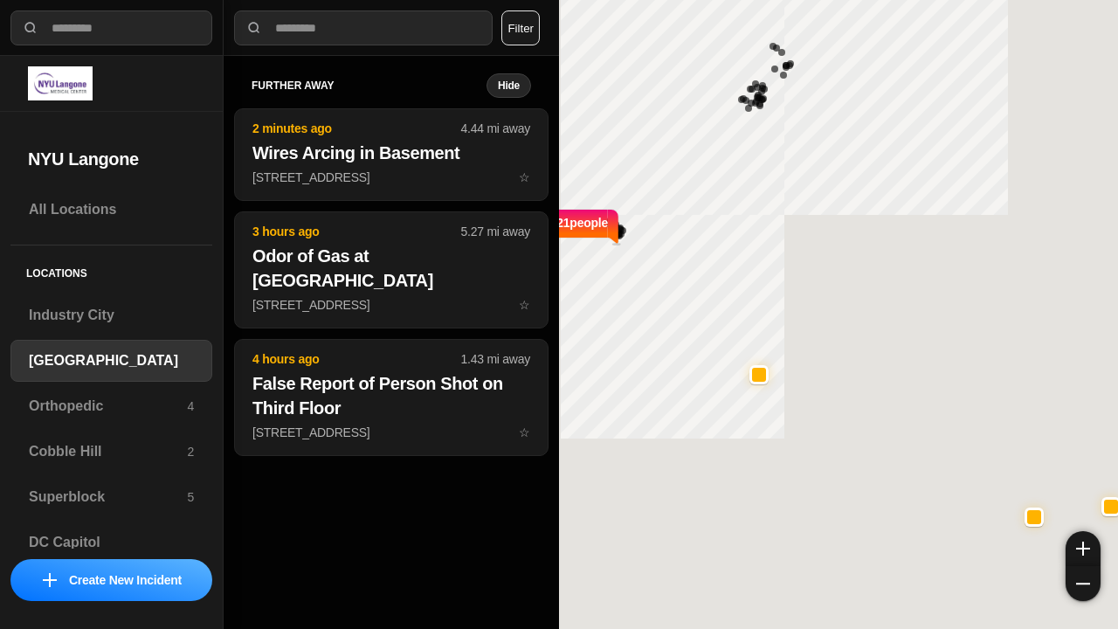
select select "*"
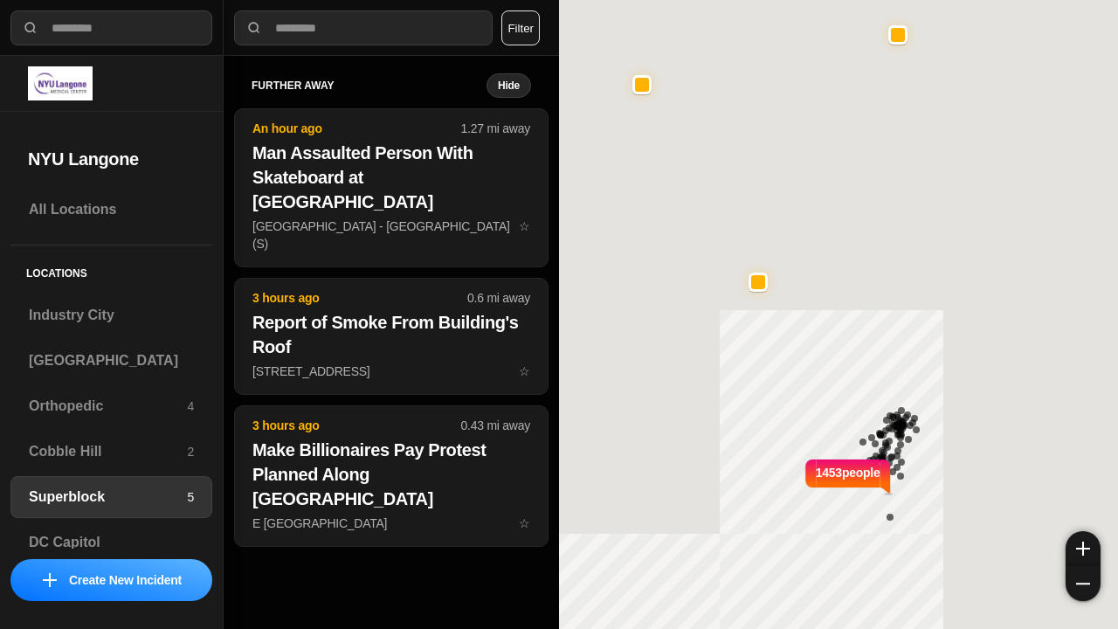
select select "*"
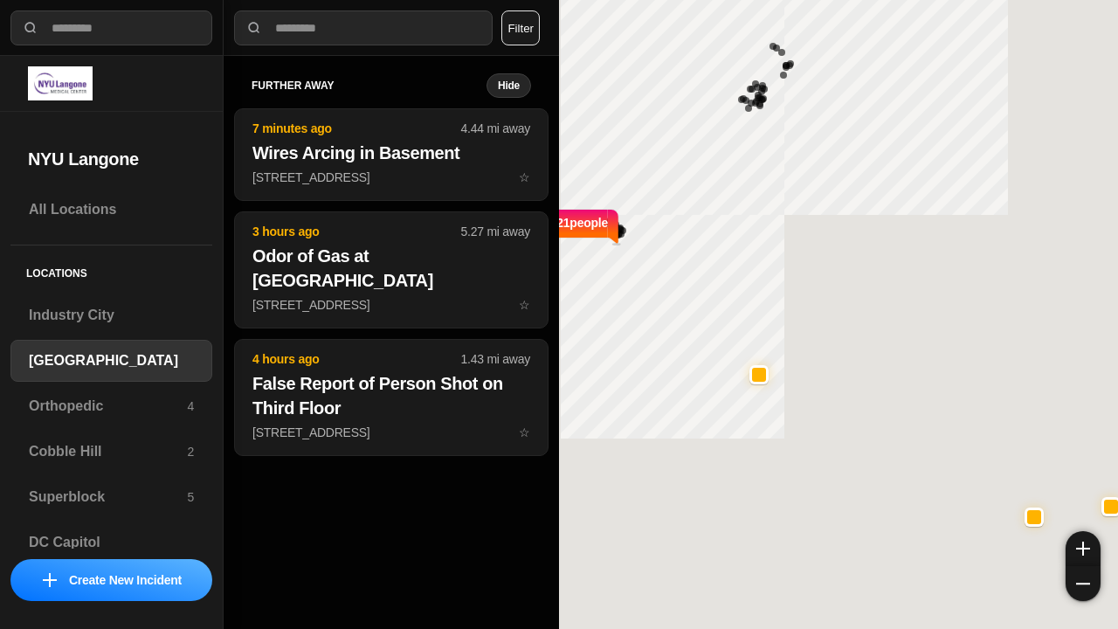
select select "*"
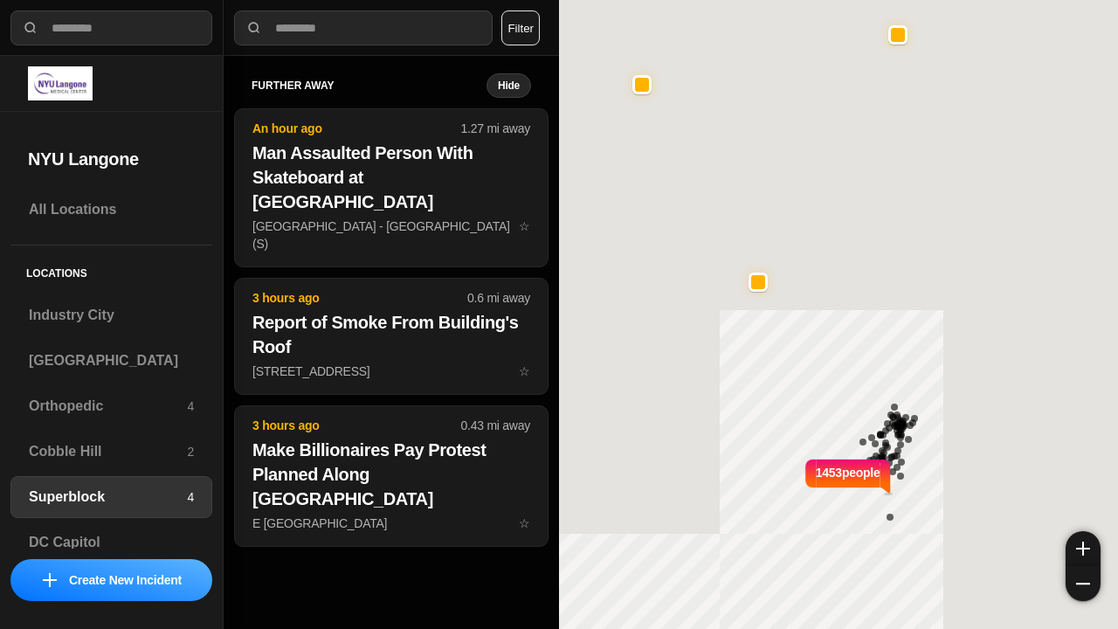
select select "*"
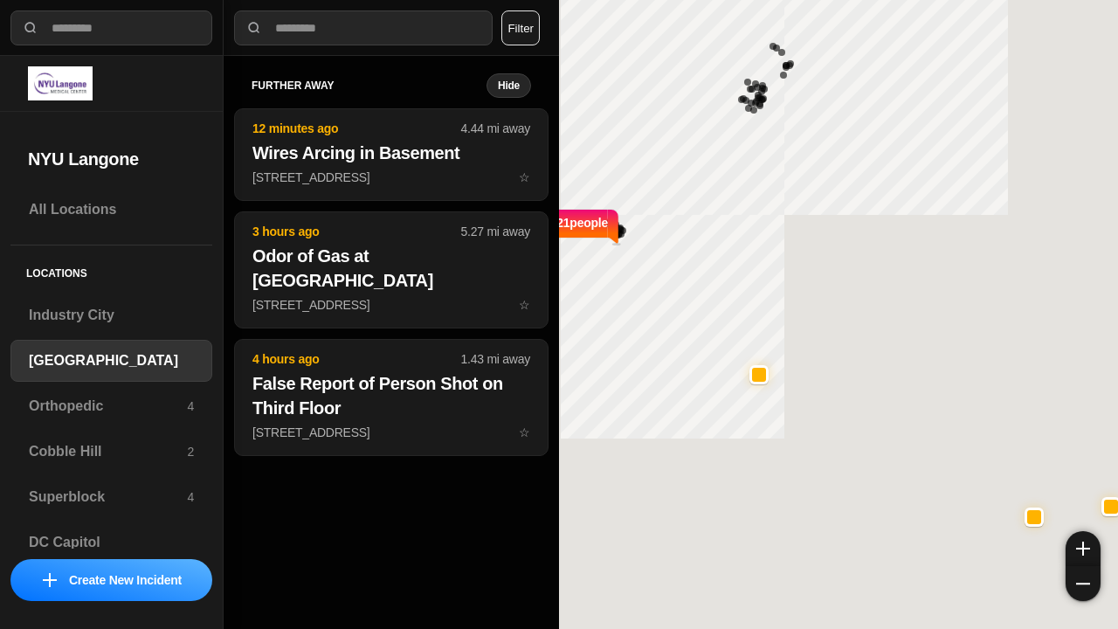
select select "*"
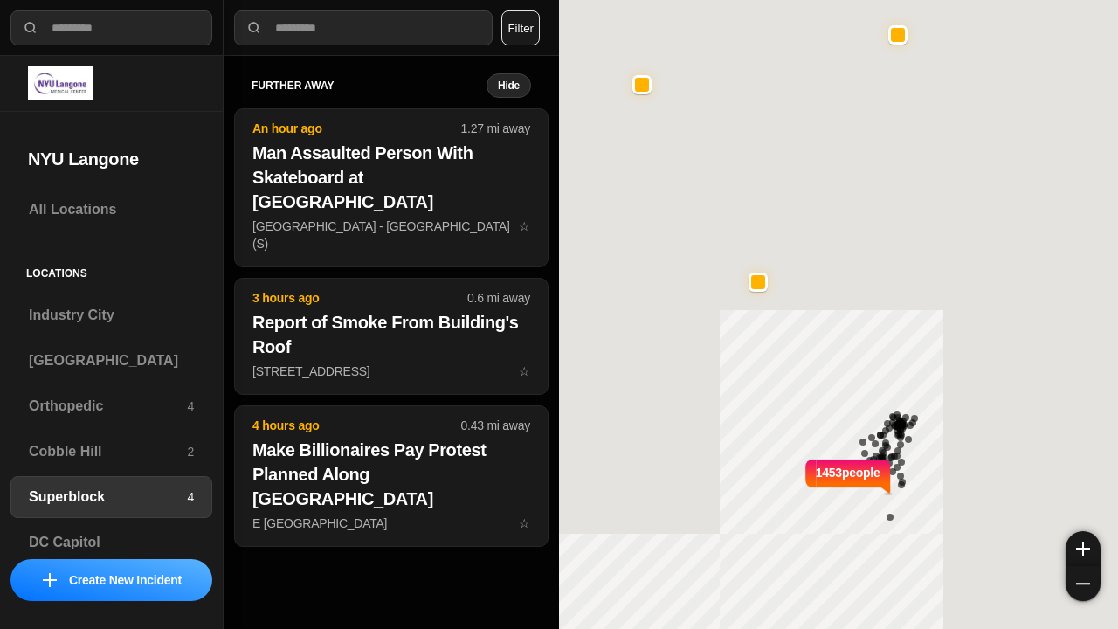
select select "*"
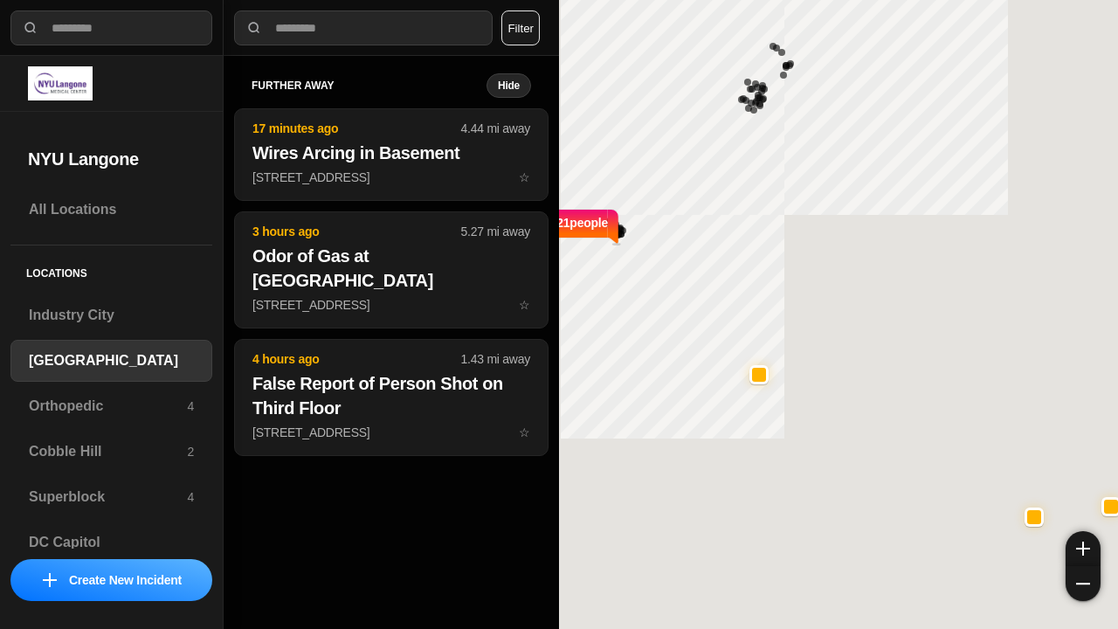
select select "*"
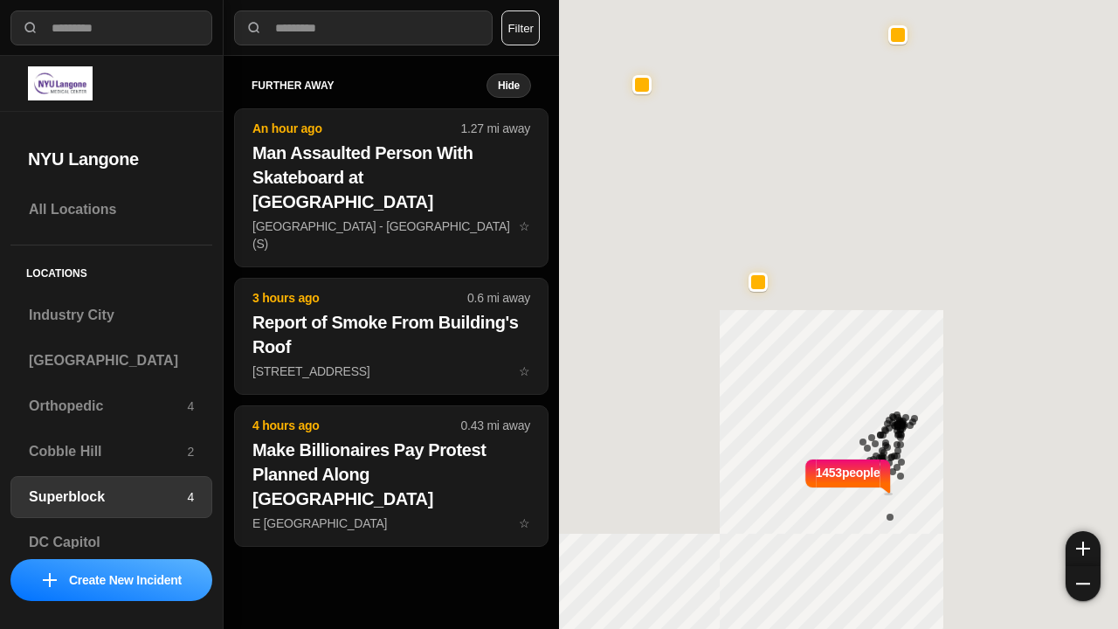
select select "*"
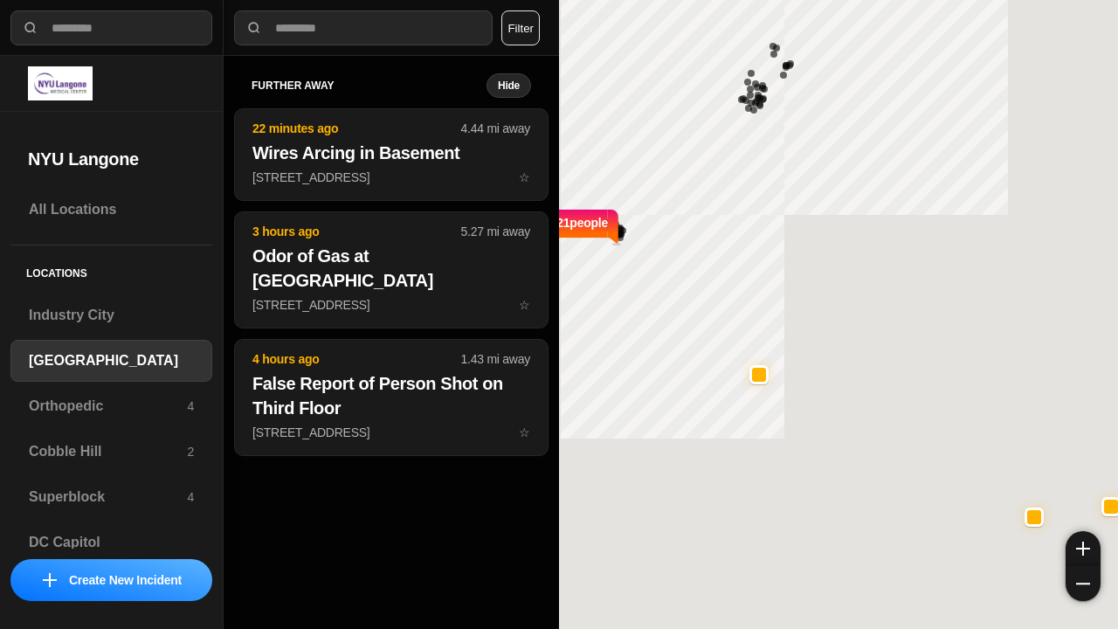
select select "*"
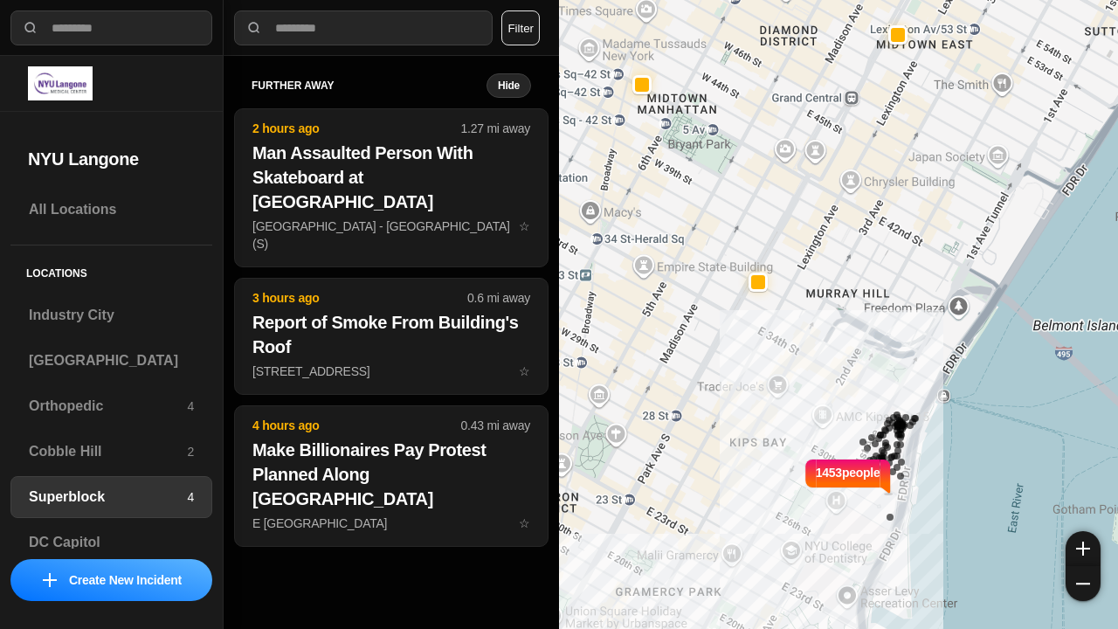
select select "*"
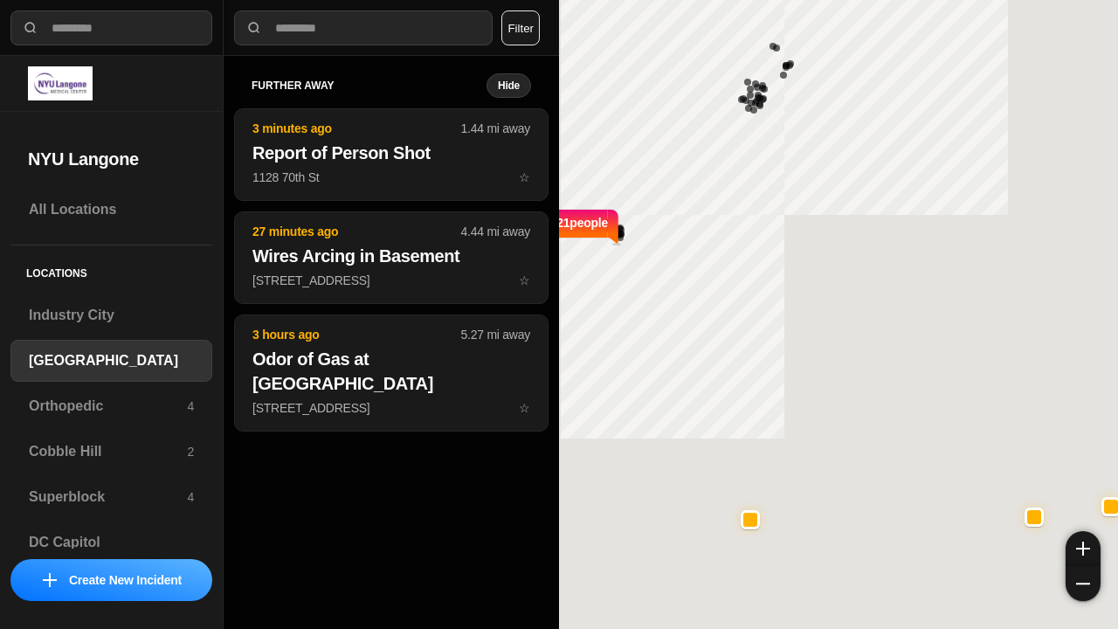
select select "*"
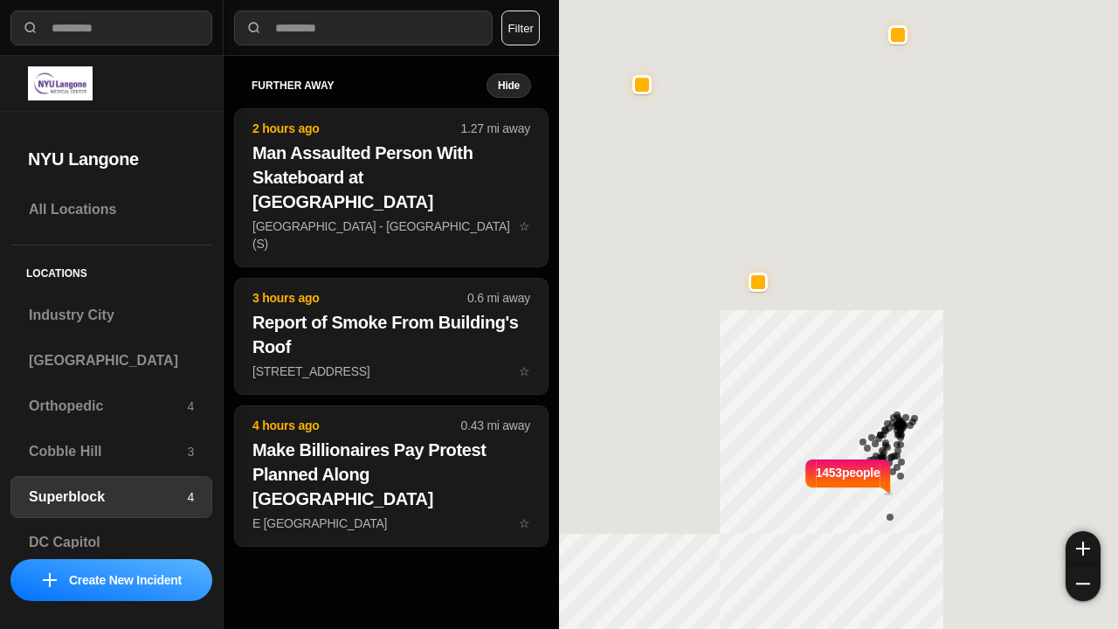
select select "*"
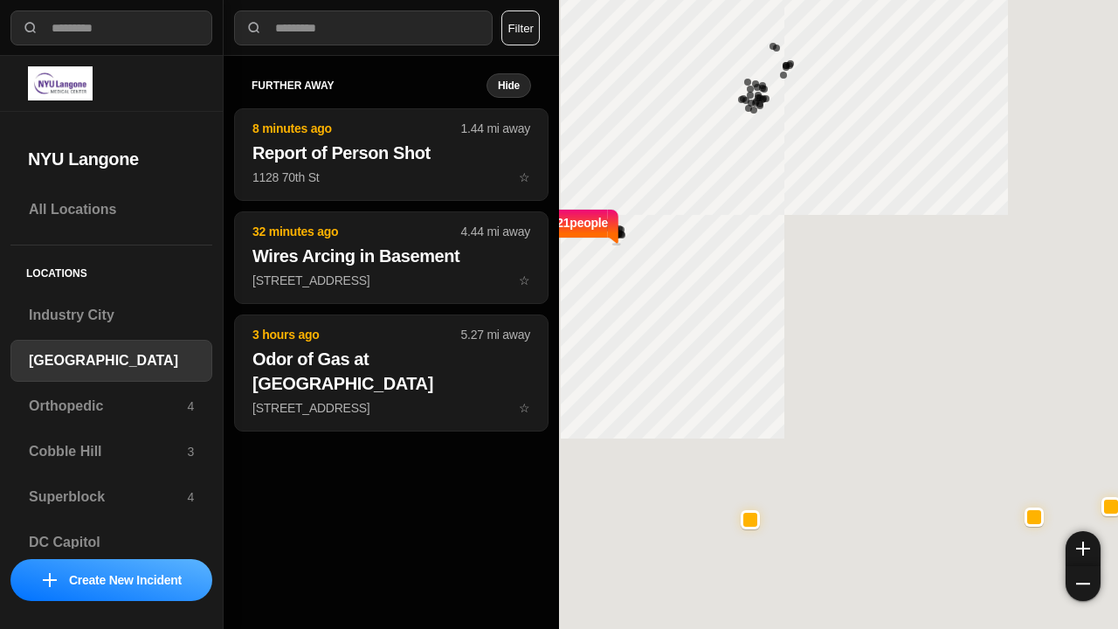
select select "*"
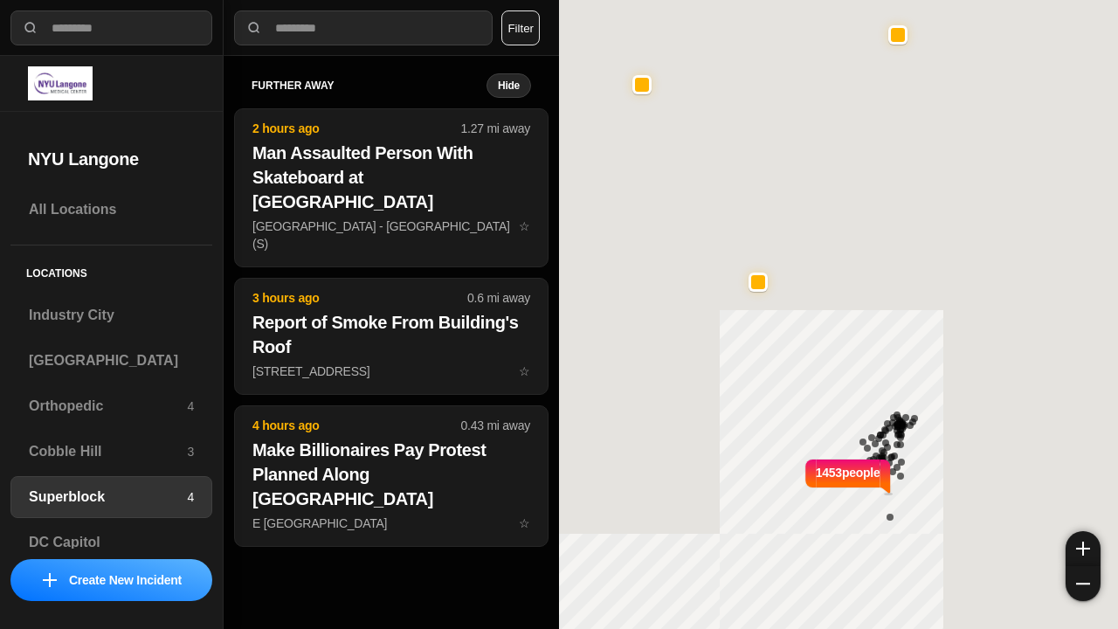
select select "*"
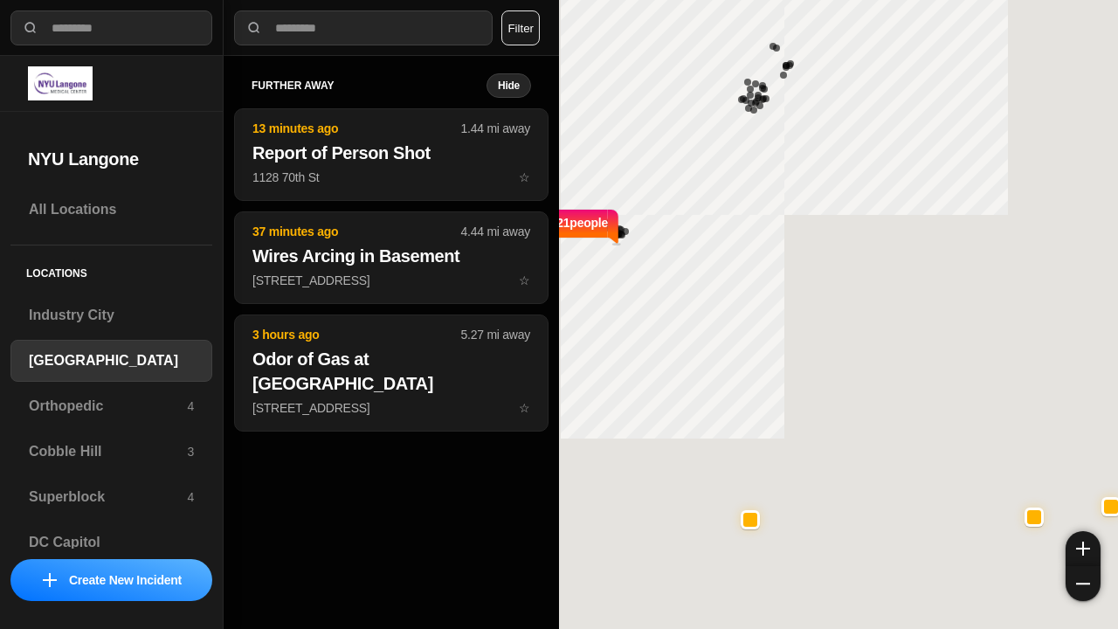
select select "*"
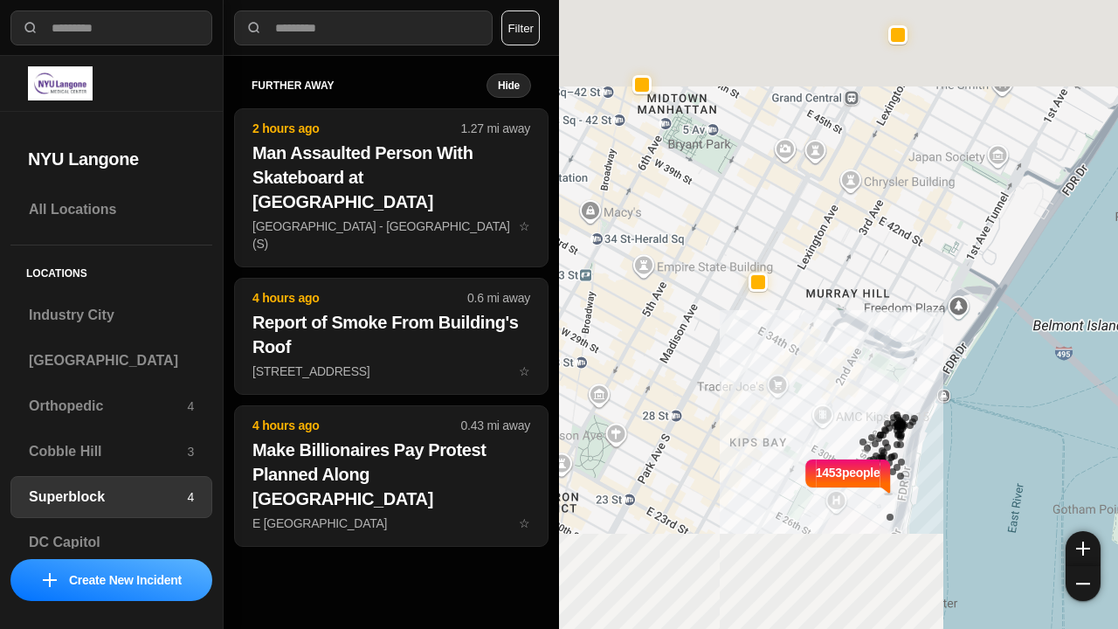
select select "*"
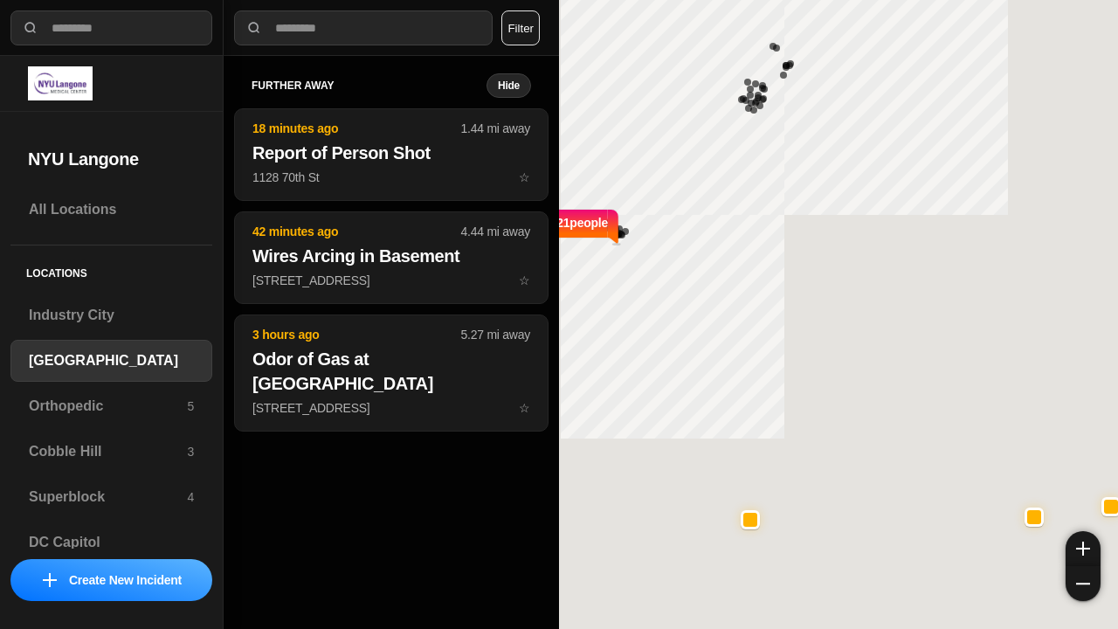
select select "*"
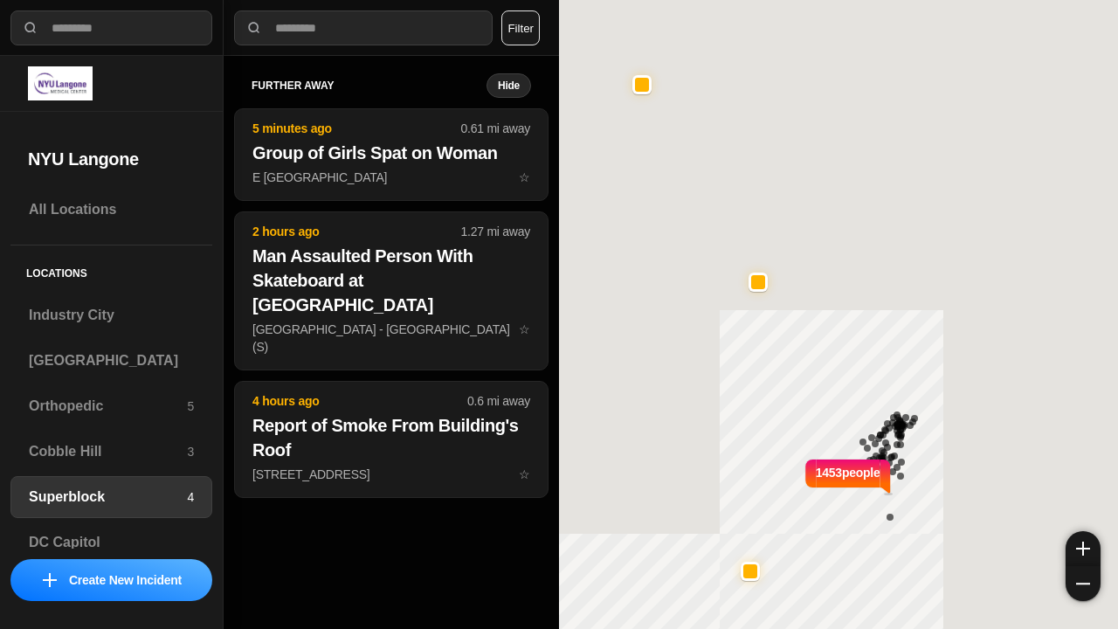
select select "*"
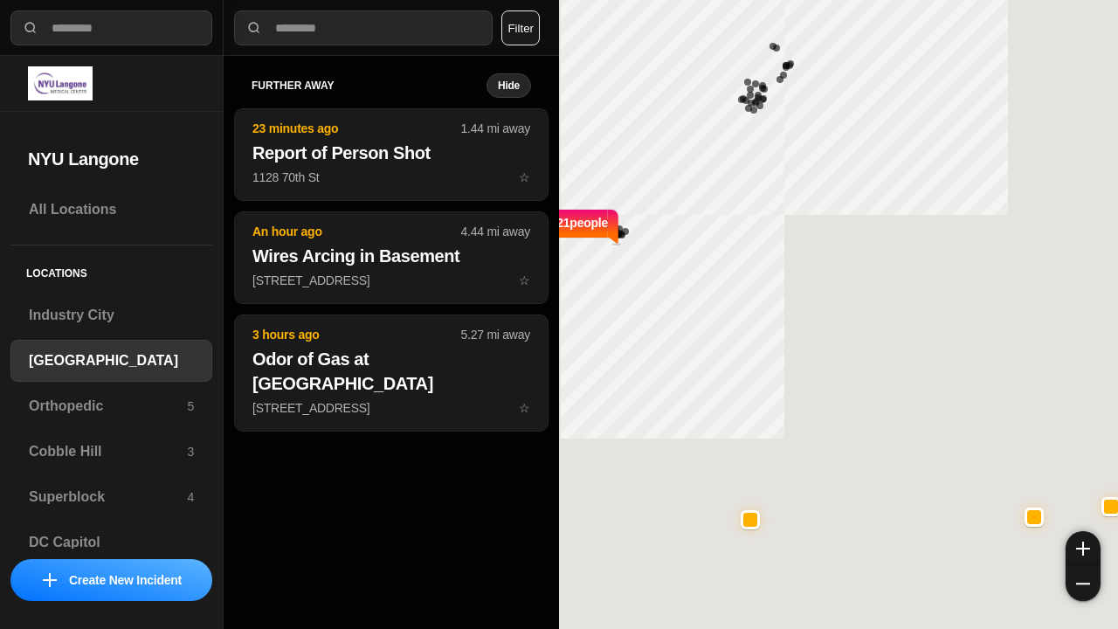
select select "*"
